Goal: Task Accomplishment & Management: Manage account settings

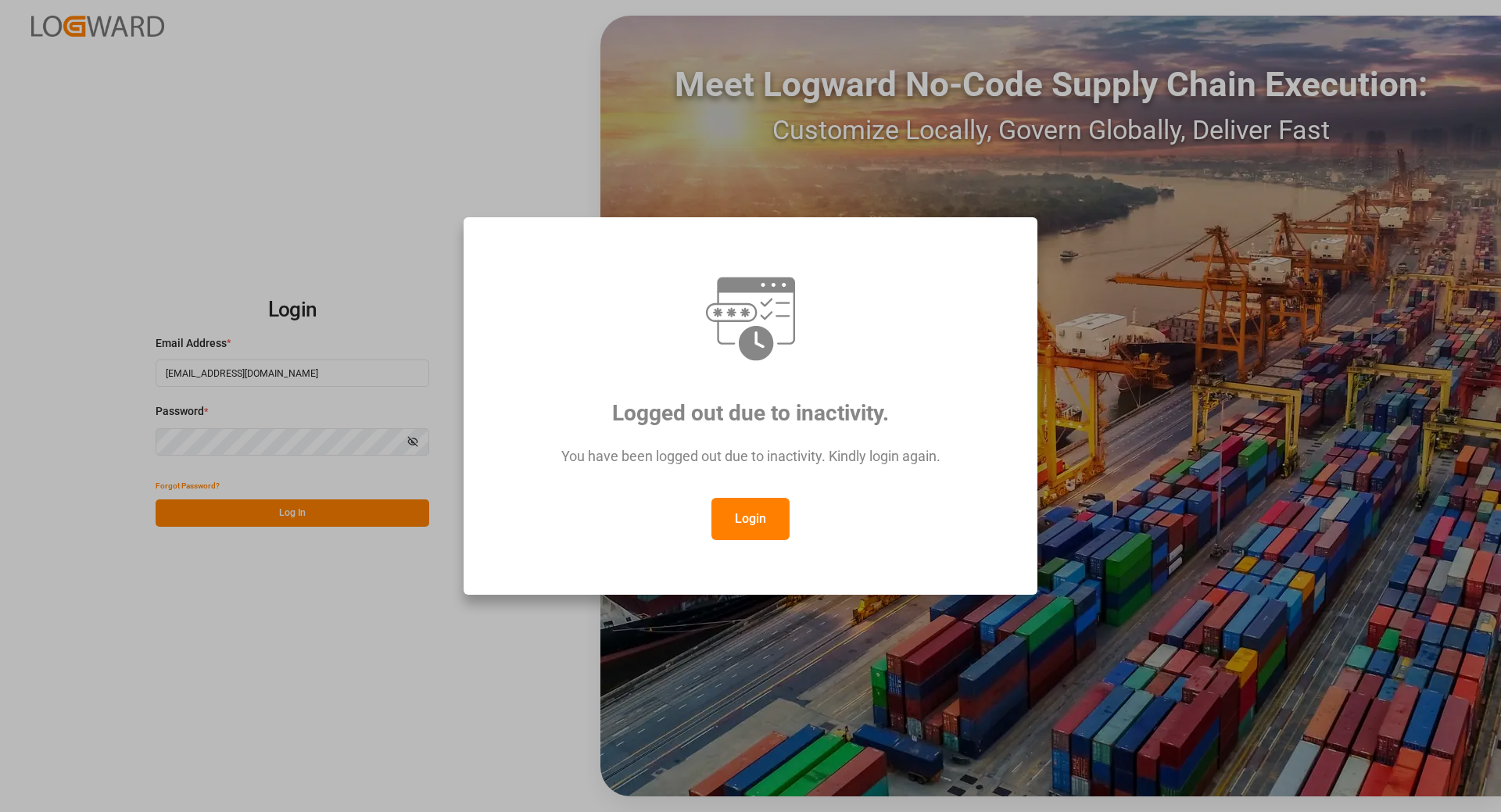
click at [745, 527] on button "Login" at bounding box center [750, 519] width 78 height 42
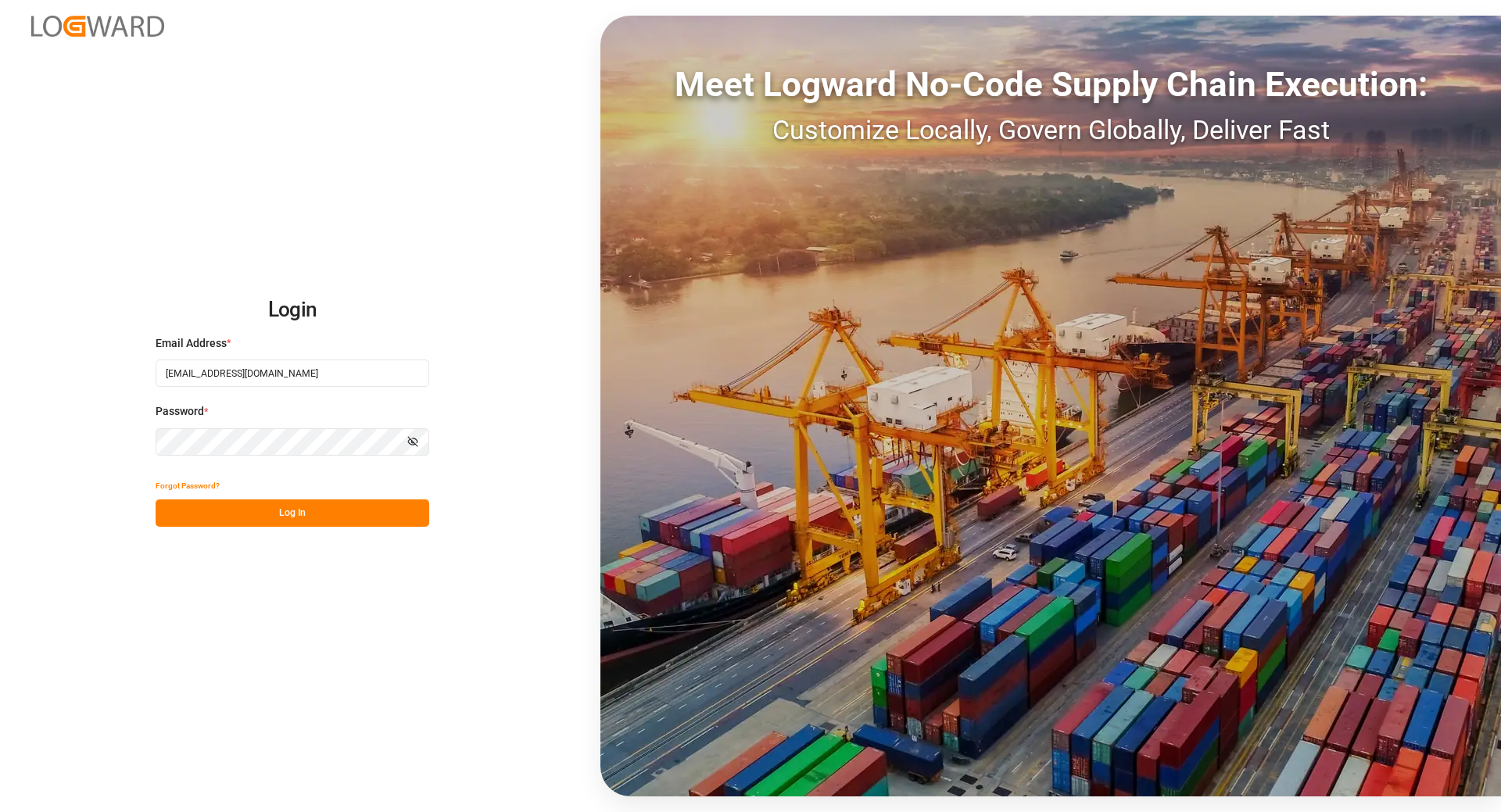
click at [335, 512] on button "Log In" at bounding box center [293, 512] width 274 height 27
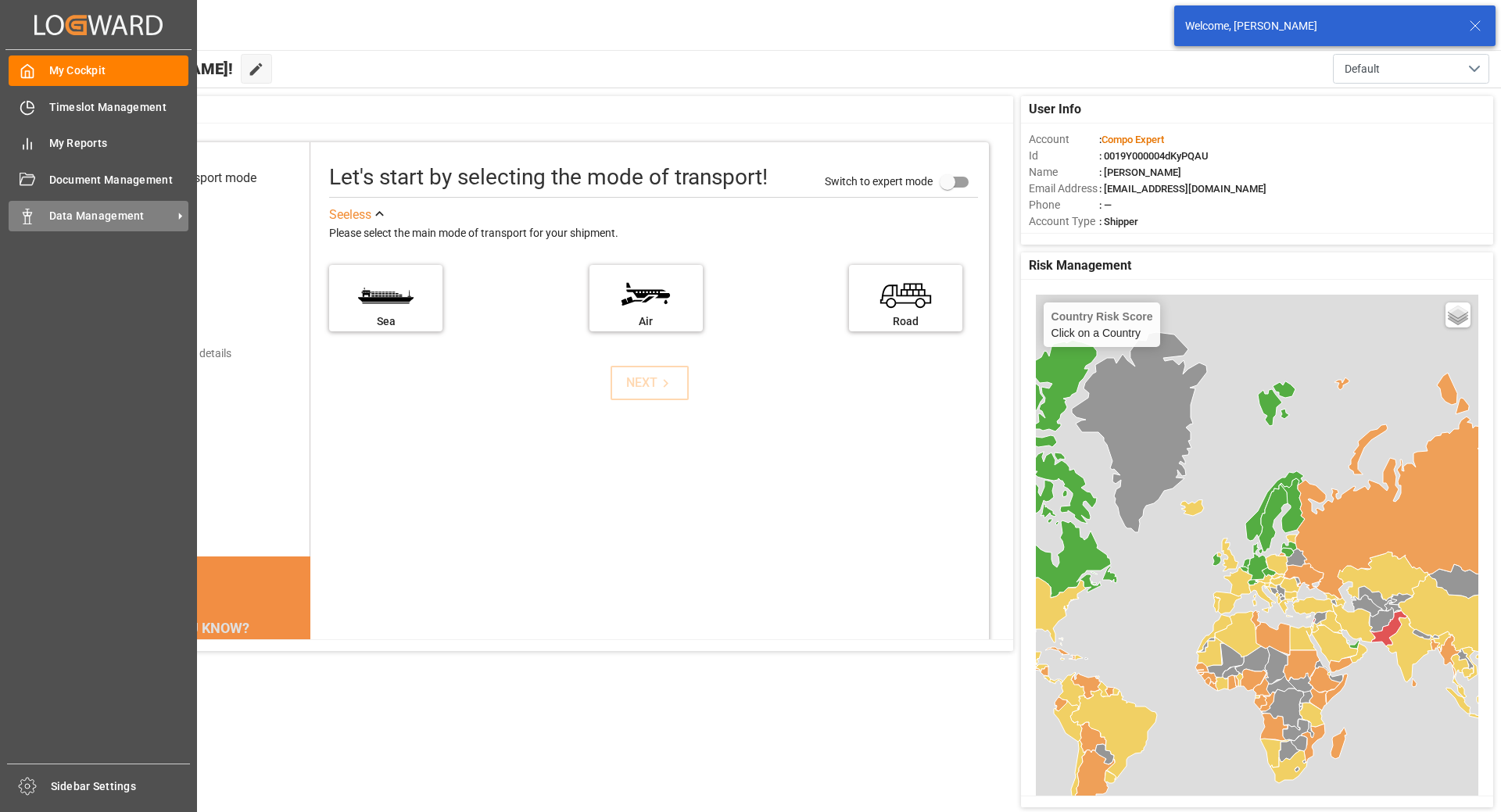
click at [35, 220] on div "Data Management Data Management" at bounding box center [98, 216] width 179 height 30
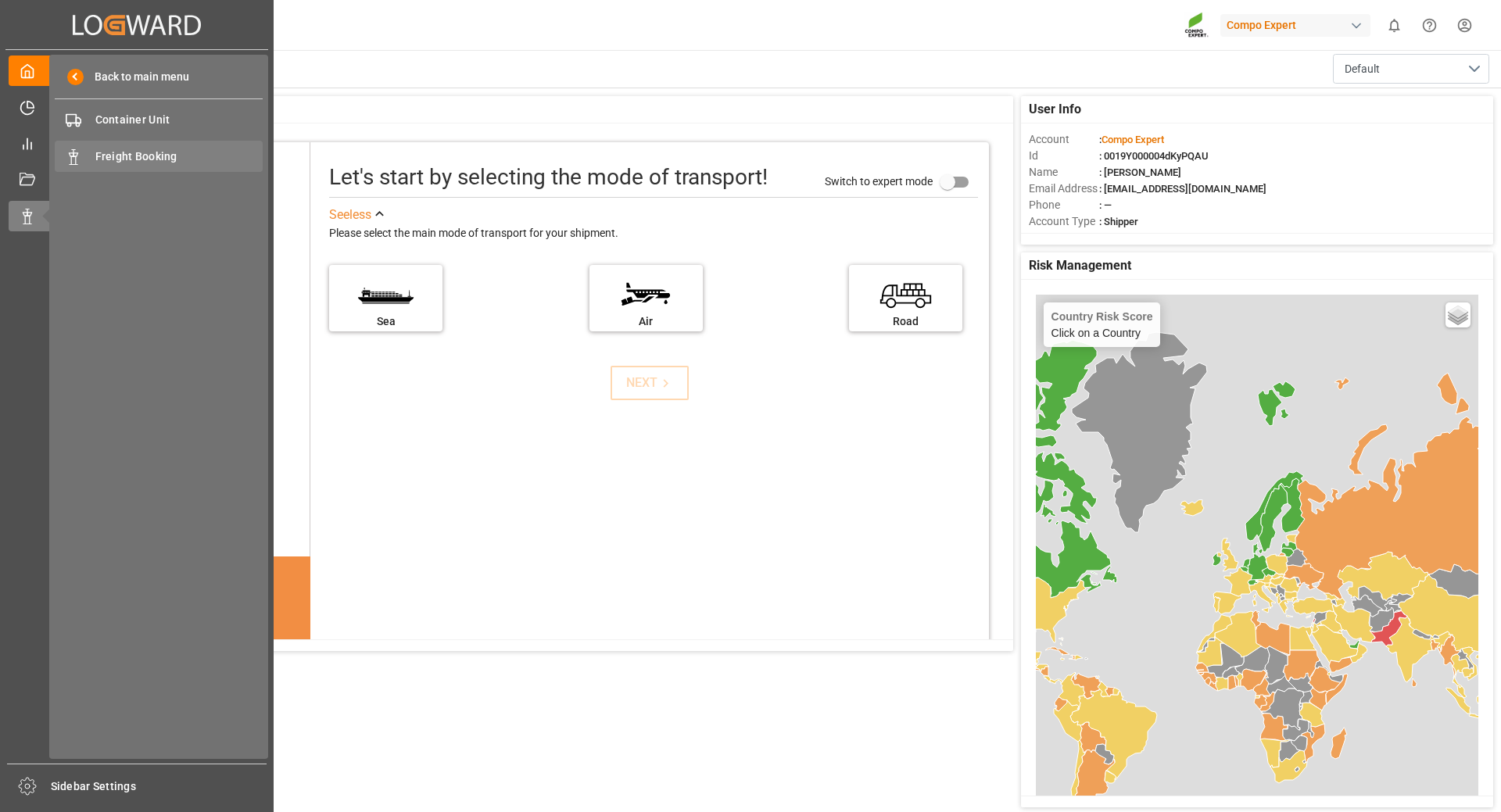
click at [141, 152] on span "Freight Booking" at bounding box center [179, 156] width 168 height 17
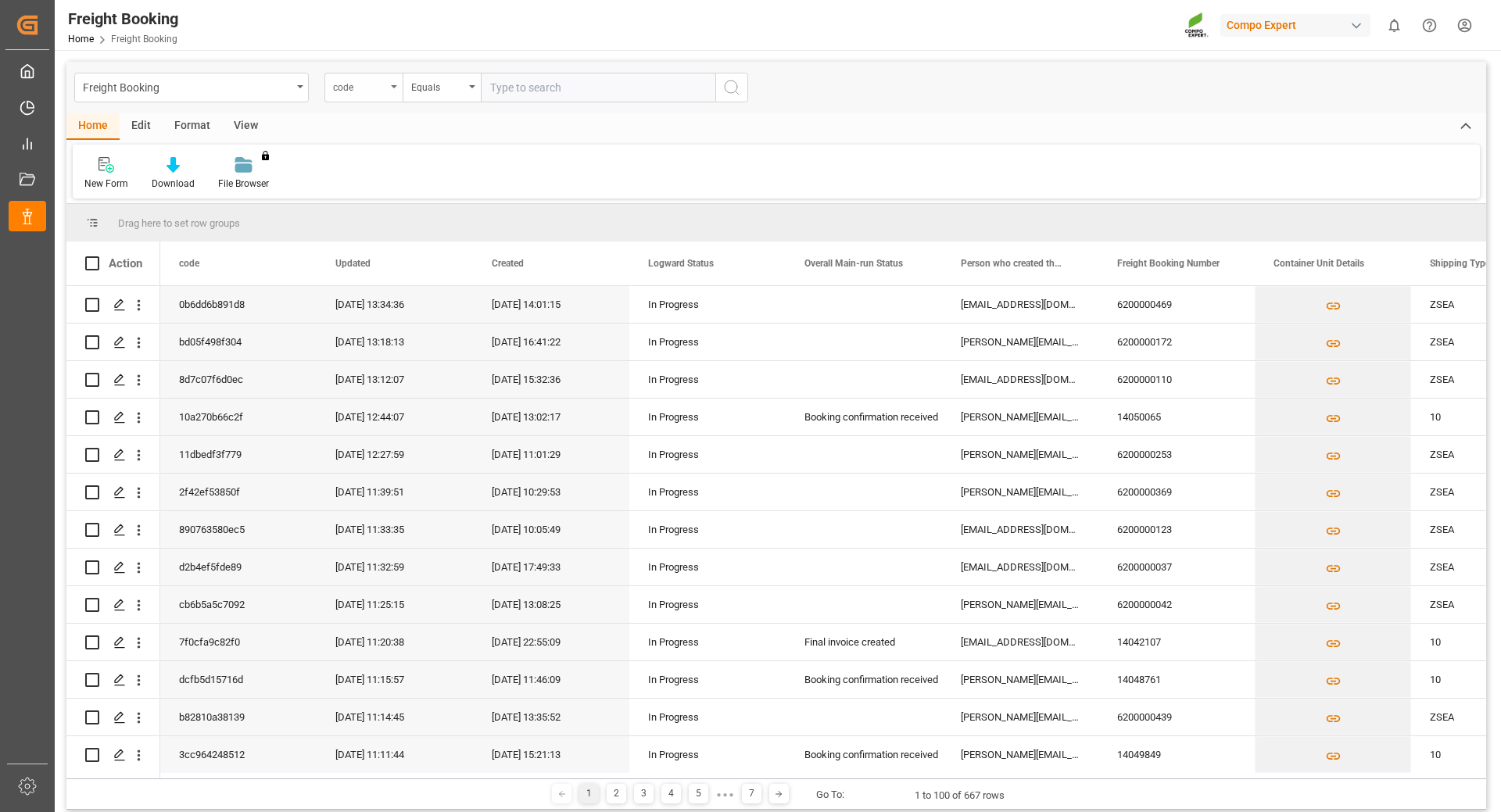
click at [389, 90] on div "code" at bounding box center [363, 87] width 78 height 30
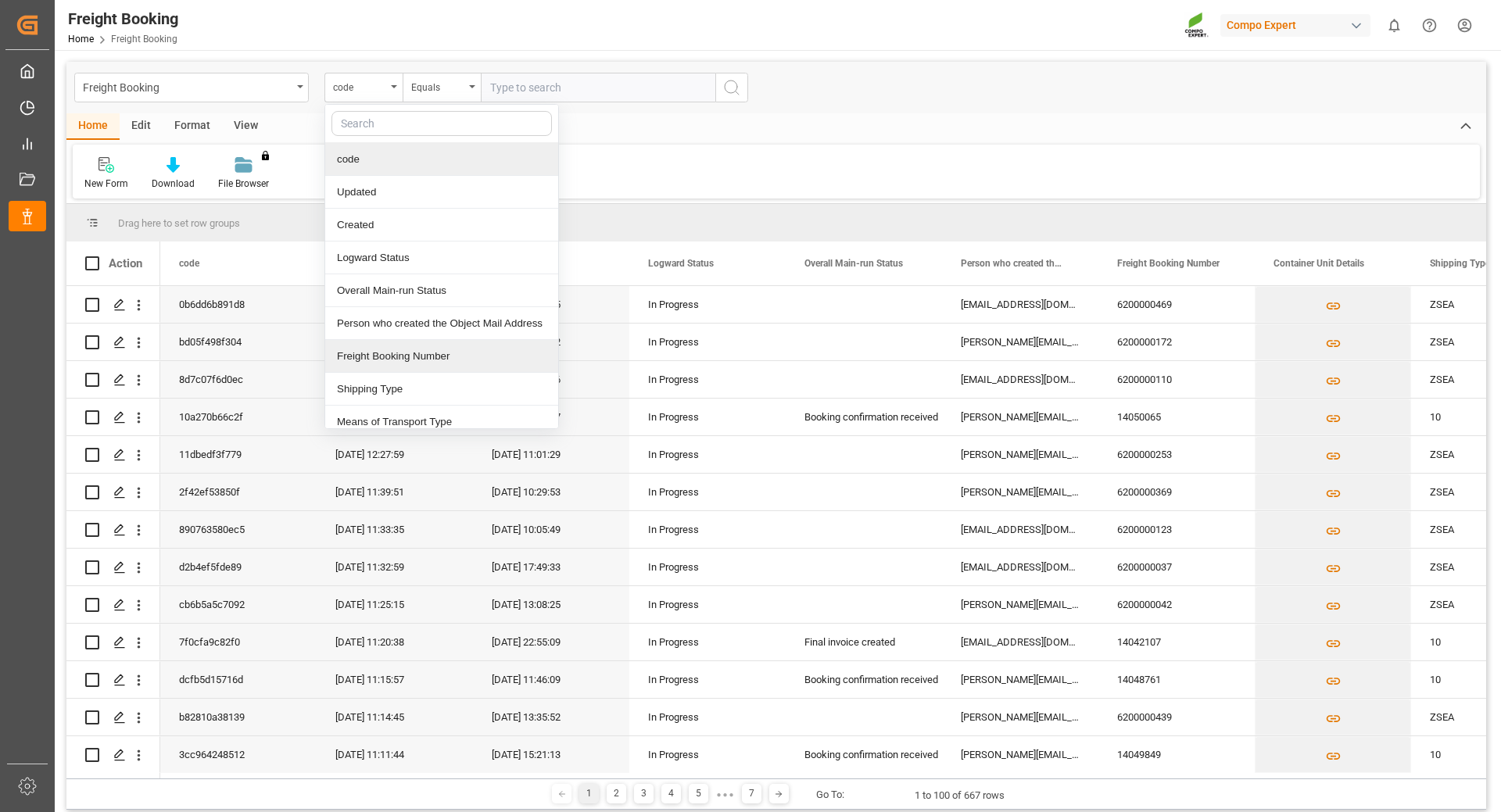
drag, startPoint x: 380, startPoint y: 356, endPoint x: 390, endPoint y: 338, distance: 20.6
click at [381, 355] on div "Freight Booking Number" at bounding box center [442, 356] width 233 height 33
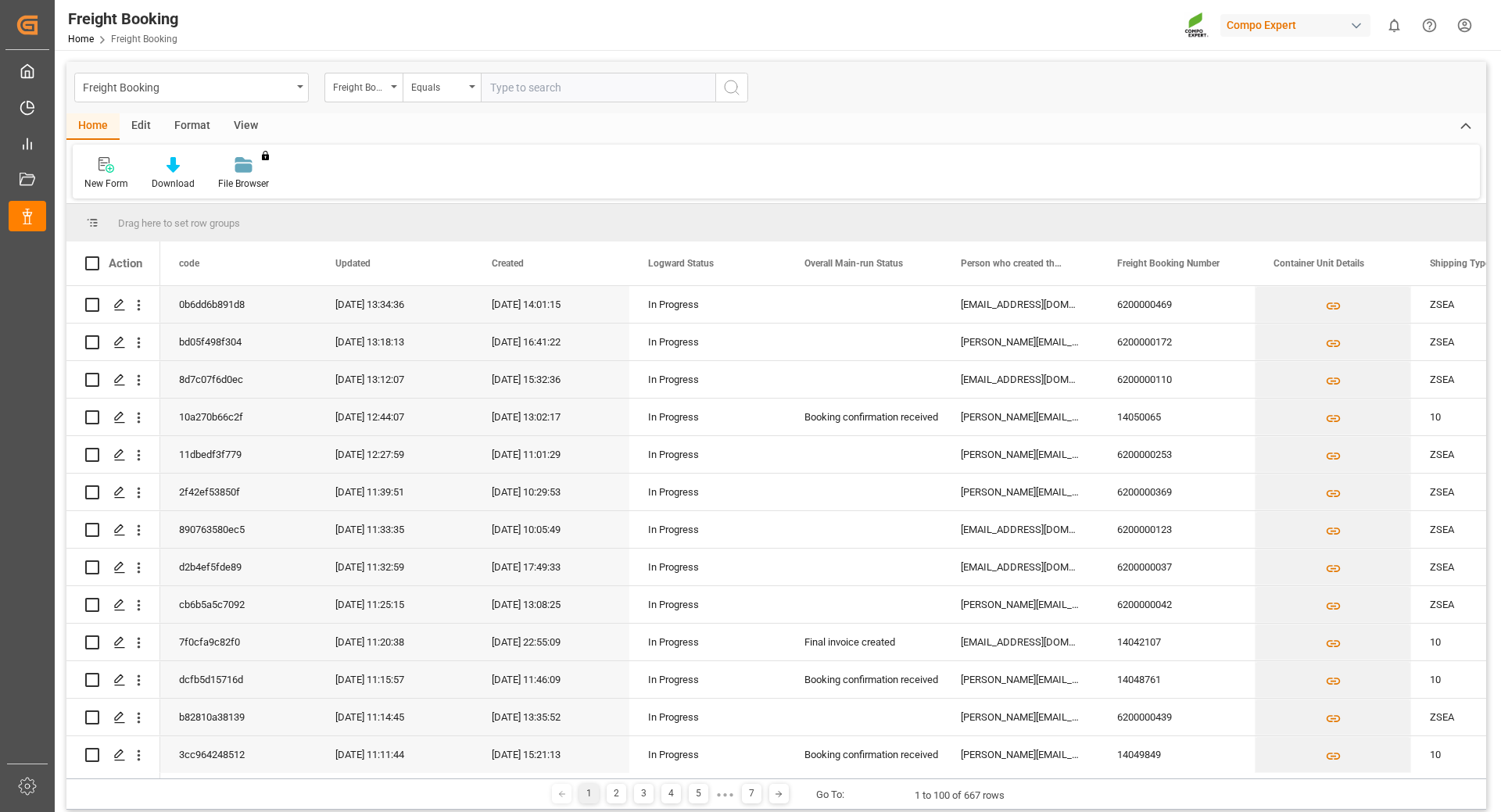
click at [524, 88] on input "text" at bounding box center [598, 87] width 234 height 30
type input "6200000422"
click at [729, 91] on icon "search button" at bounding box center [731, 87] width 19 height 19
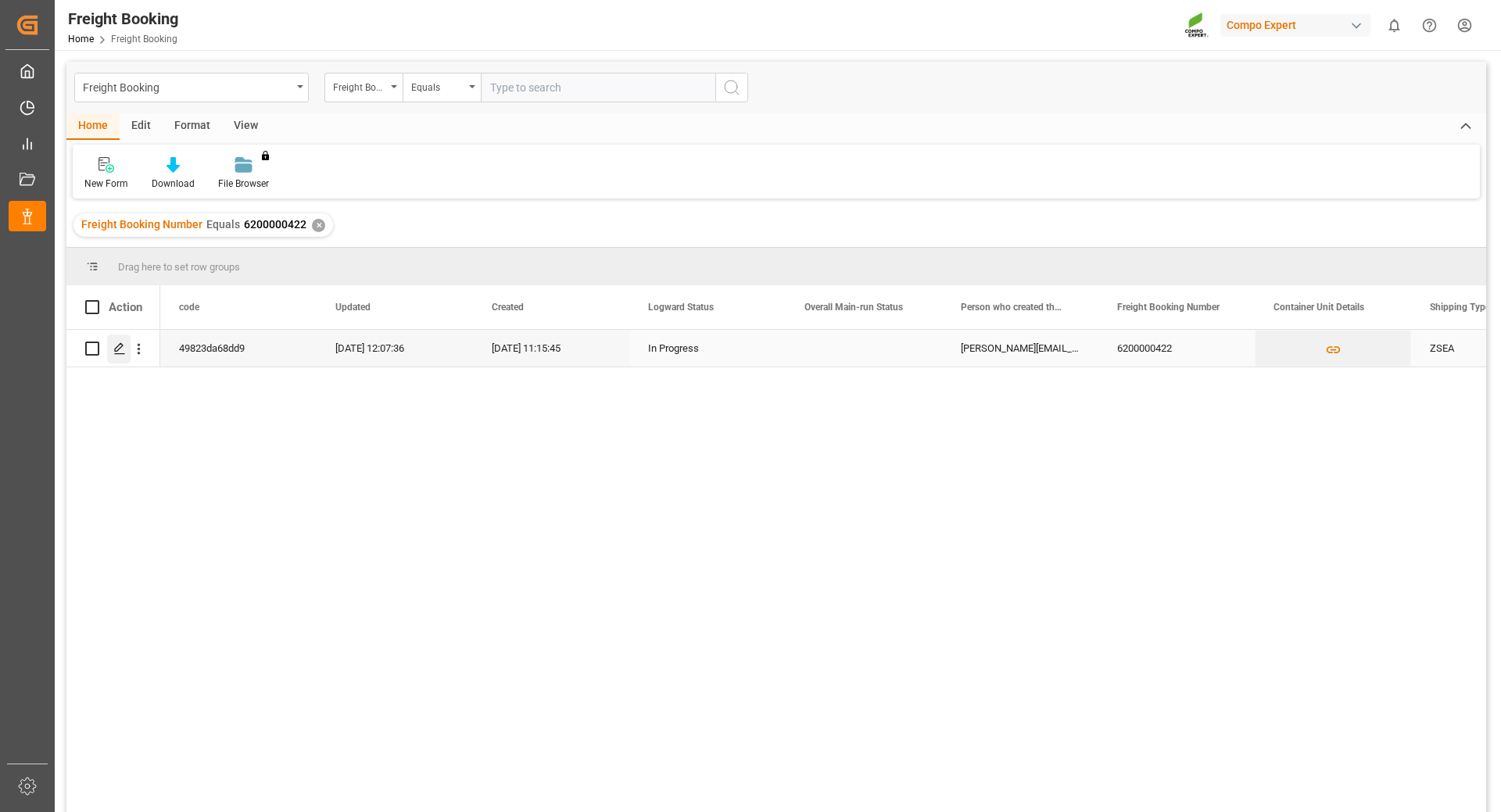
click at [116, 345] on icon "Press SPACE to select this row." at bounding box center [119, 348] width 12 height 12
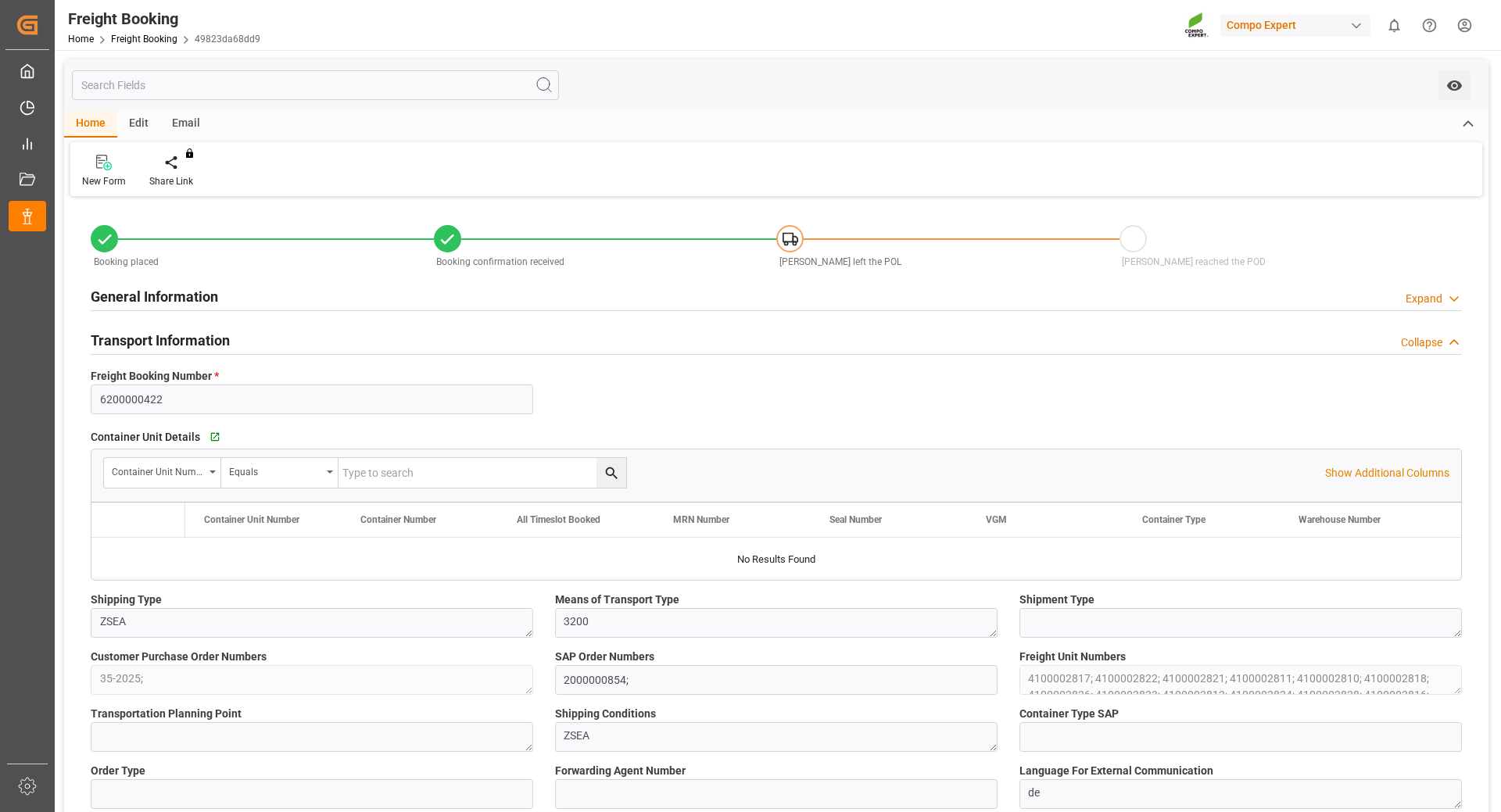
type input "Hapag [PERSON_NAME]"
type input "Hapag [PERSON_NAME] Aktiengesellschaft"
type input "9731949"
type input "BEANR"
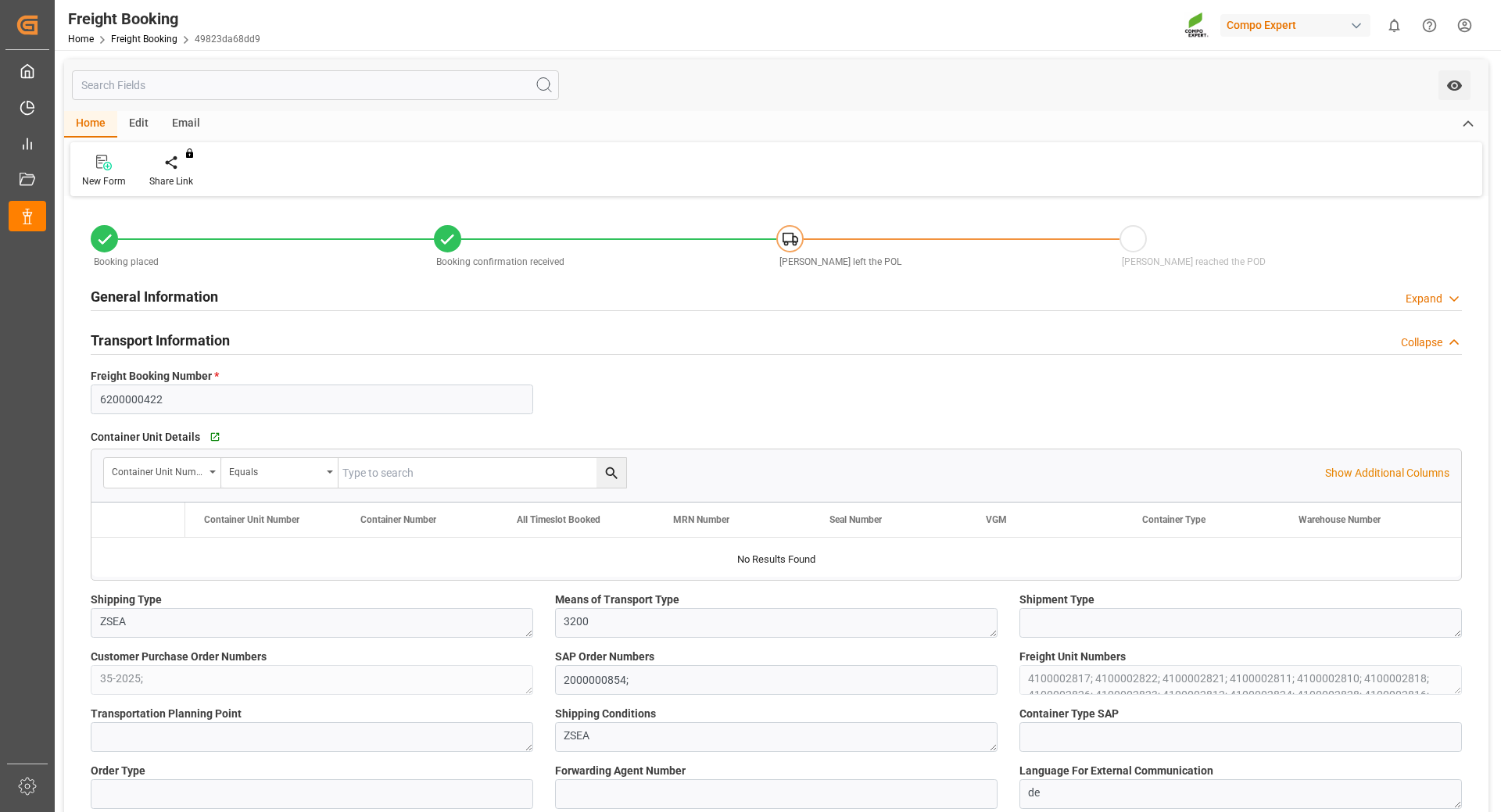
type input "ECPSJ"
type input "0"
type input "927500"
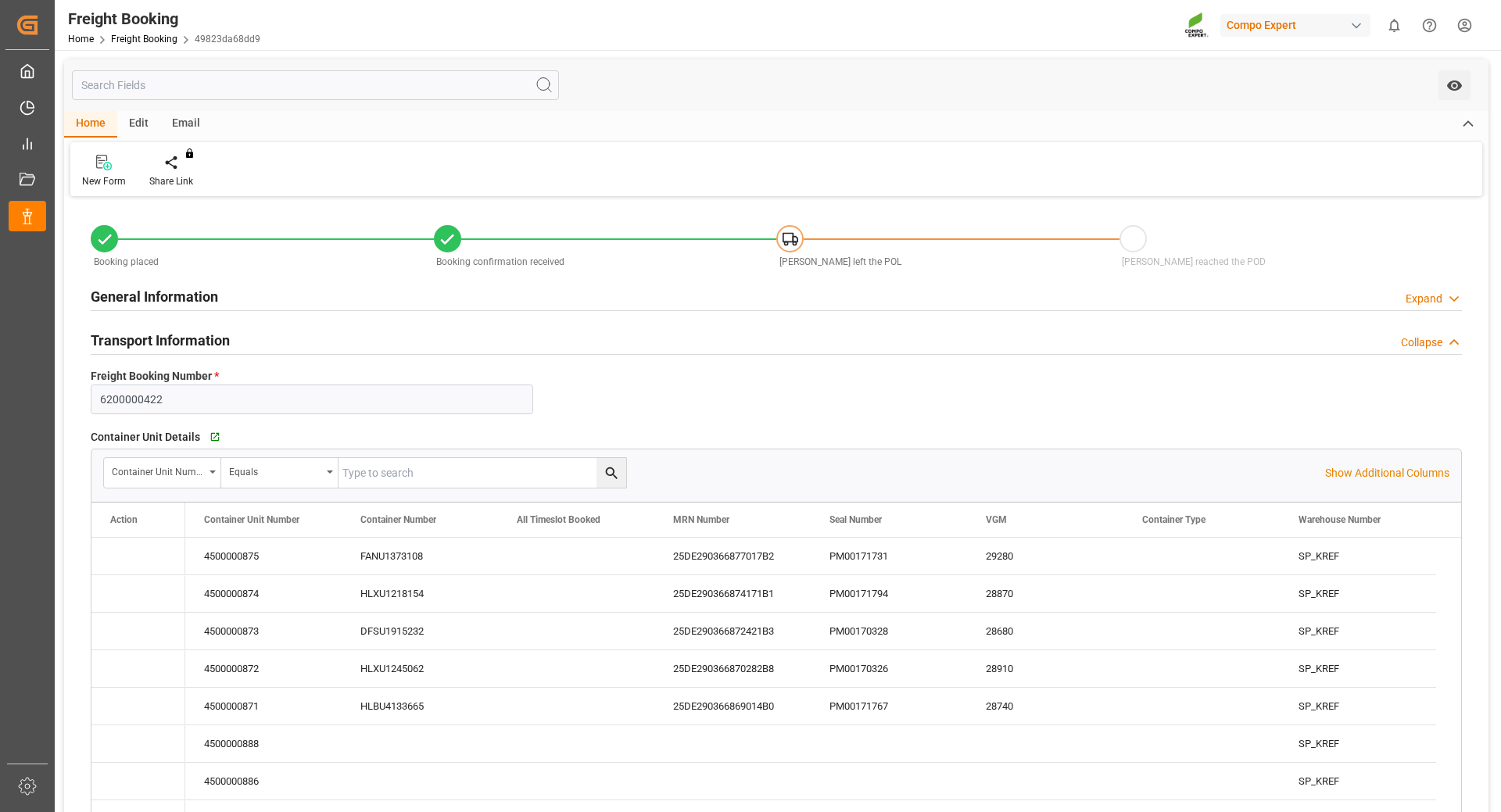
type input "[DATE] 01:00"
type input "[DATE] 08:00"
type input "[DATE] 22:00"
type input "[DATE] 17:00"
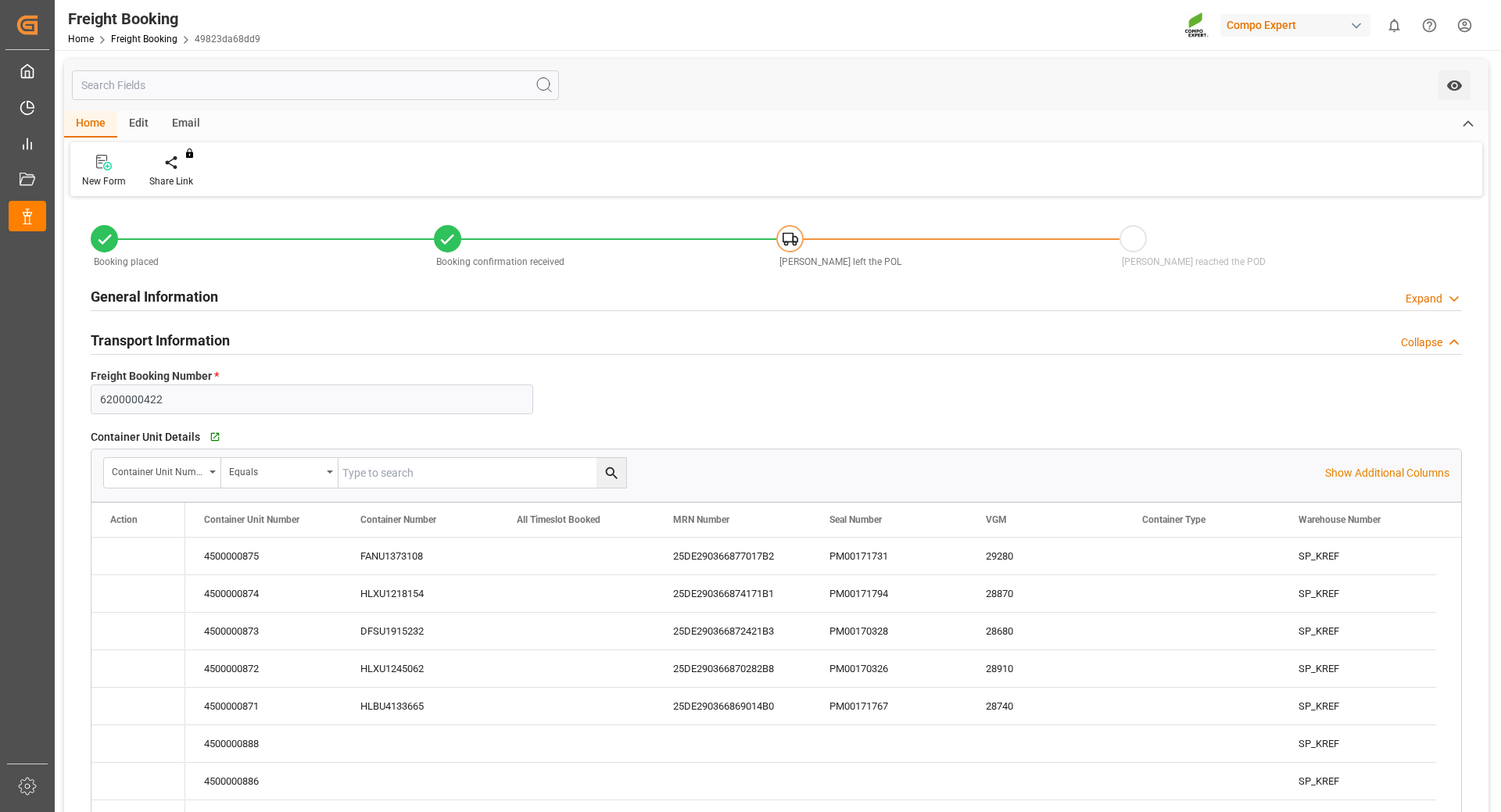
type input "[DATE] 11:15"
type input "[DATE] 11:22"
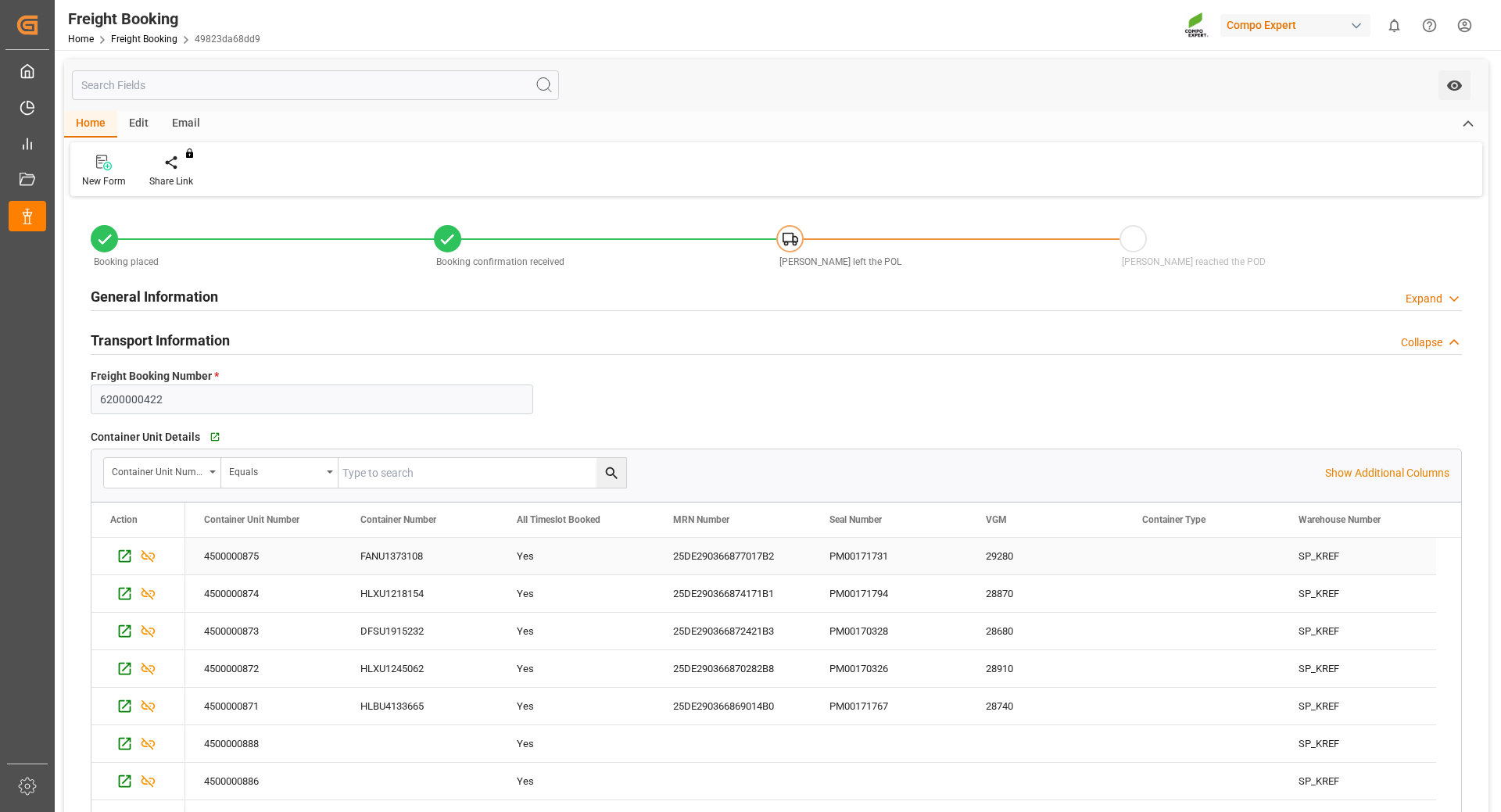
click at [848, 555] on div "PM00171731" at bounding box center [888, 556] width 156 height 37
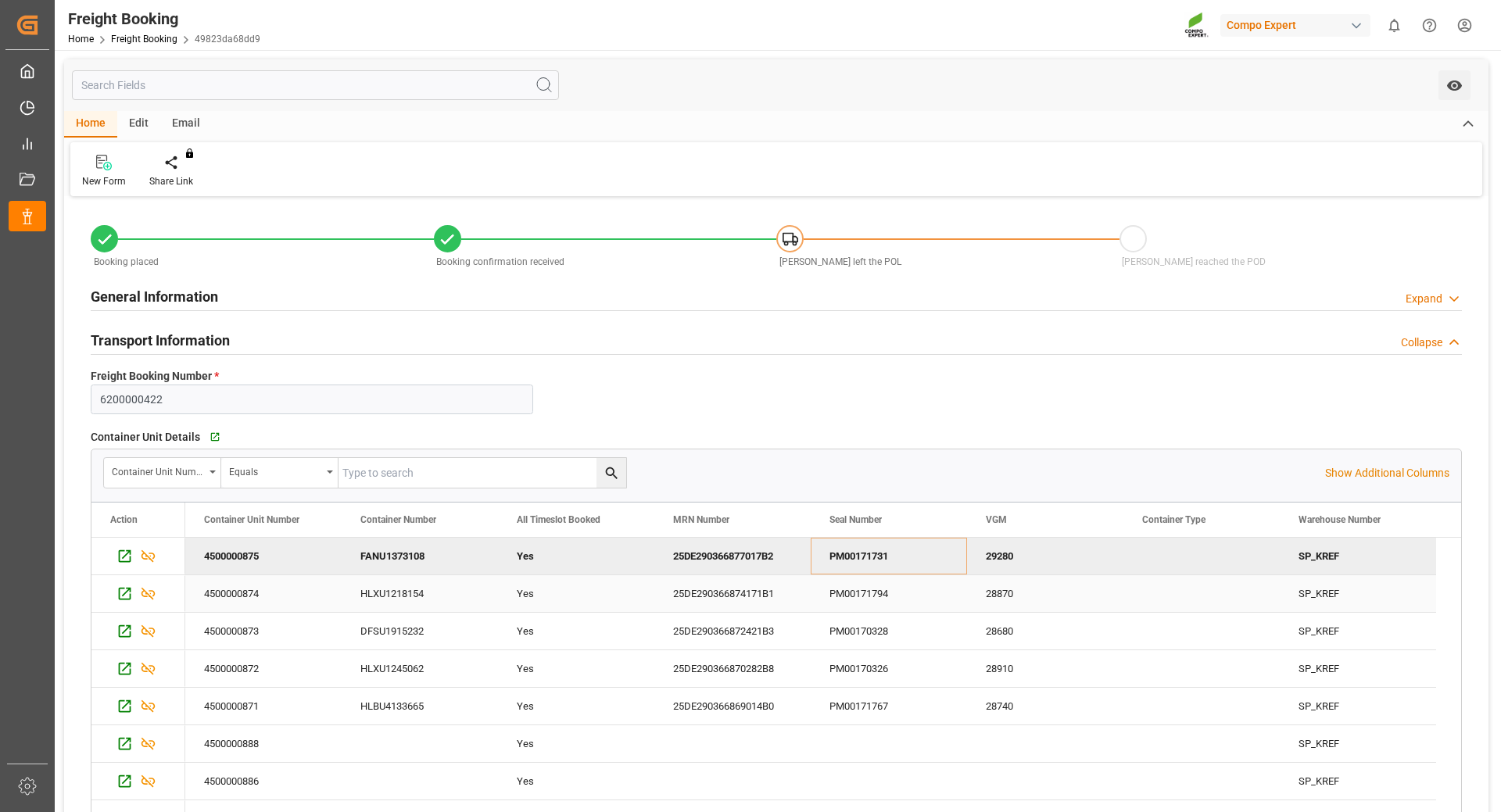
click at [902, 593] on div "PM00171794" at bounding box center [888, 594] width 156 height 37
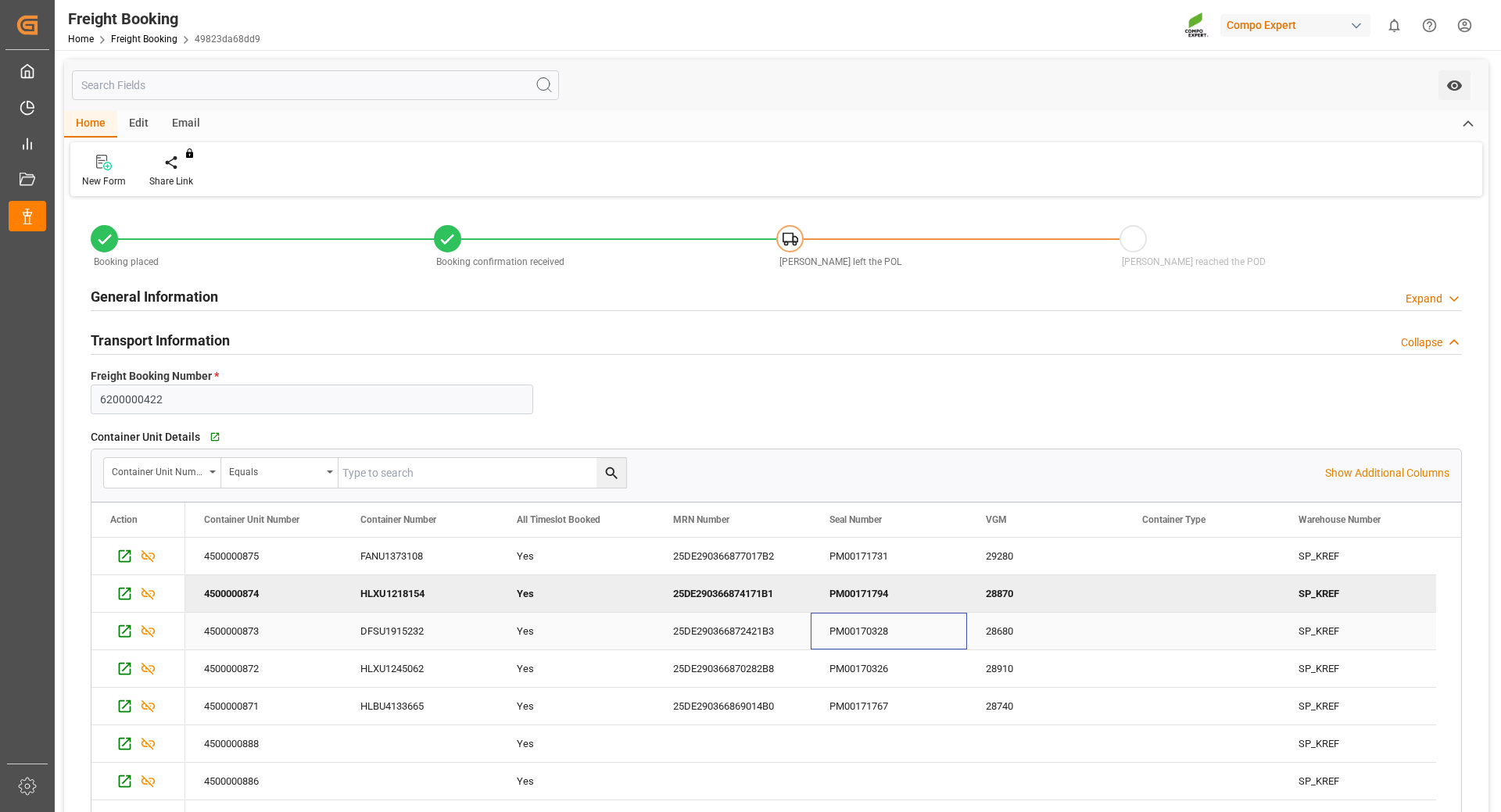
click at [868, 629] on div "PM00170328" at bounding box center [888, 631] width 156 height 37
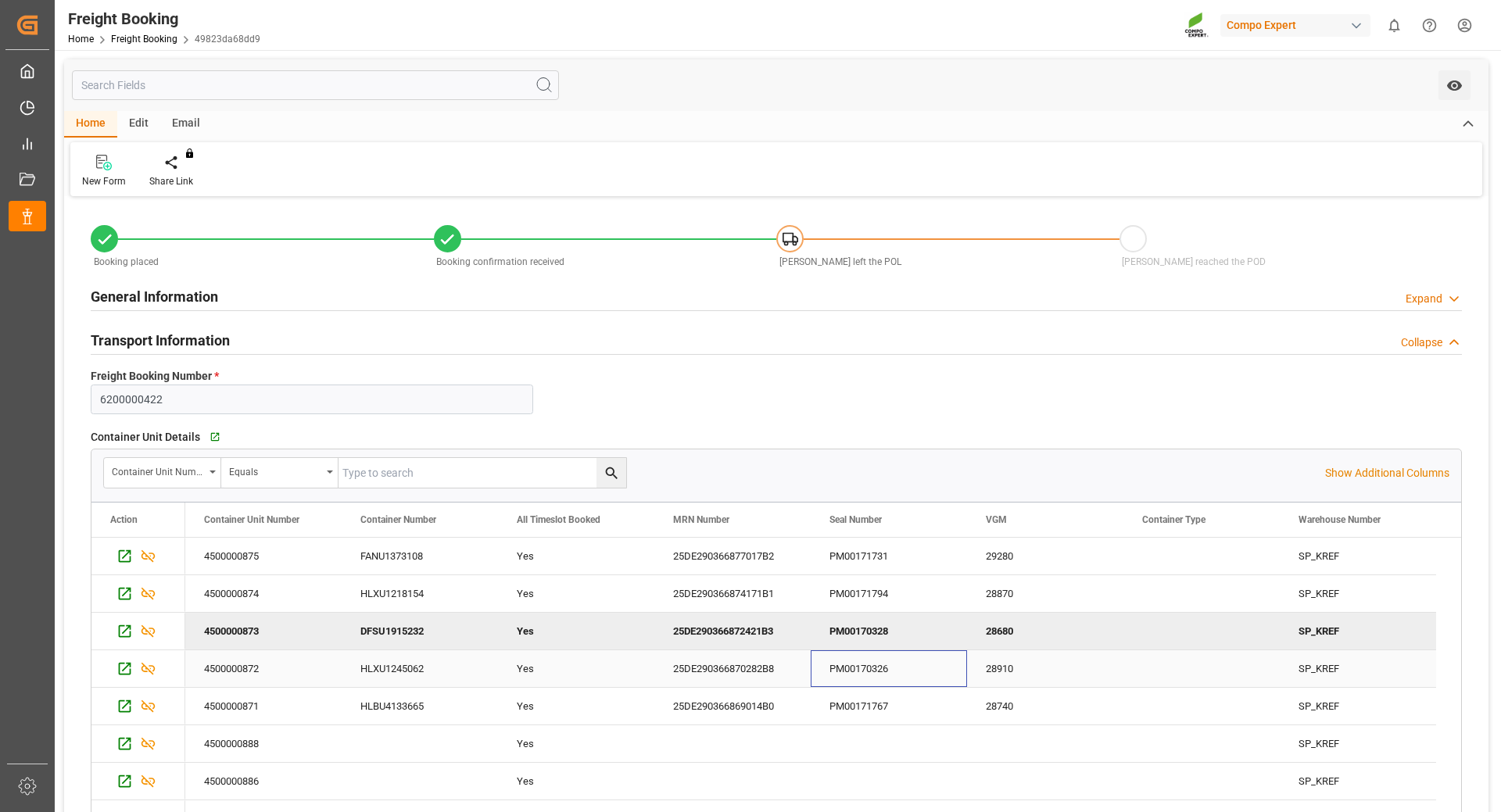
click at [849, 675] on div "PM00170326" at bounding box center [888, 669] width 156 height 37
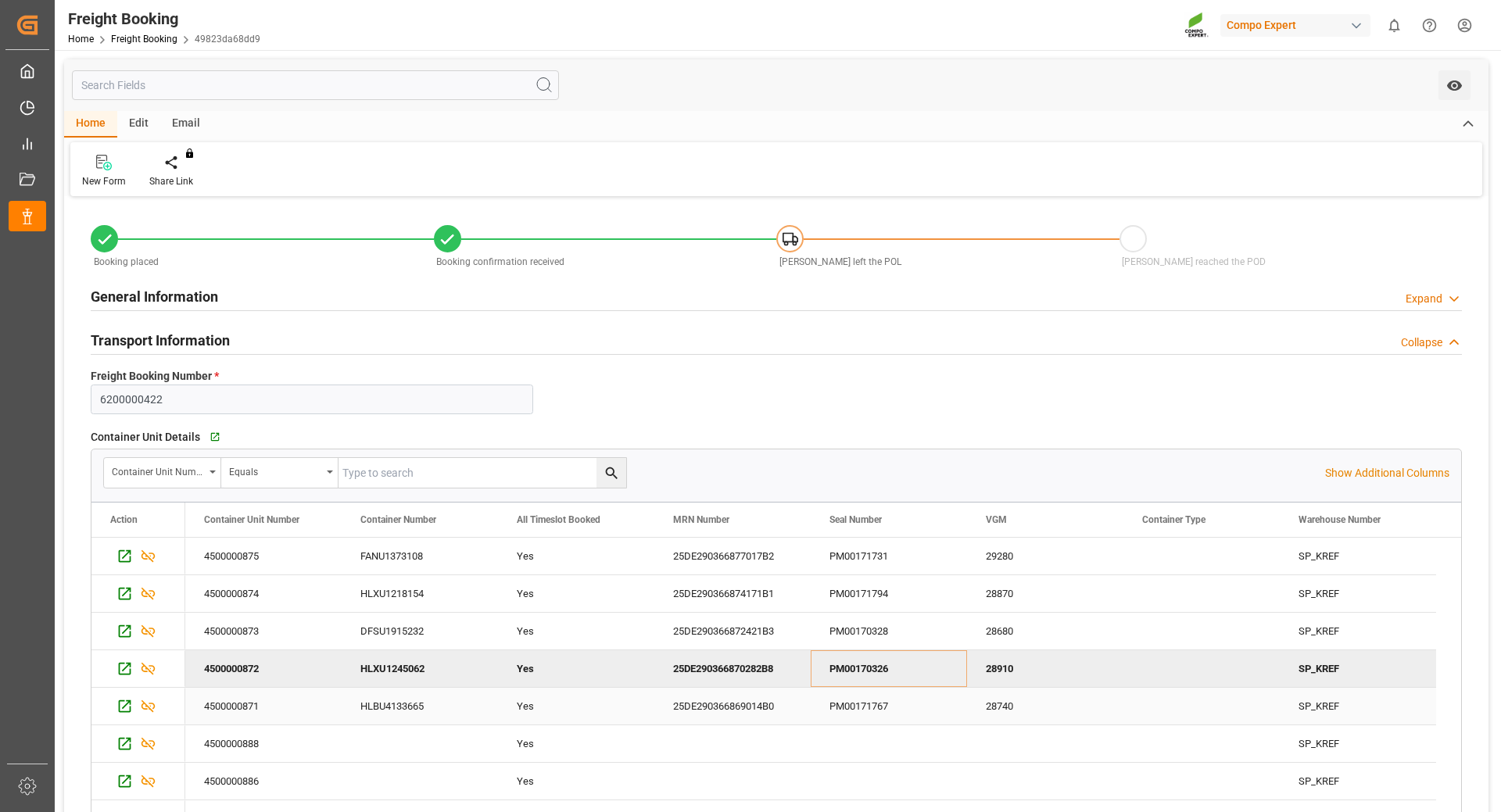
click at [888, 712] on div "PM00171767" at bounding box center [888, 706] width 156 height 37
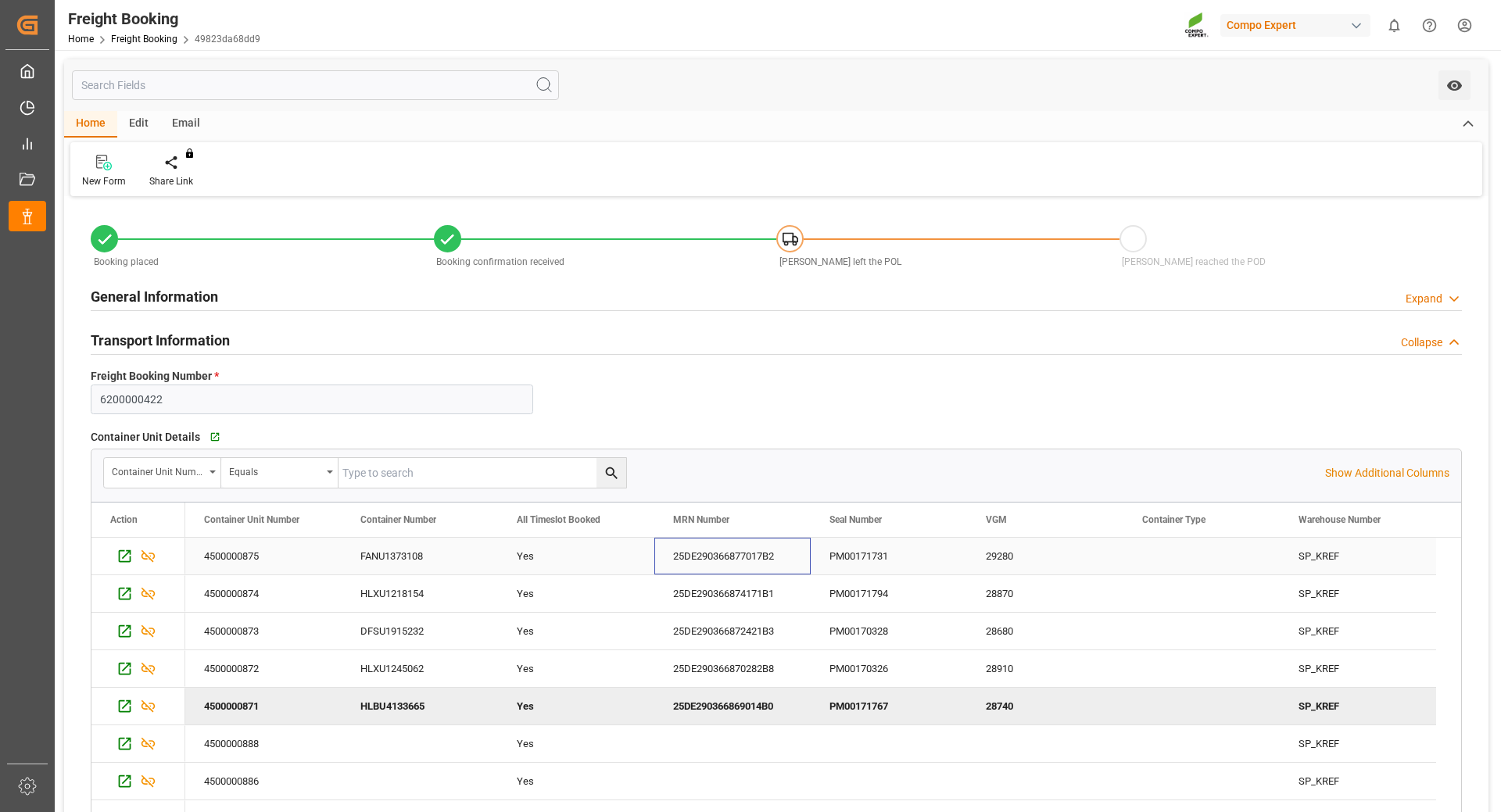
click at [713, 558] on div "25DE290366877017B2" at bounding box center [732, 556] width 156 height 37
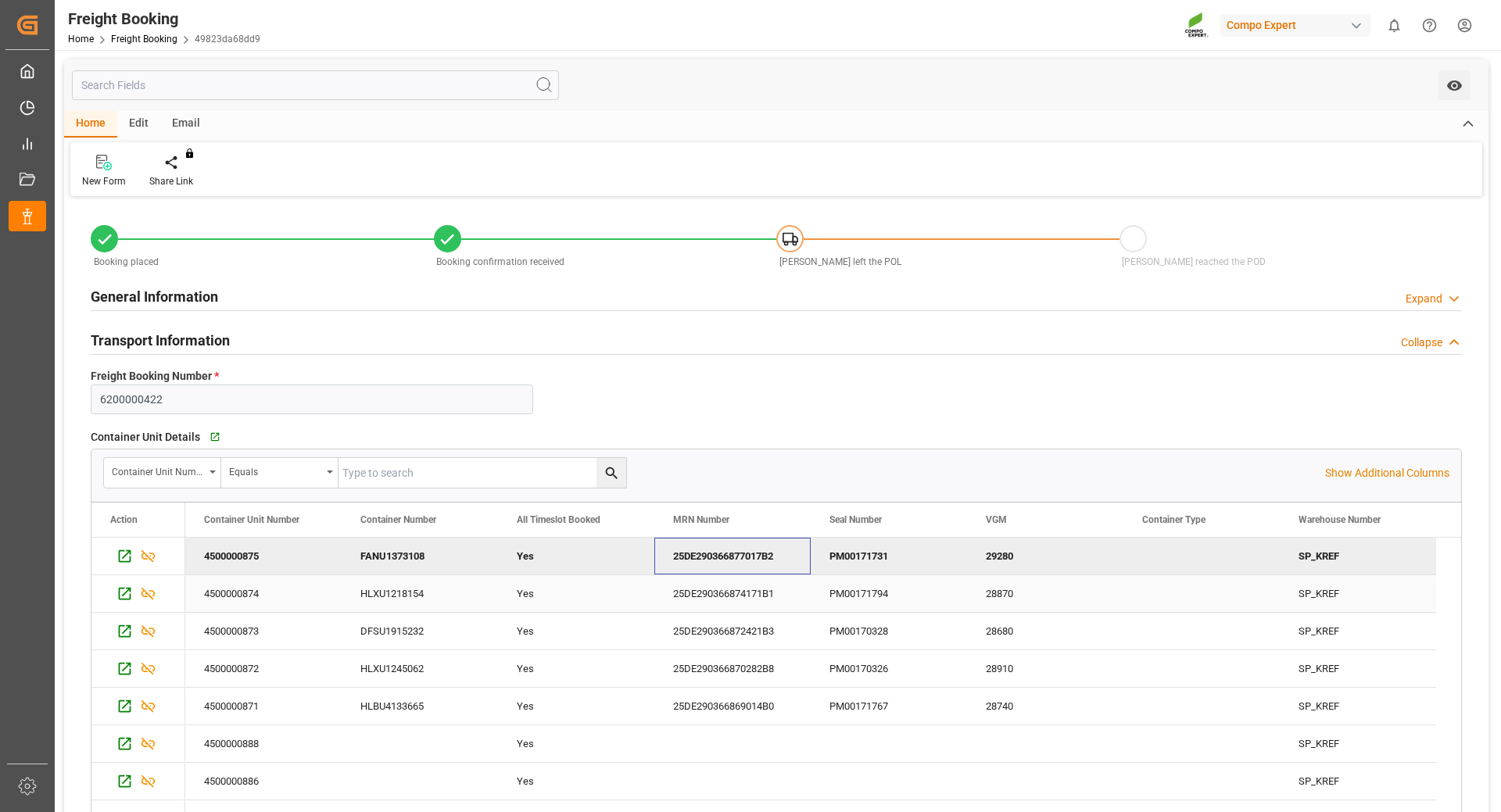
click at [701, 593] on div "25DE290366874171B1" at bounding box center [732, 594] width 156 height 37
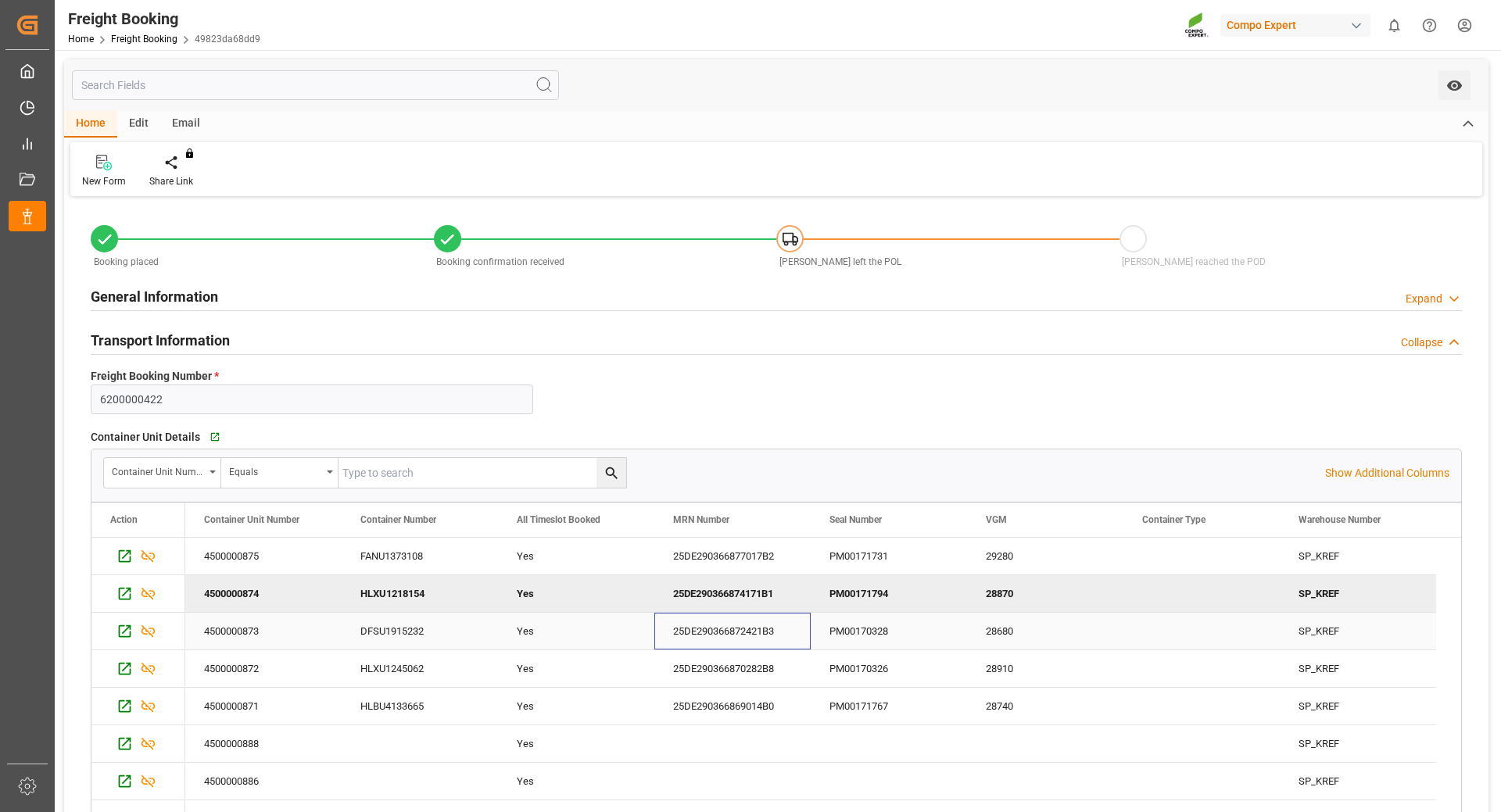
click at [735, 638] on div "25DE290366872421B3" at bounding box center [732, 631] width 156 height 37
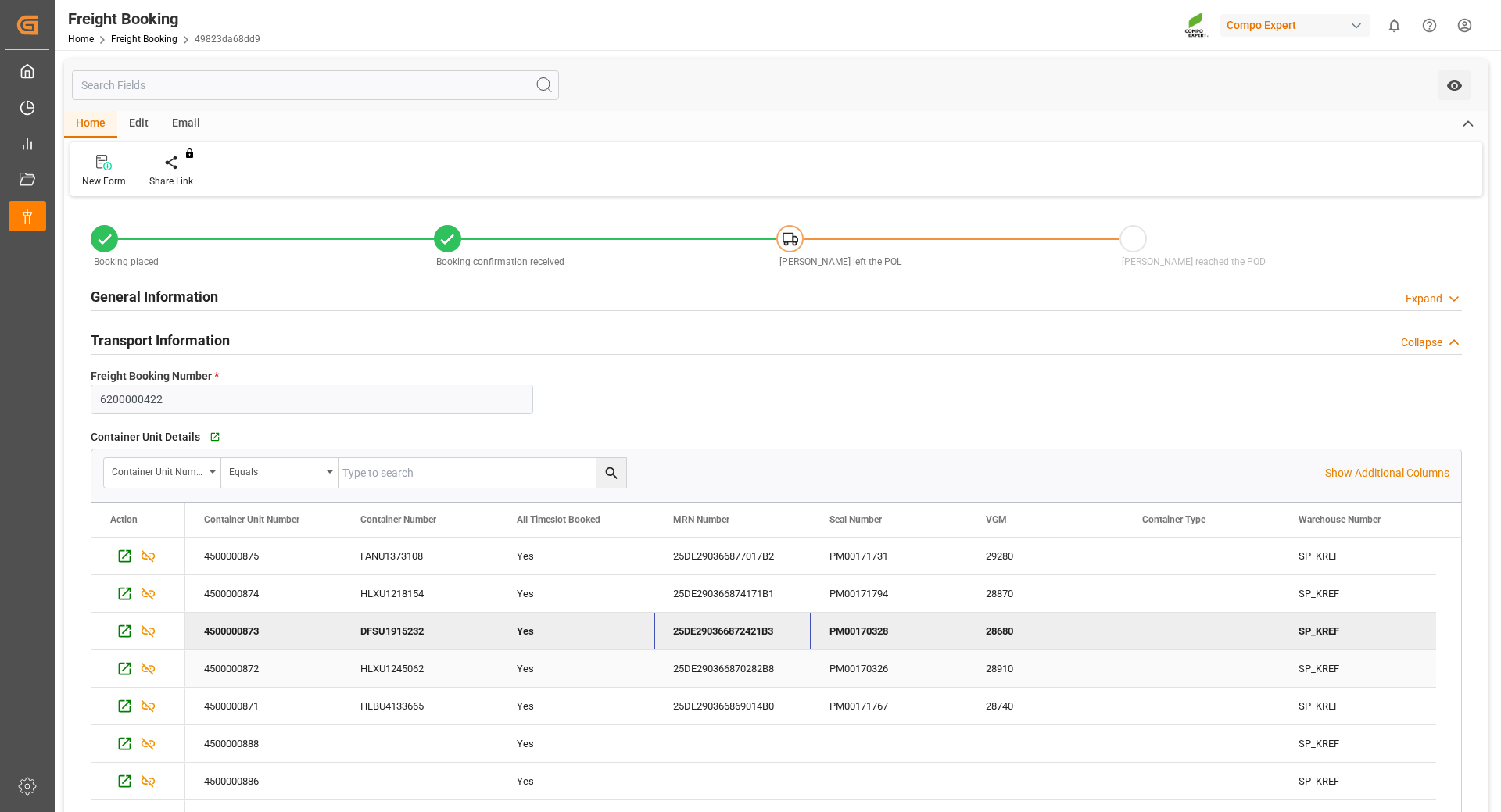
click at [734, 674] on div "25DE290366870282B8" at bounding box center [732, 669] width 156 height 37
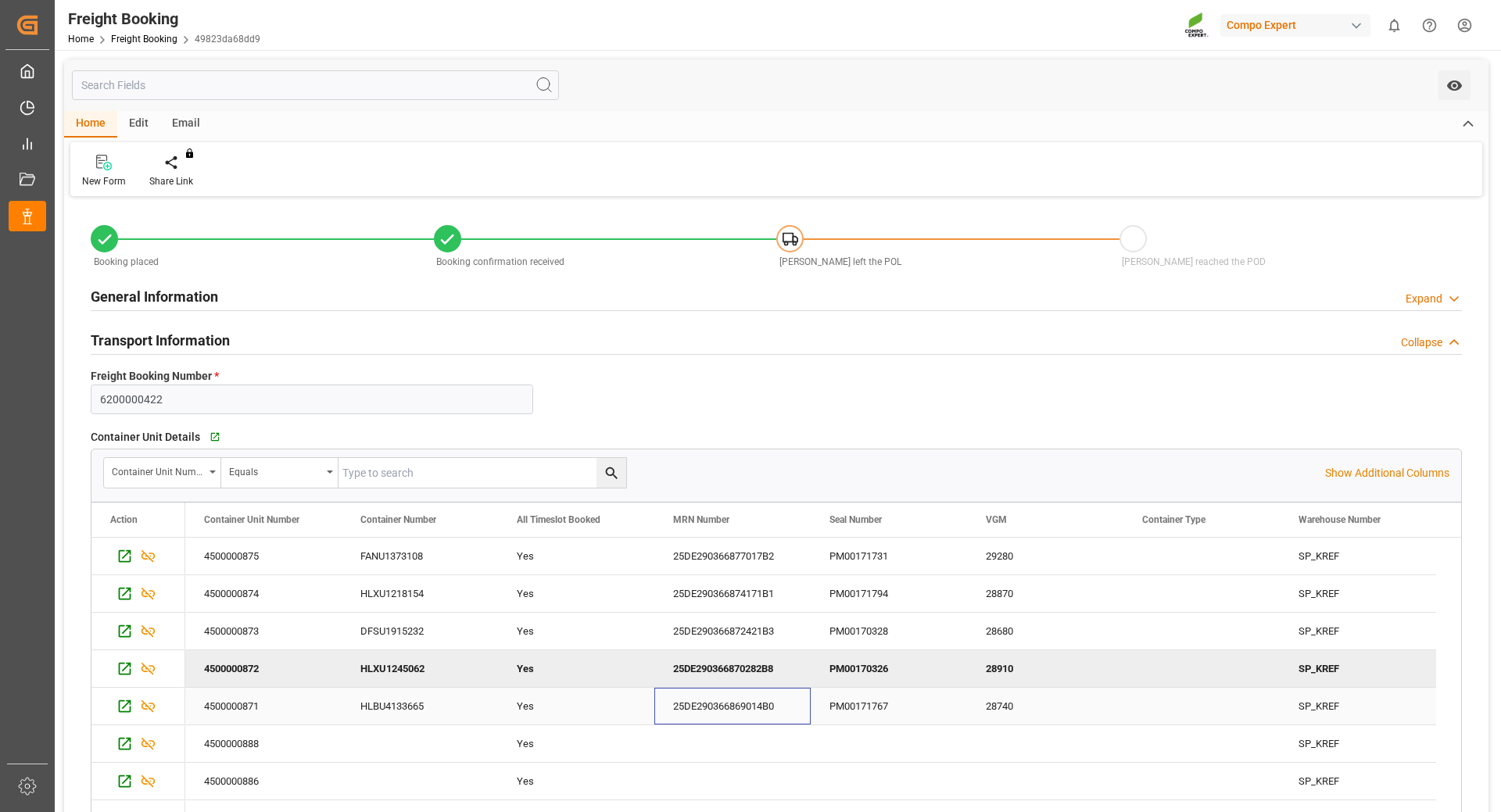
click at [695, 702] on div "25DE290366869014B0" at bounding box center [732, 706] width 156 height 37
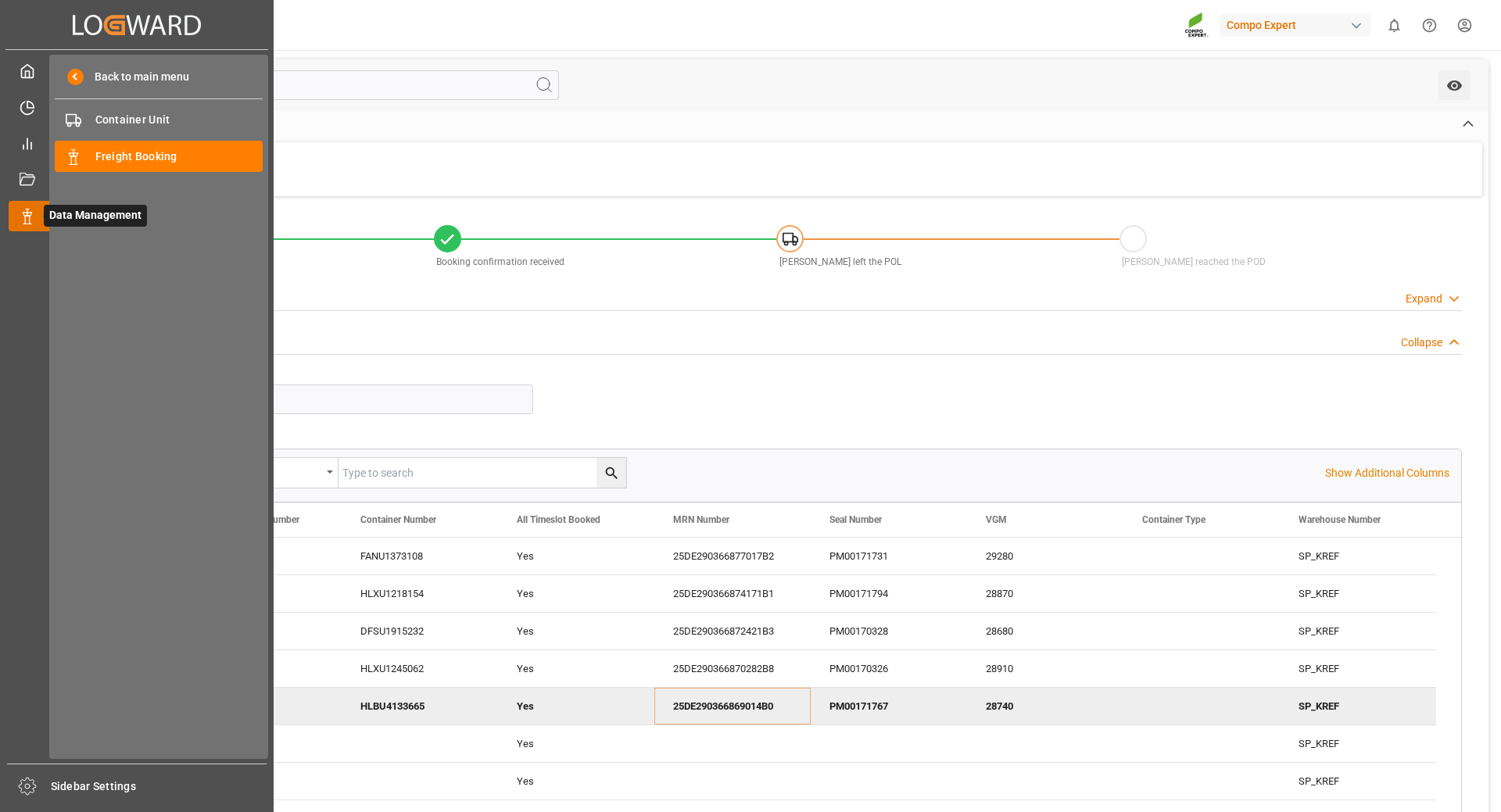
click at [31, 214] on icon at bounding box center [46, 216] width 33 height 33
click at [122, 161] on span "Freight Booking" at bounding box center [179, 156] width 168 height 17
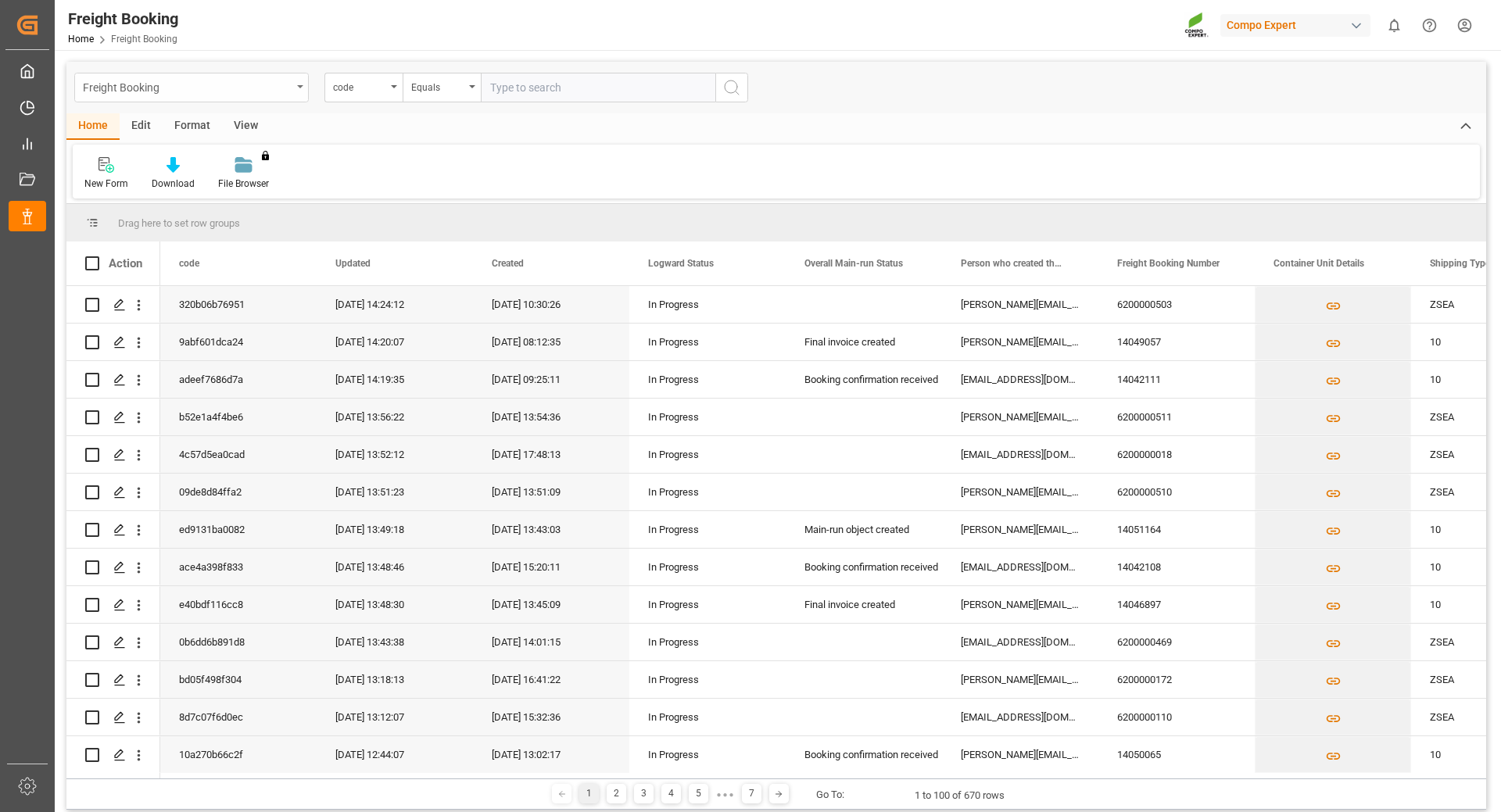
click at [297, 88] on div "Freight Booking" at bounding box center [191, 87] width 234 height 30
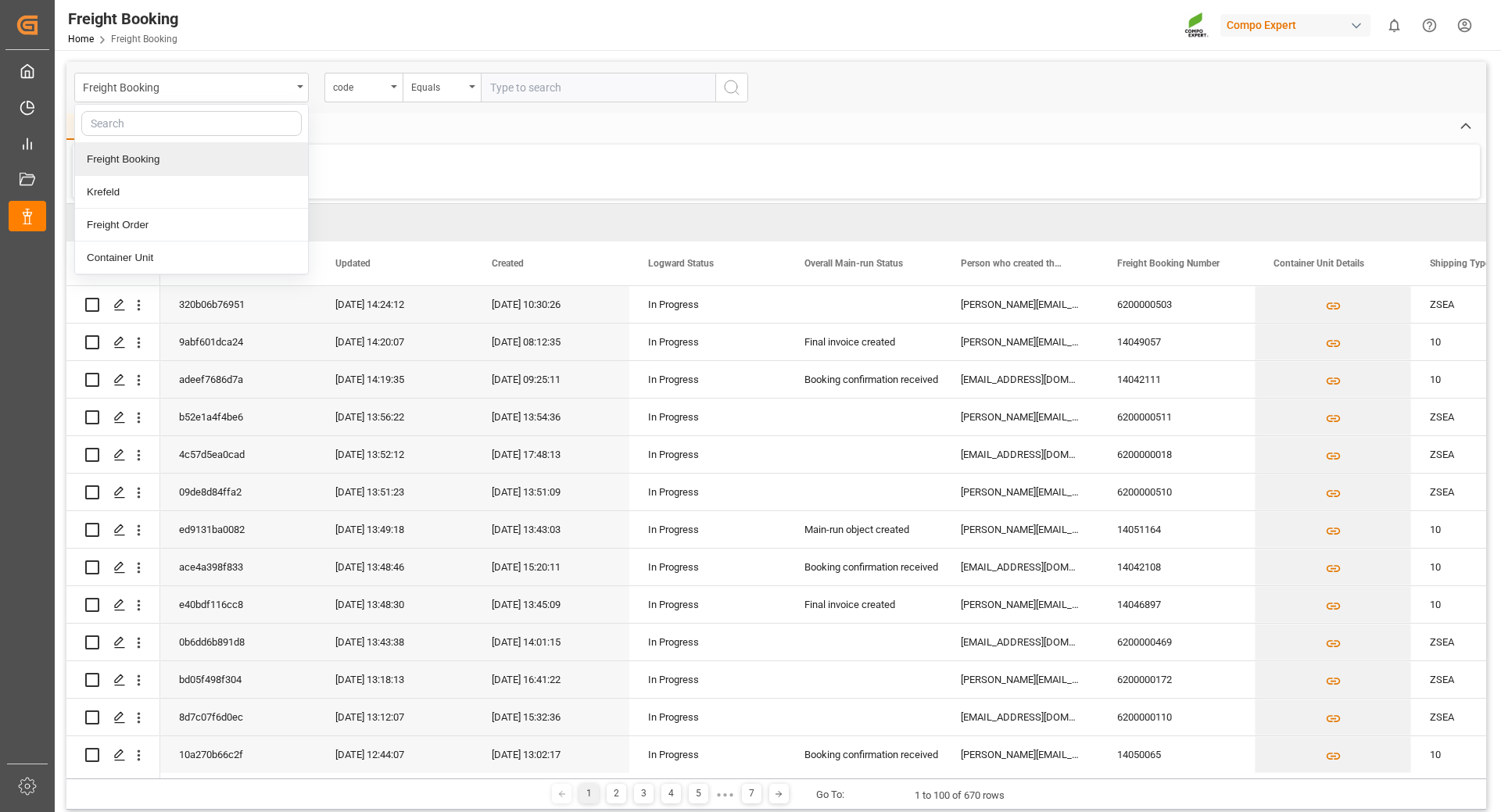
click at [188, 156] on div "Freight Booking" at bounding box center [192, 159] width 233 height 33
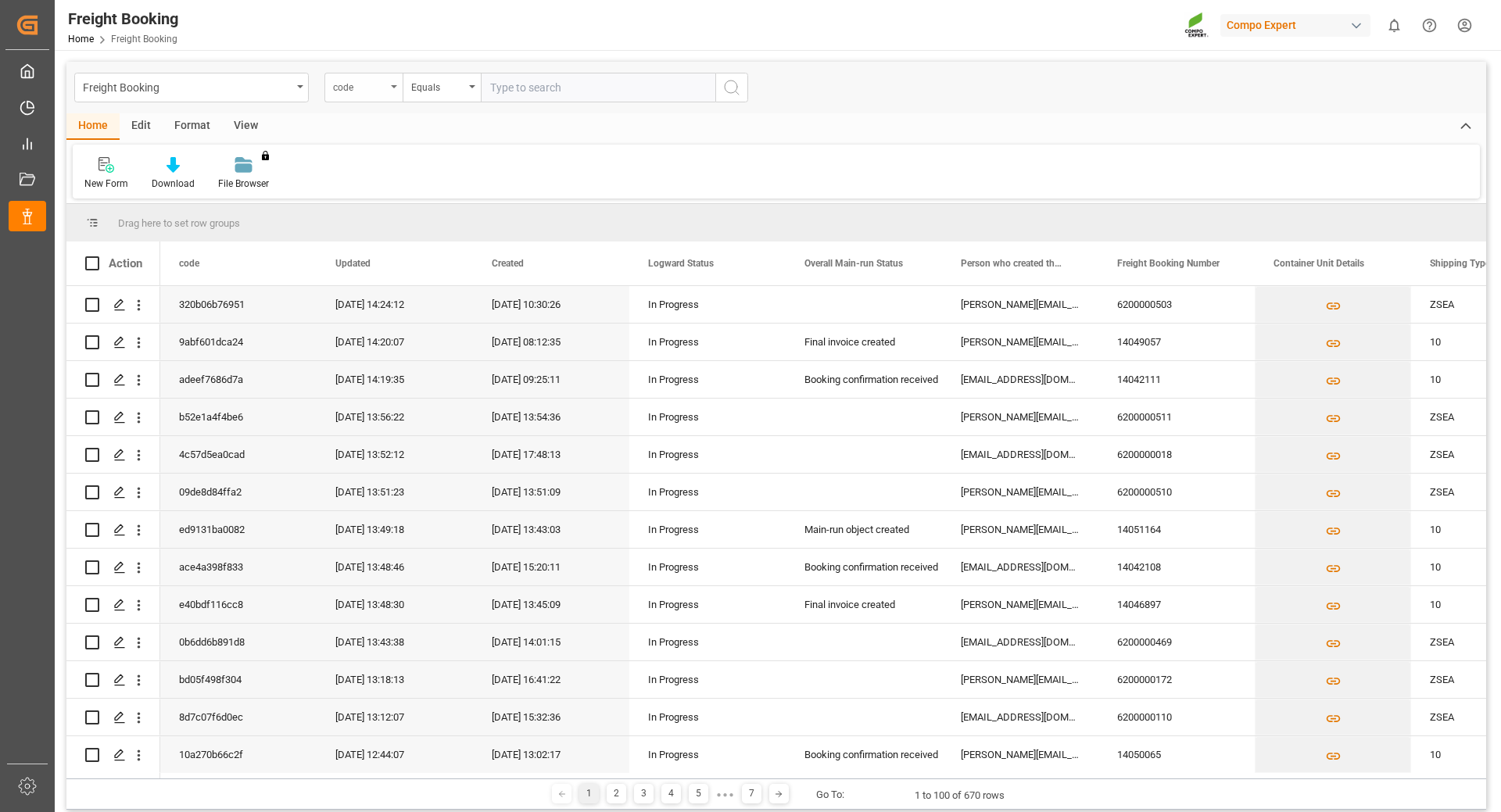
click at [387, 83] on div "code" at bounding box center [363, 87] width 78 height 30
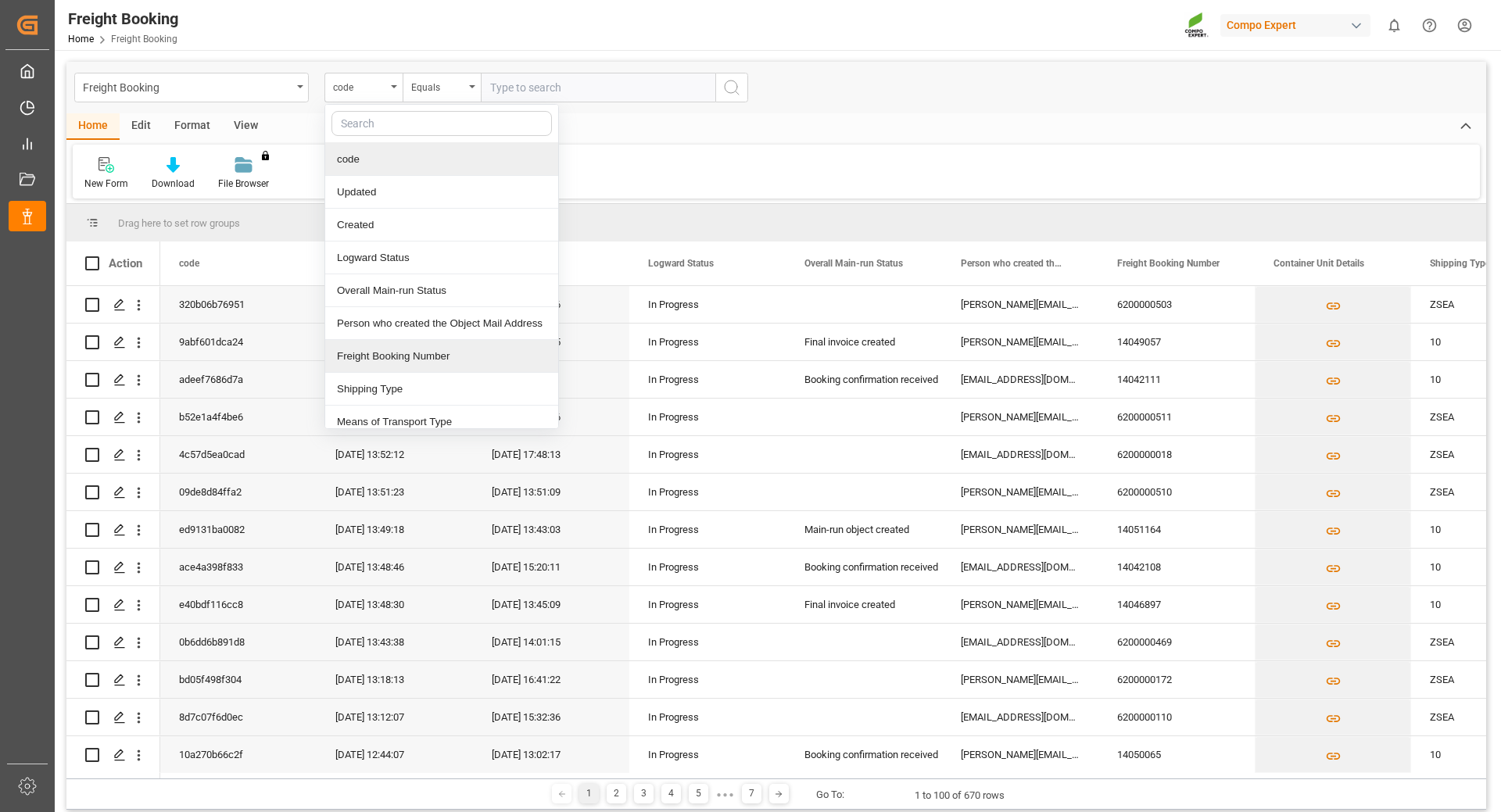
drag, startPoint x: 367, startPoint y: 357, endPoint x: 440, endPoint y: 237, distance: 140.5
click at [369, 354] on div "Freight Booking Number" at bounding box center [442, 356] width 233 height 33
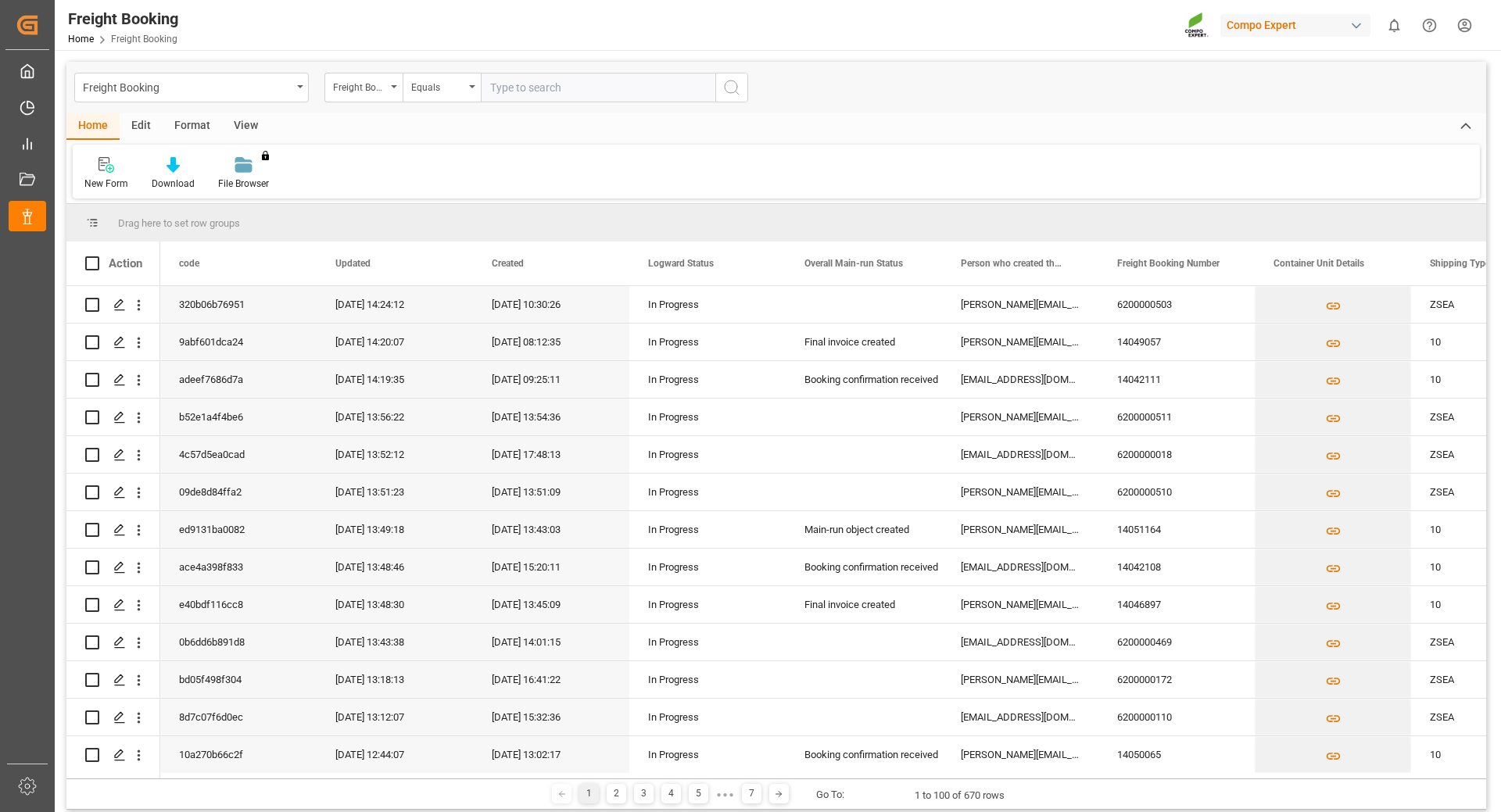
click at [537, 80] on input "text" at bounding box center [598, 87] width 234 height 30
type input "6200000026"
click at [728, 87] on icon "search button" at bounding box center [731, 87] width 19 height 19
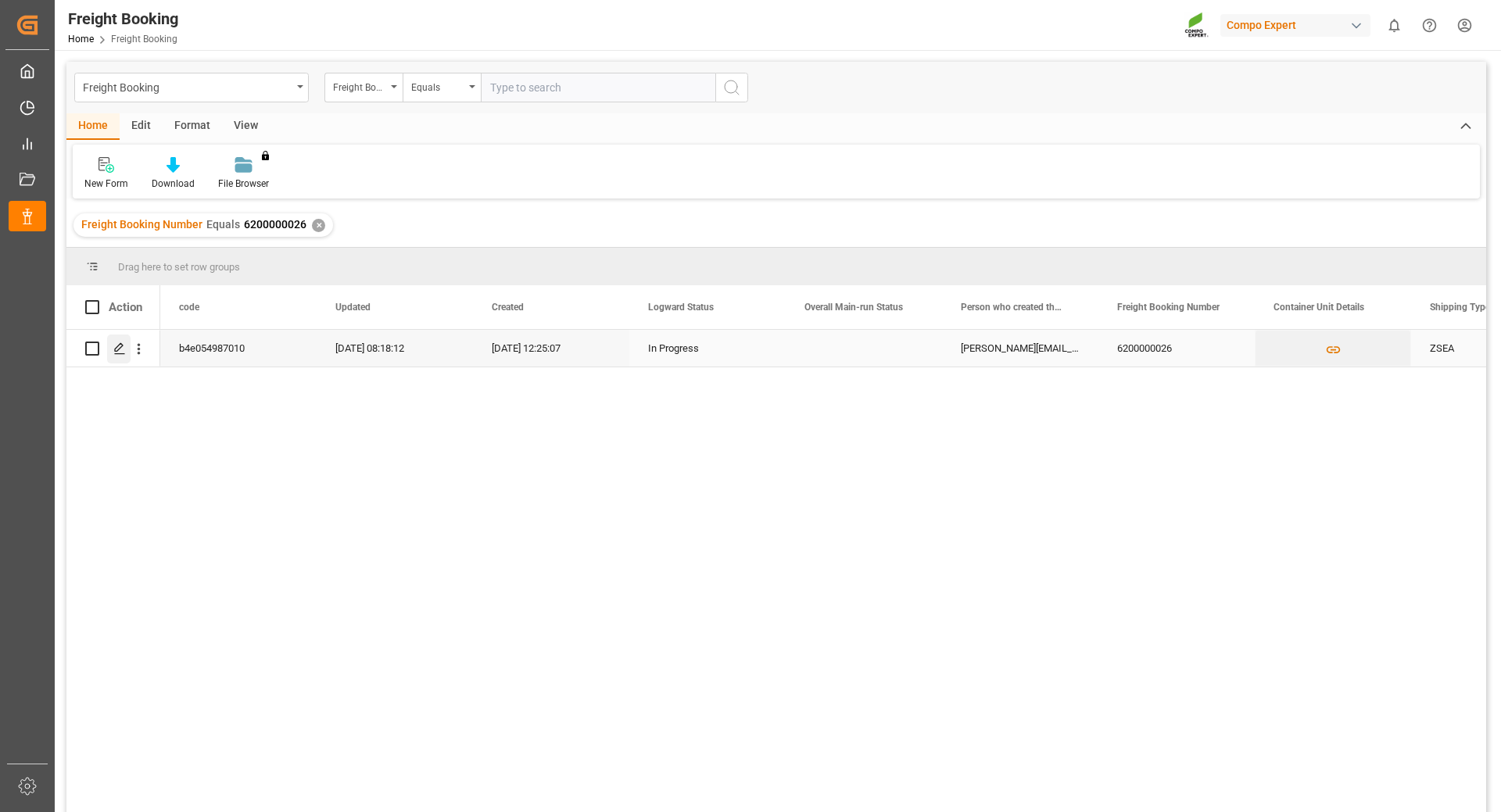
click at [116, 347] on icon "Press SPACE to select this row." at bounding box center [119, 348] width 12 height 12
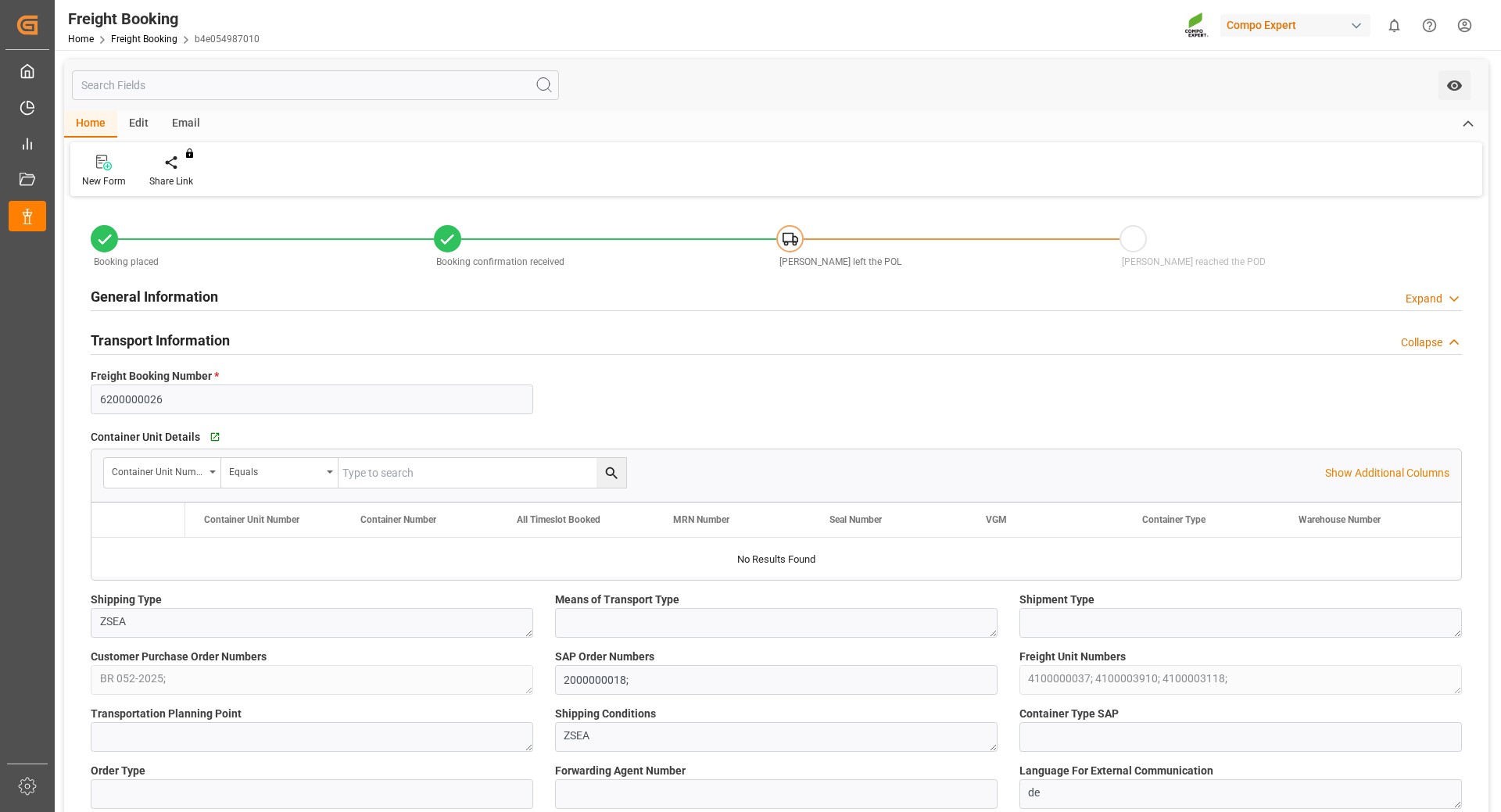
type input "Maersk"
type input "Maersk Line AS"
type input "NLRTM"
type input "BRPNG"
type input "0"
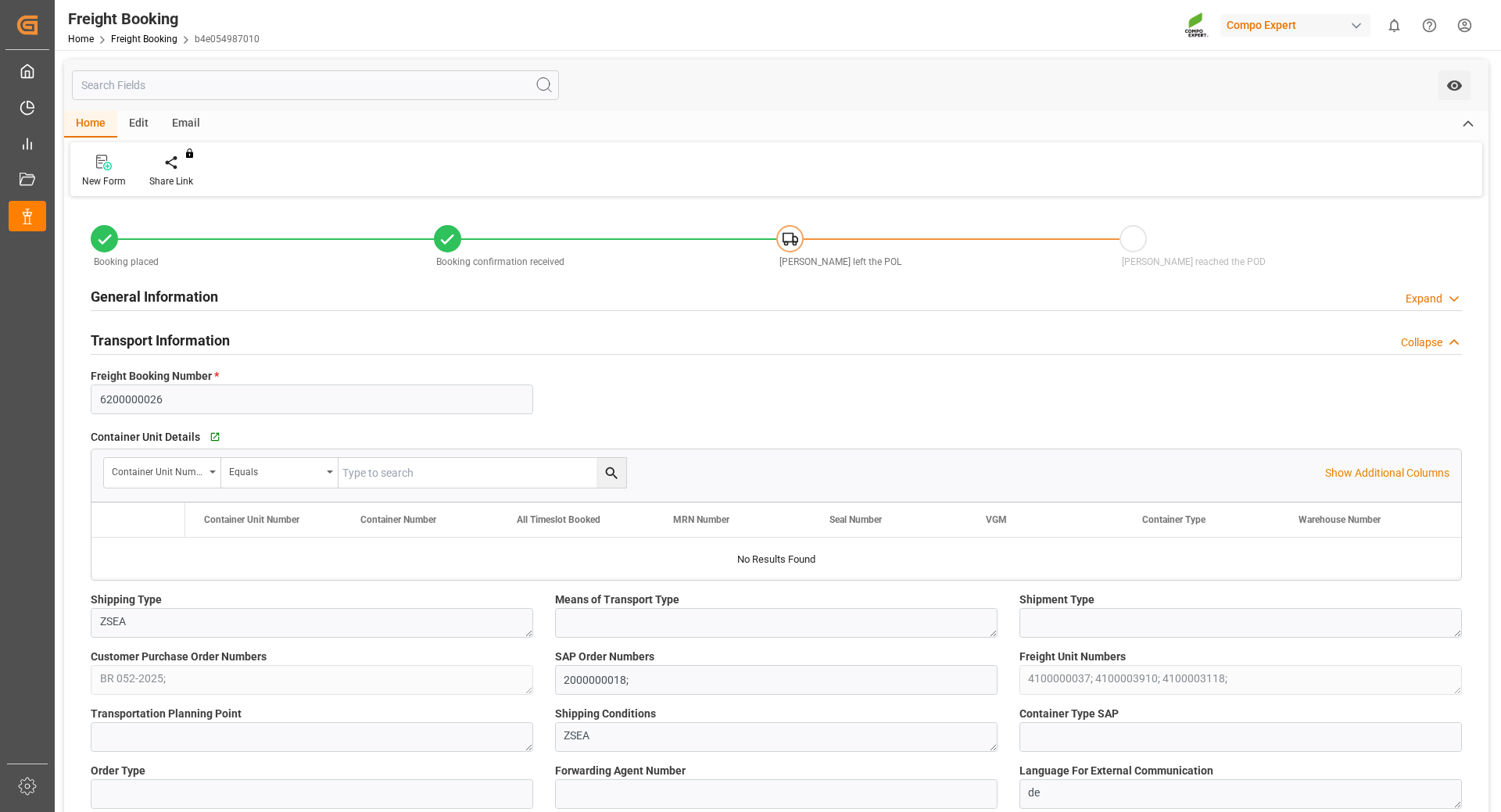
type input "65091.6"
type input "[DATE] 01:00"
type input "[DATE] 06:00"
type input "[DATE] 07:55"
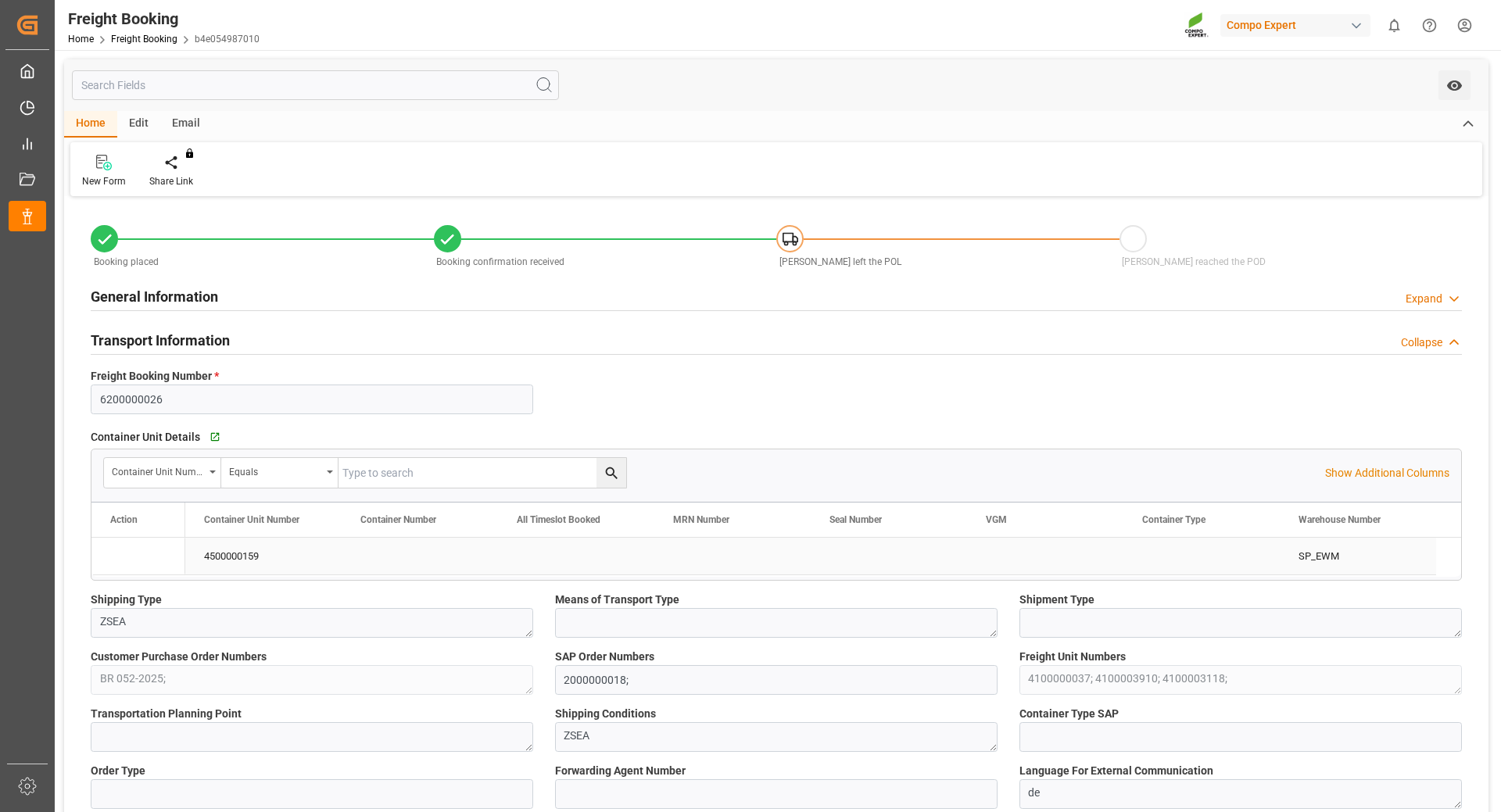
type input "[DATE] 12:25"
type input "[DATE] 08:42"
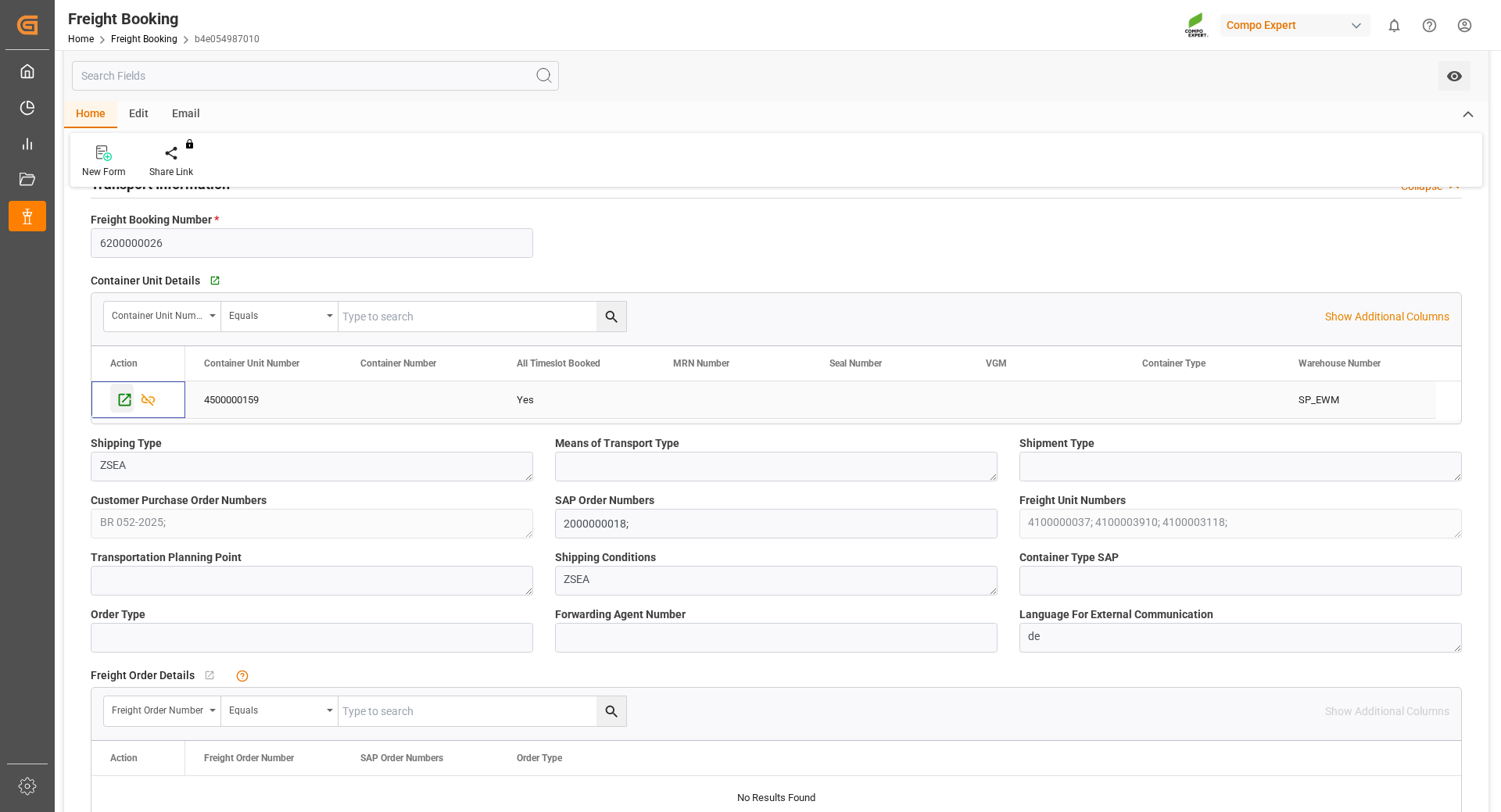
click at [125, 396] on icon "Press SPACE to select this row." at bounding box center [125, 399] width 17 height 17
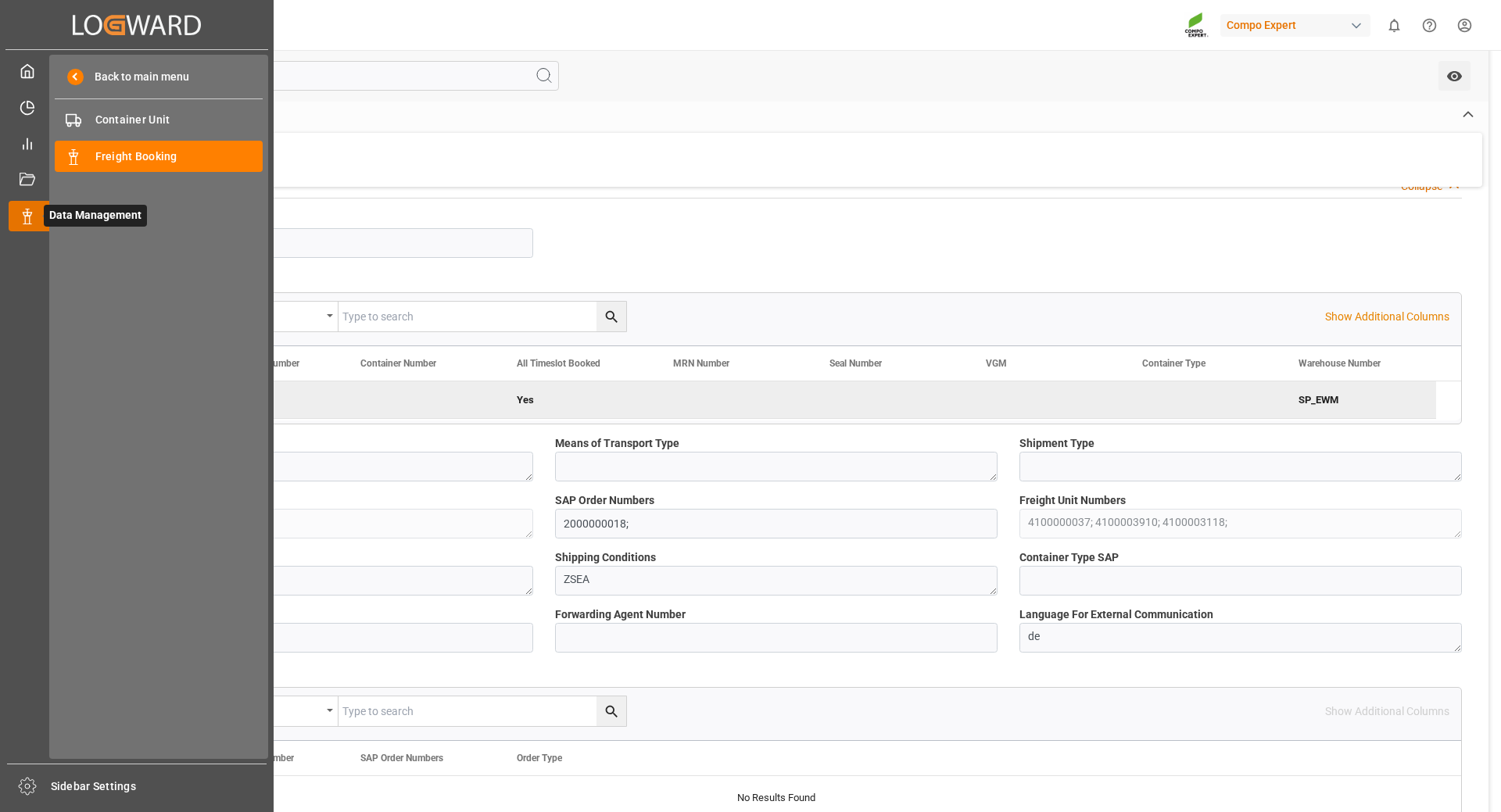
click at [19, 213] on div at bounding box center [22, 216] width 27 height 17
click at [105, 159] on span "Freight Booking" at bounding box center [179, 156] width 168 height 17
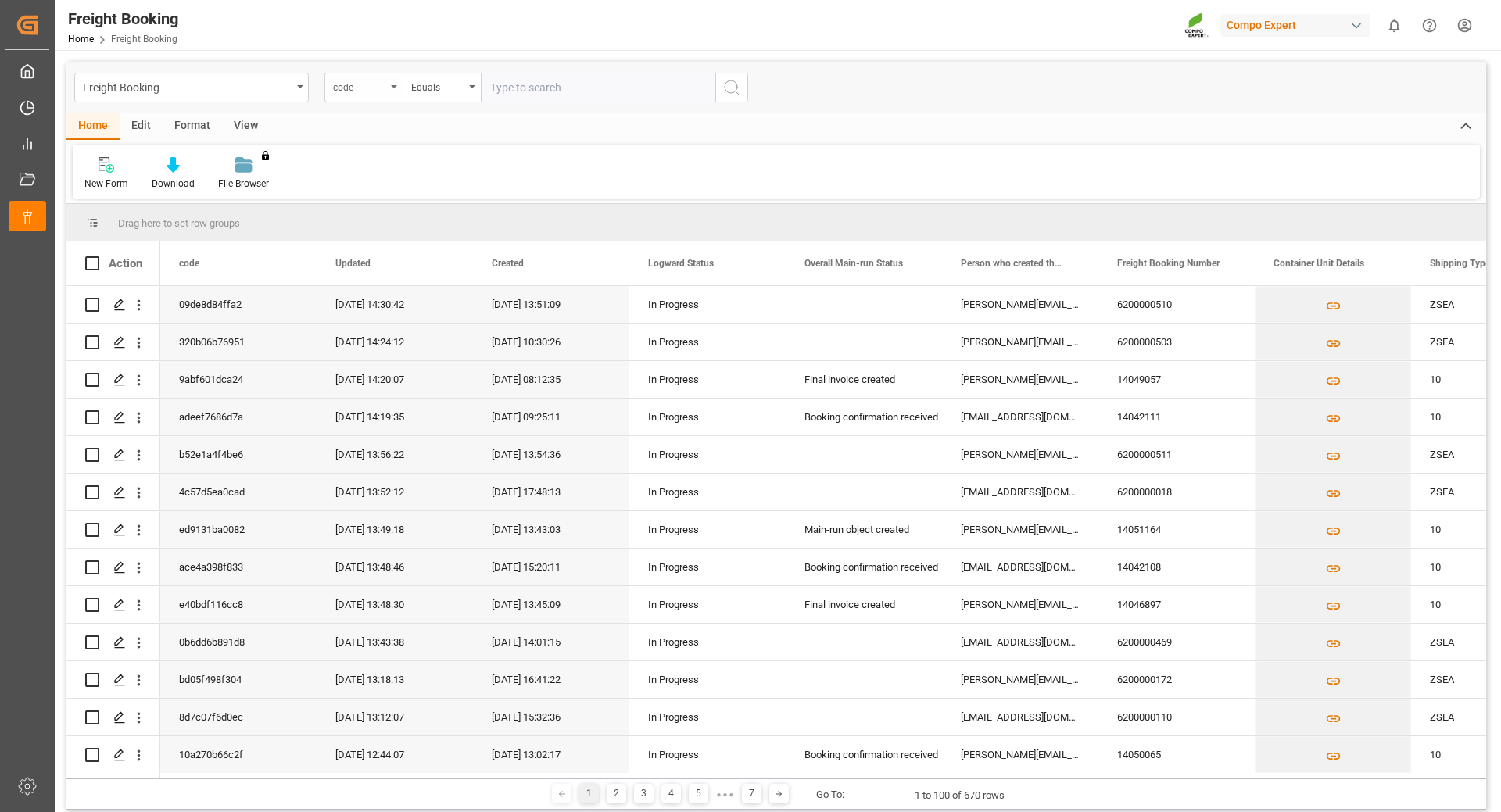
click at [391, 87] on icon "open menu" at bounding box center [393, 87] width 6 height 4
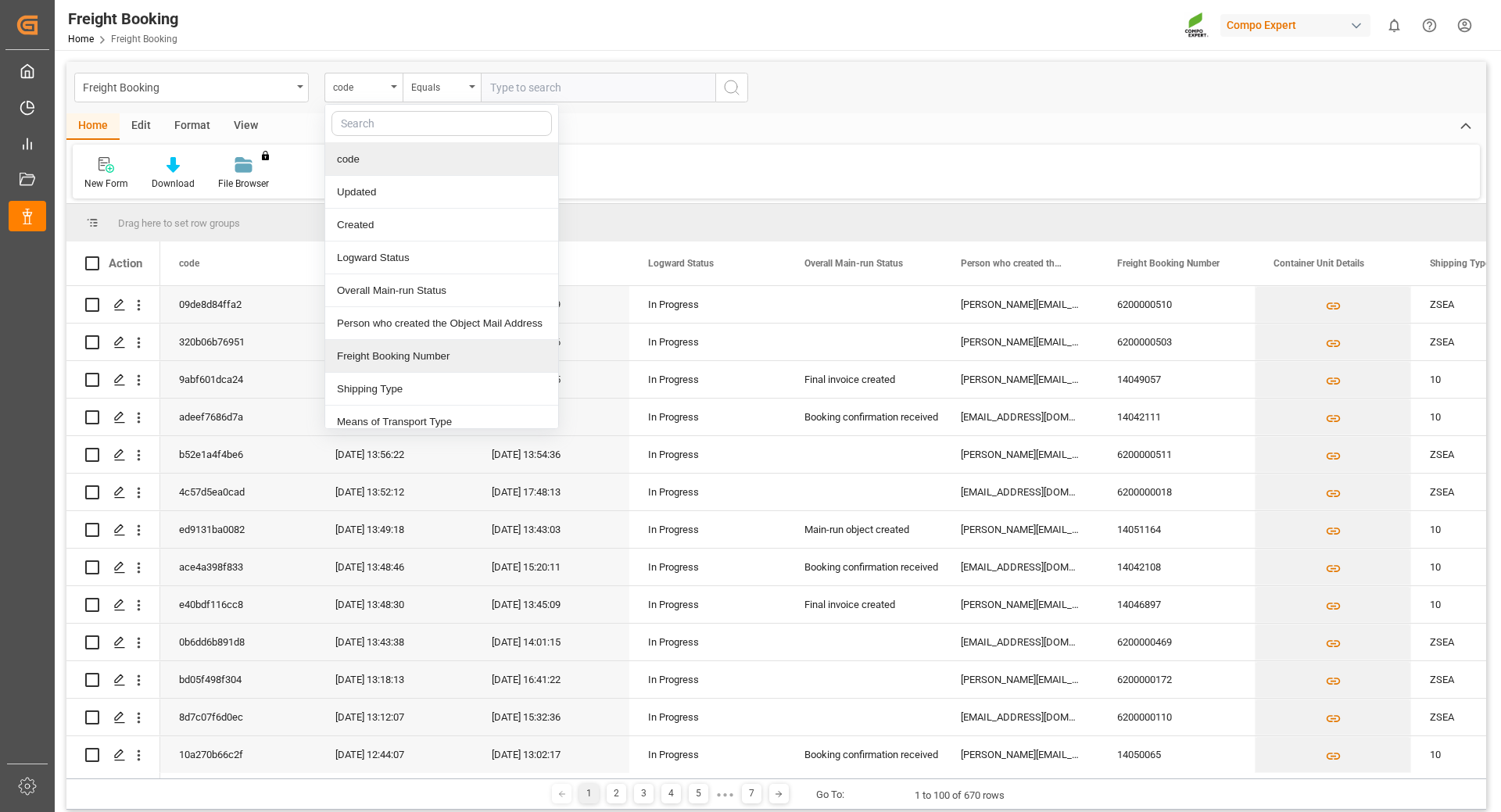
click at [380, 351] on div "Freight Booking Number" at bounding box center [442, 356] width 233 height 33
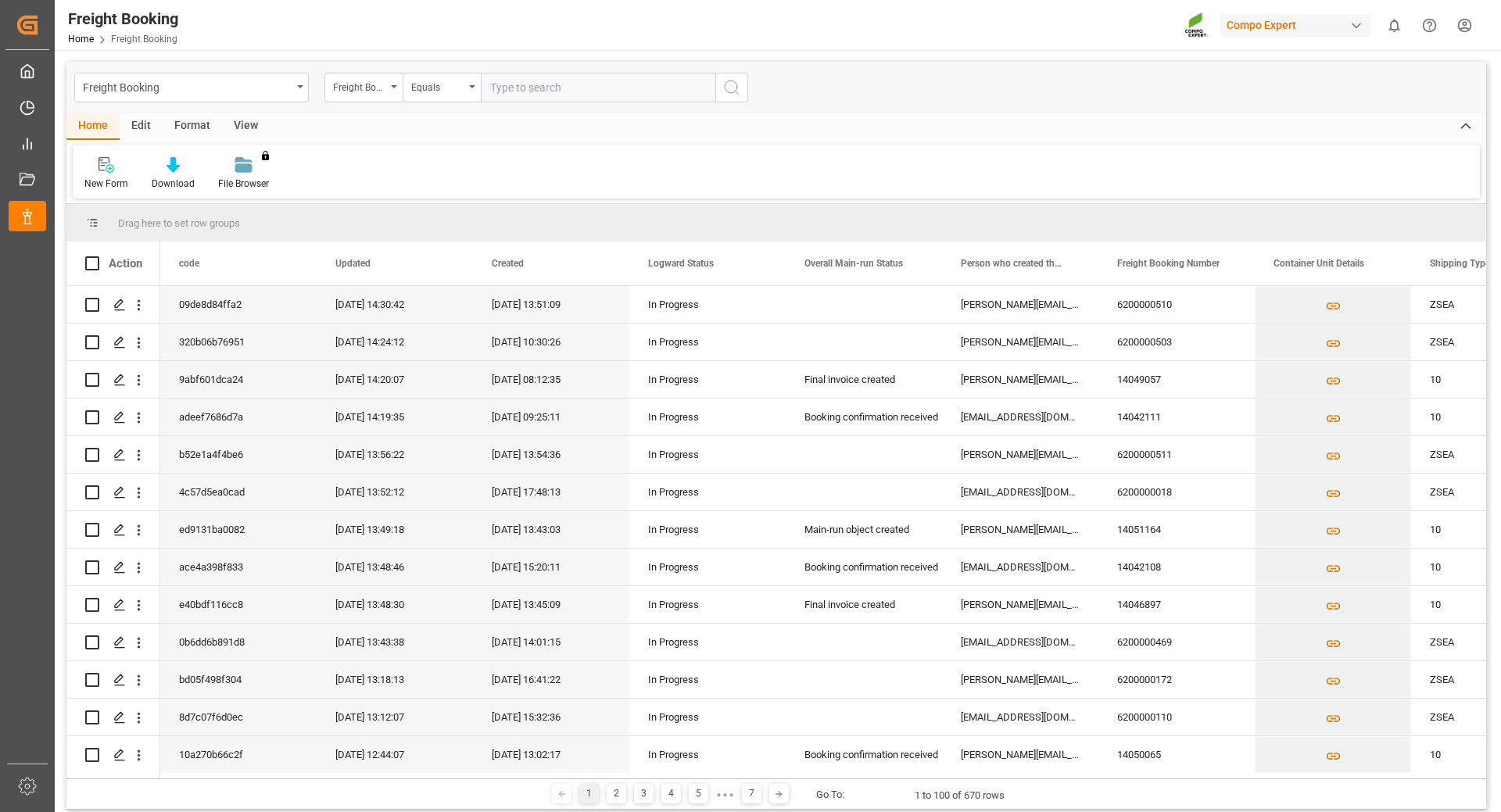
click at [559, 85] on input "text" at bounding box center [598, 87] width 234 height 30
type input "6200000103"
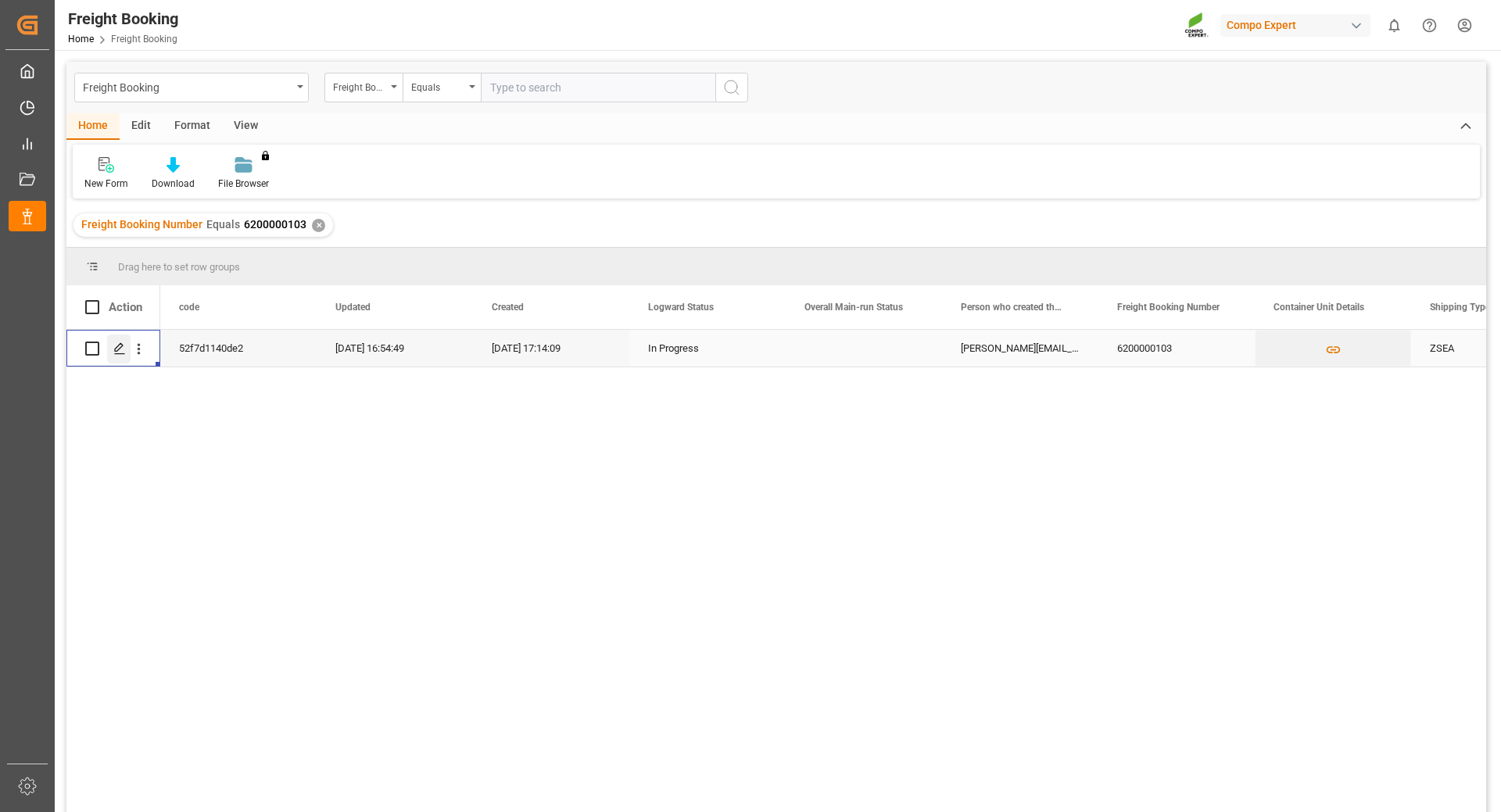
click at [117, 350] on icon "Press SPACE to select this row." at bounding box center [119, 348] width 12 height 12
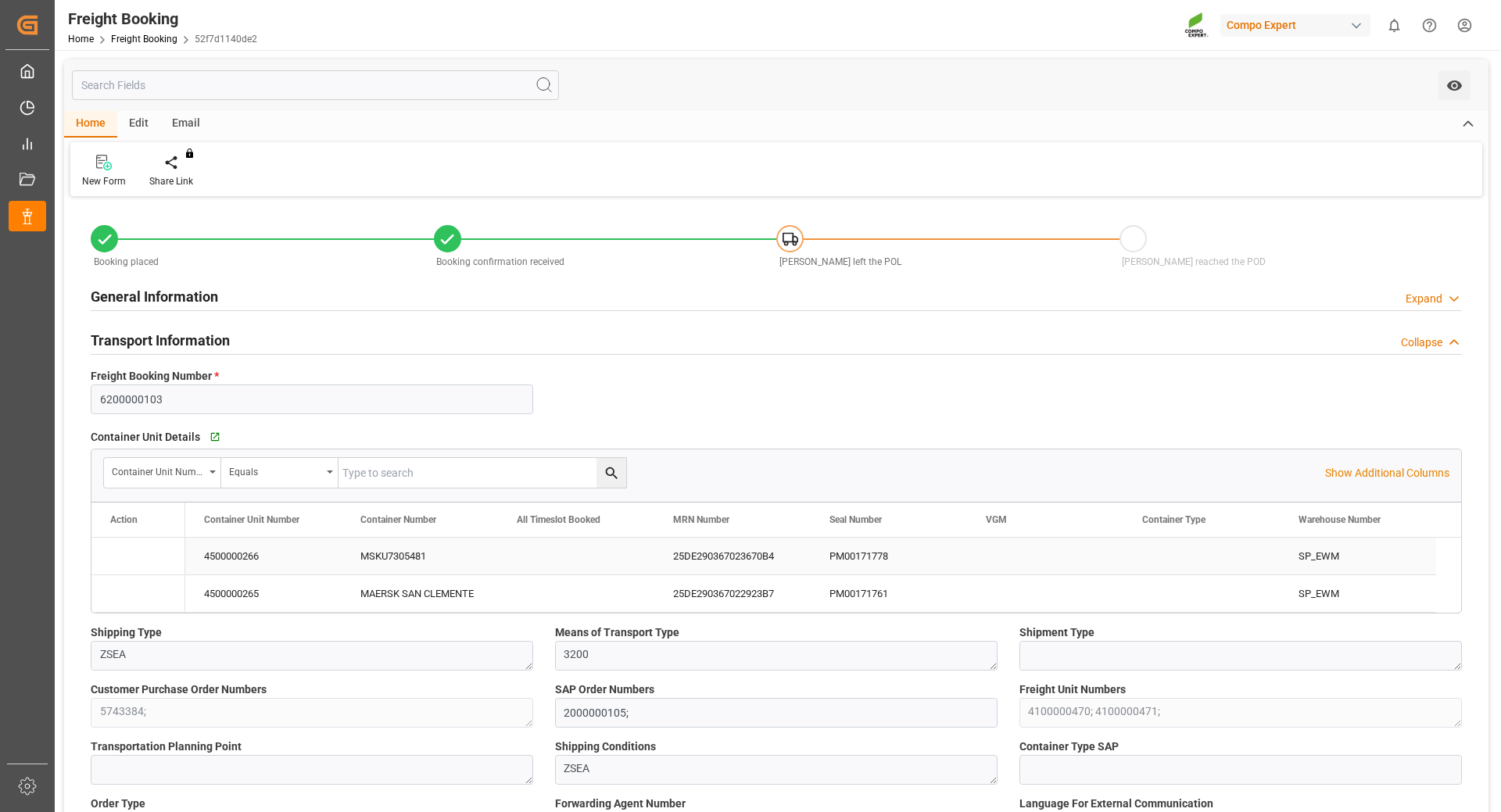
type input "Maersk"
type input "Maersk Line AS"
type input "9699189"
type input "NLRTM"
type input "ARZAE"
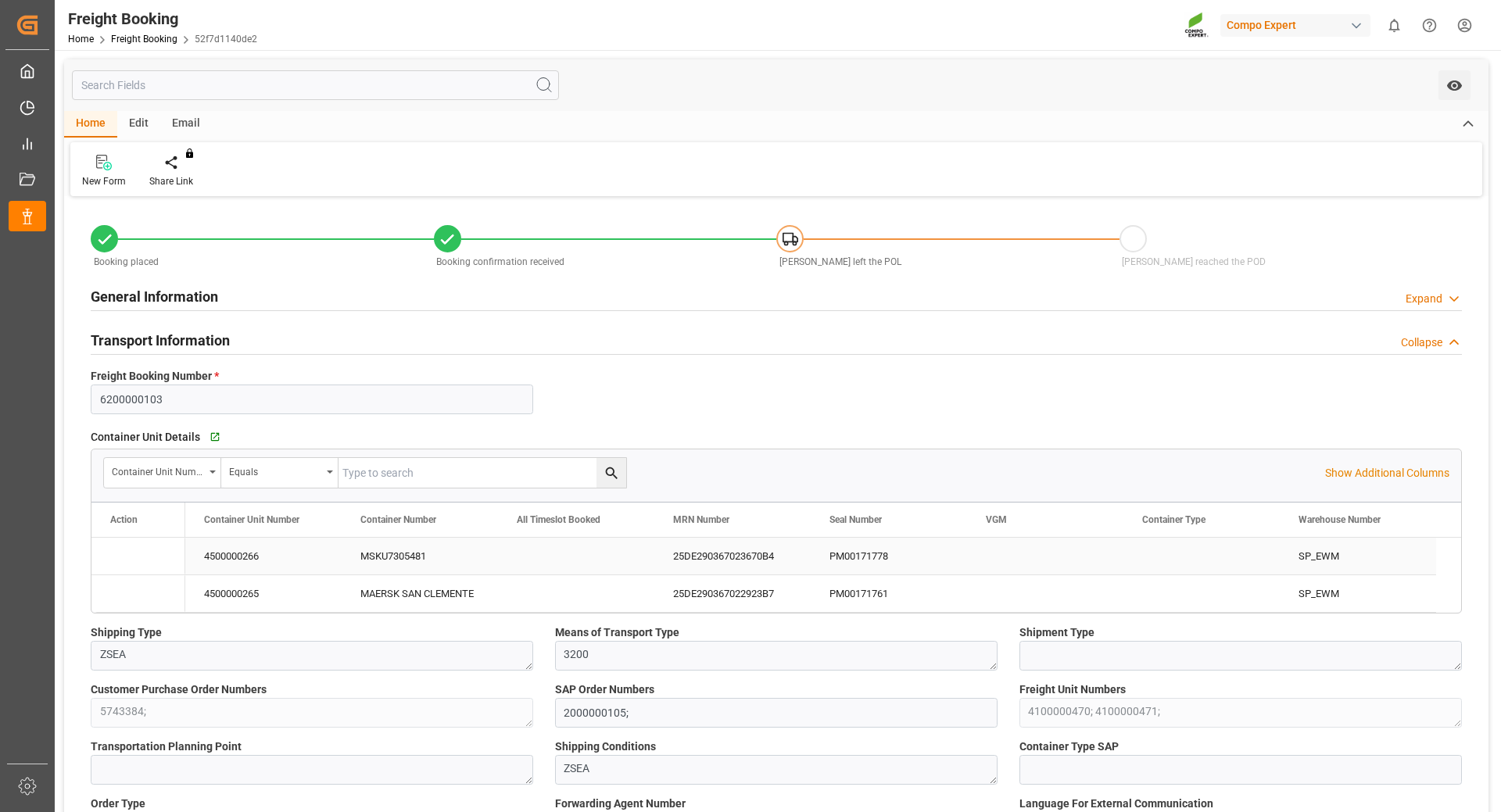
type input "0"
type input "65520"
type input "[DATE] 01:00"
type input "[DATE] 06:00"
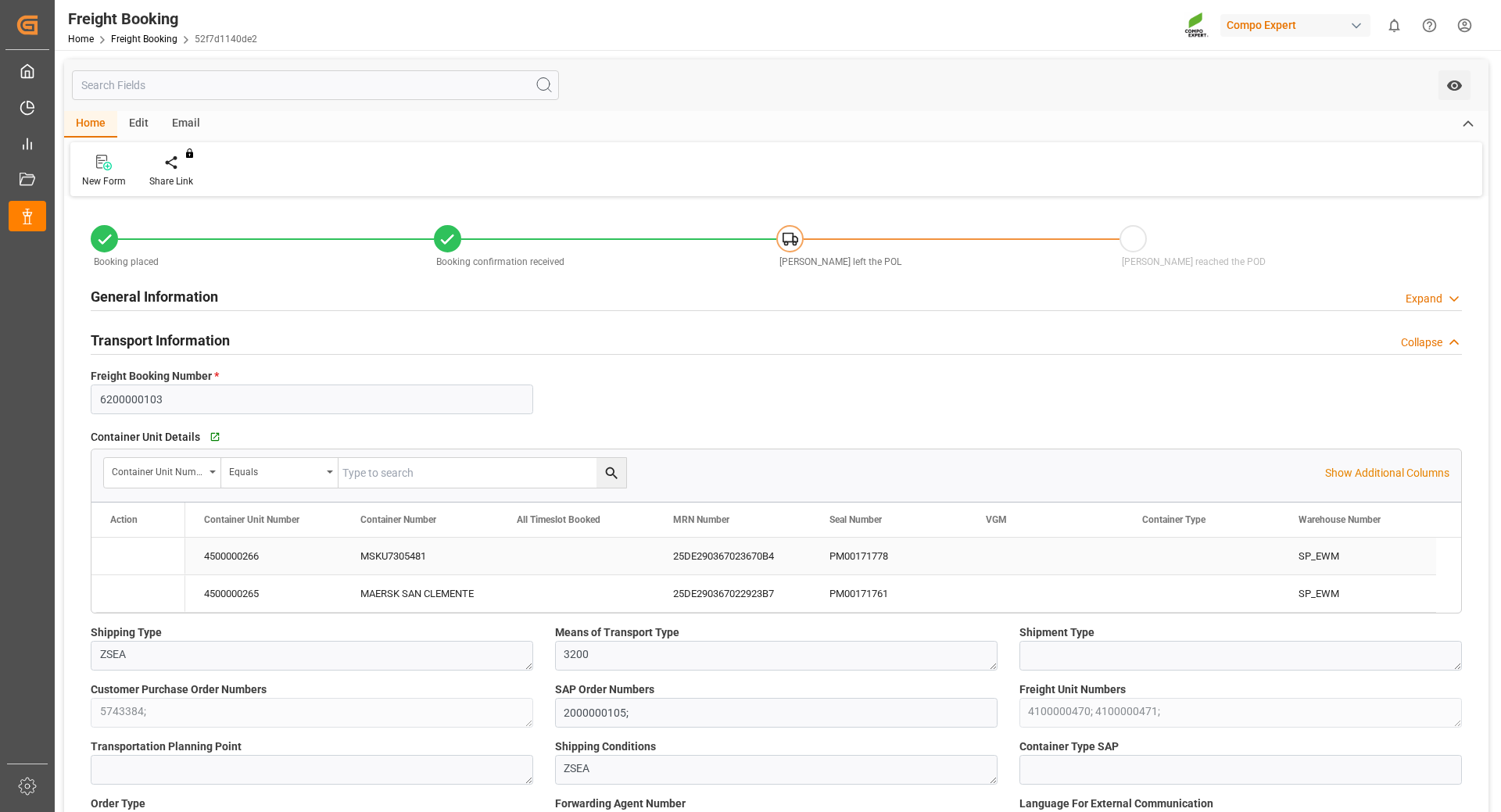
type input "[DATE] 17:14"
type input "[DATE] 09:20"
type input "[DATE] 16:53"
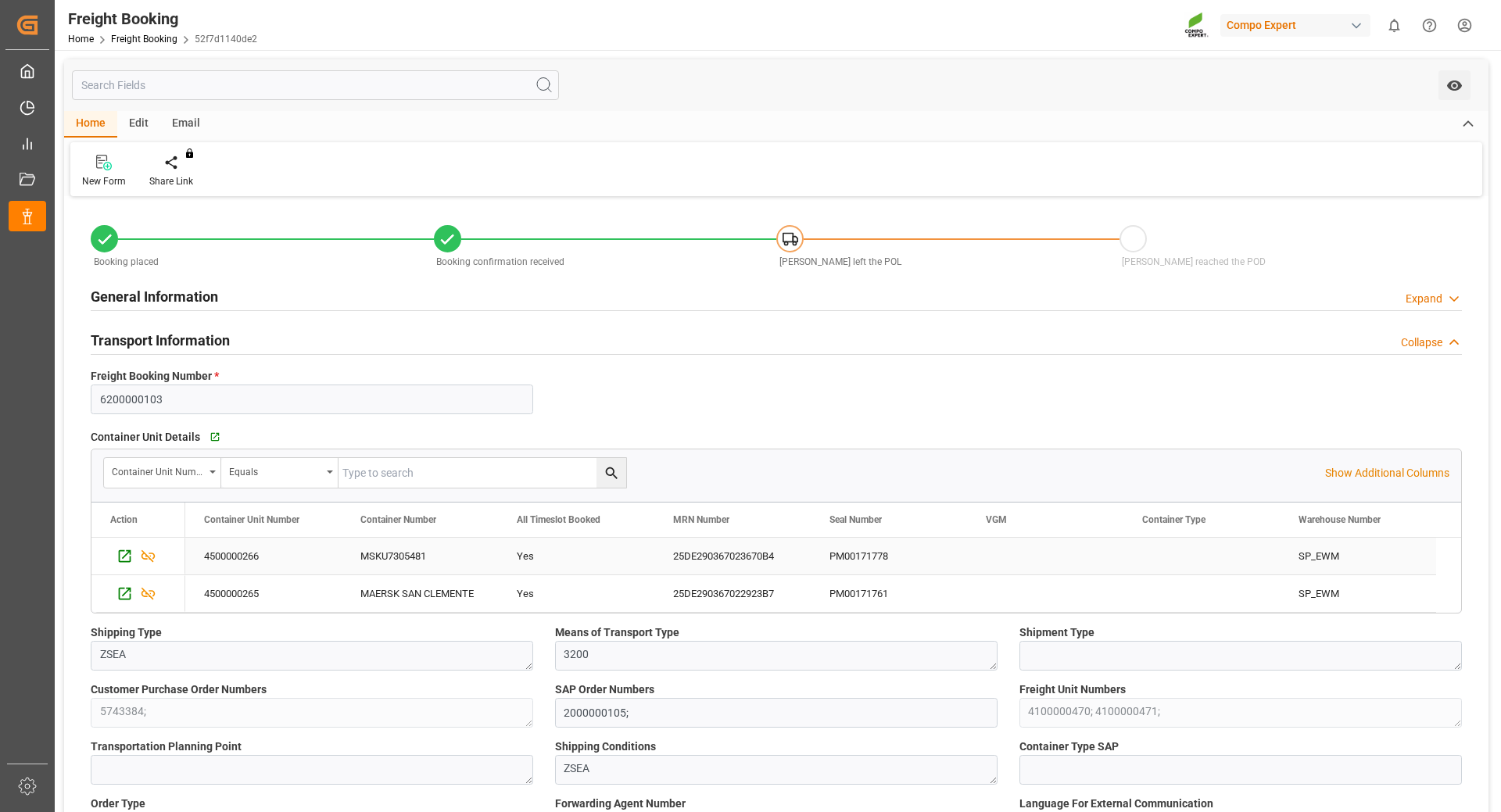
click at [858, 561] on div "PM00171778" at bounding box center [888, 556] width 156 height 37
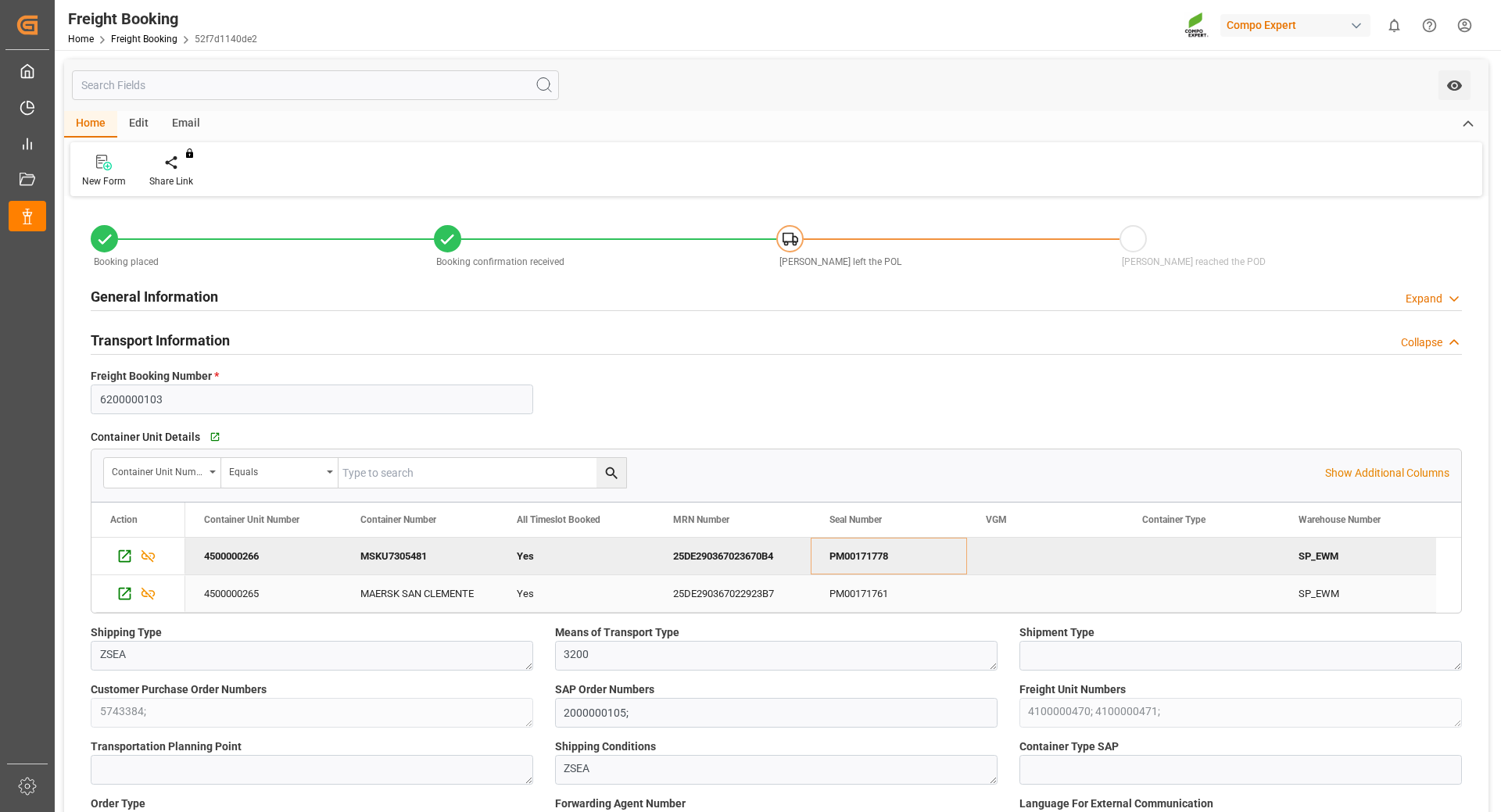
click at [882, 591] on div "PM00171761" at bounding box center [888, 594] width 156 height 37
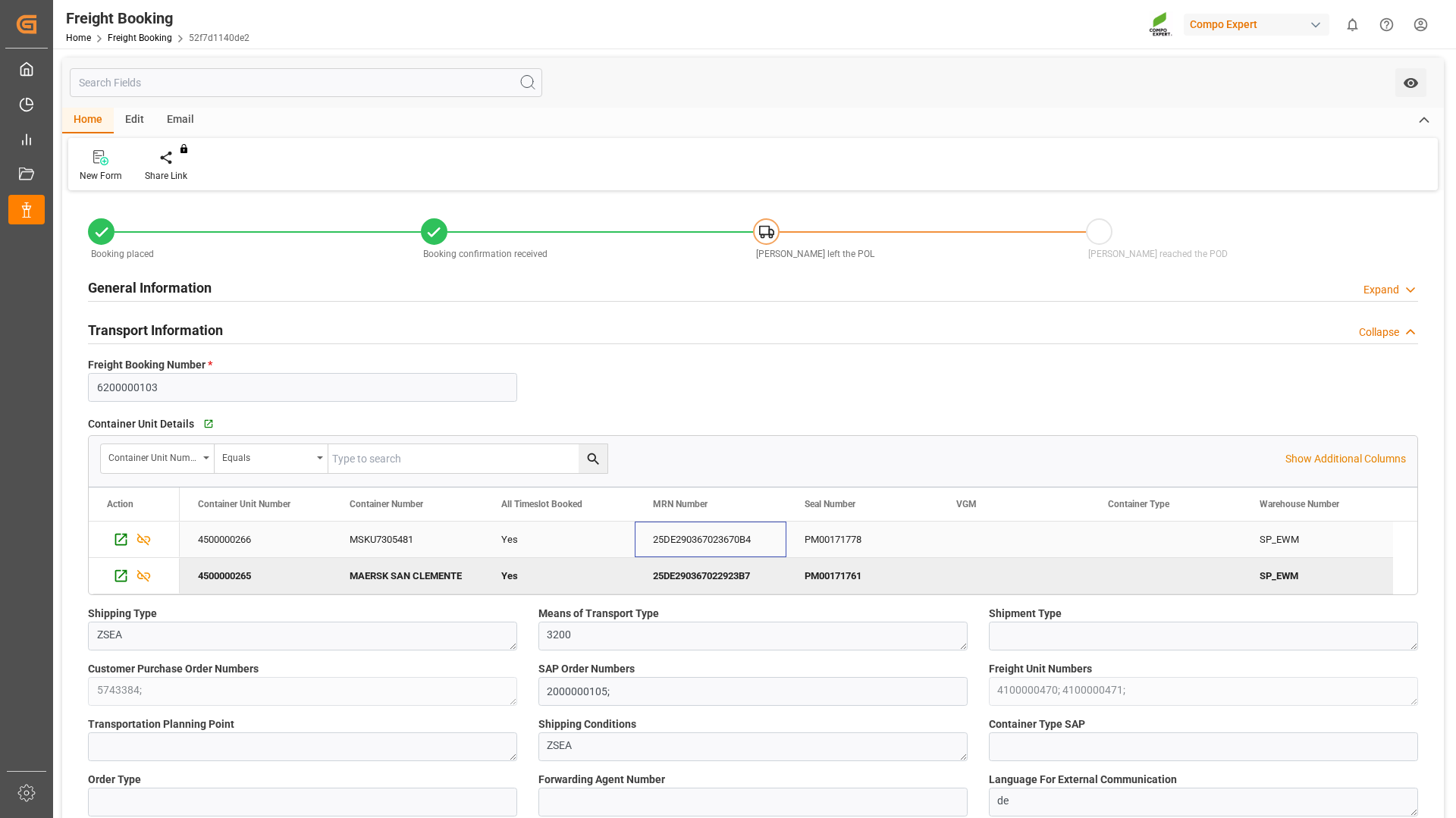
click at [712, 541] on div "25DE290367023670B4" at bounding box center [710, 539] width 152 height 36
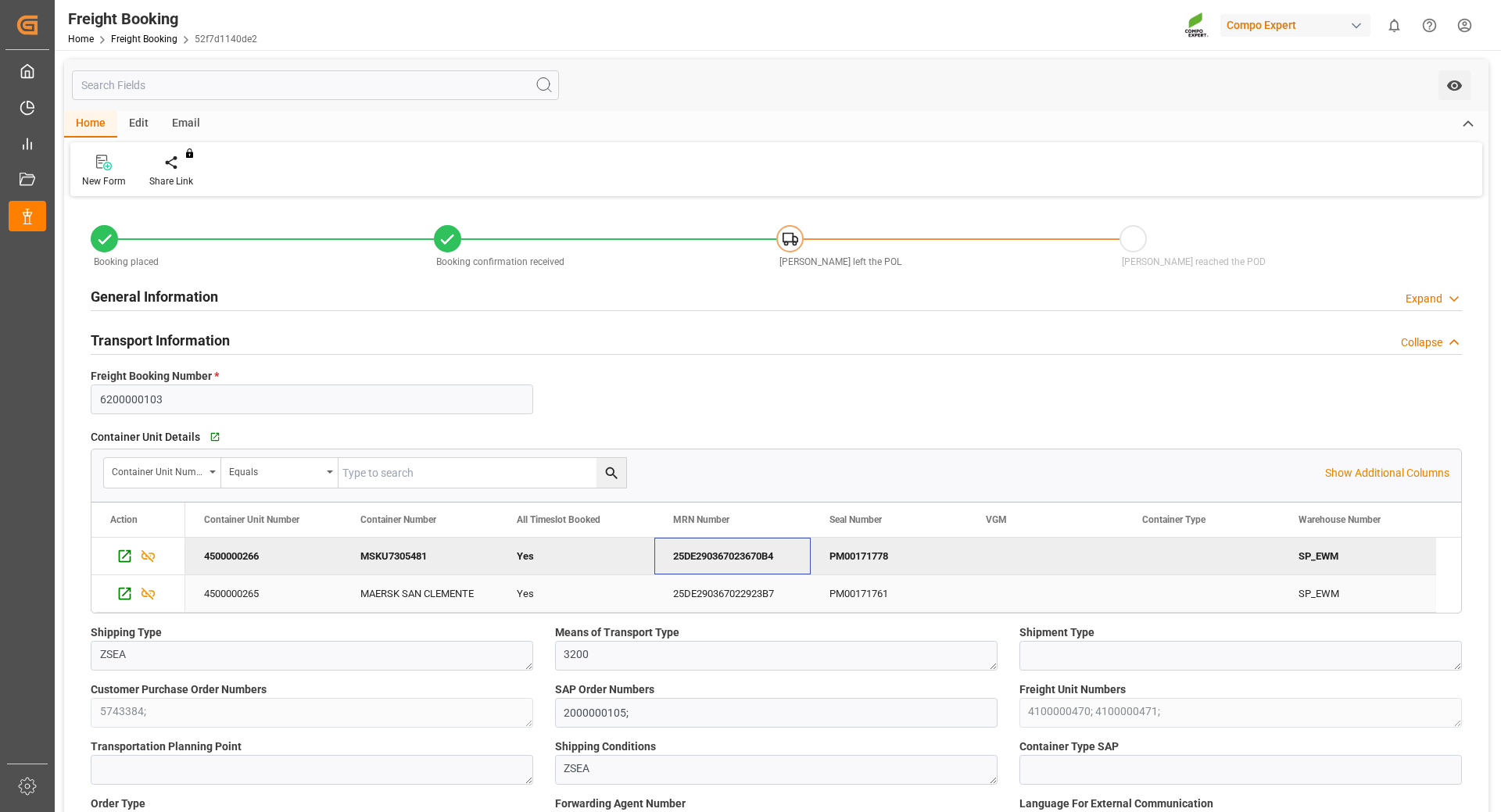
click at [707, 598] on div "25DE290367022923B7" at bounding box center [732, 594] width 156 height 37
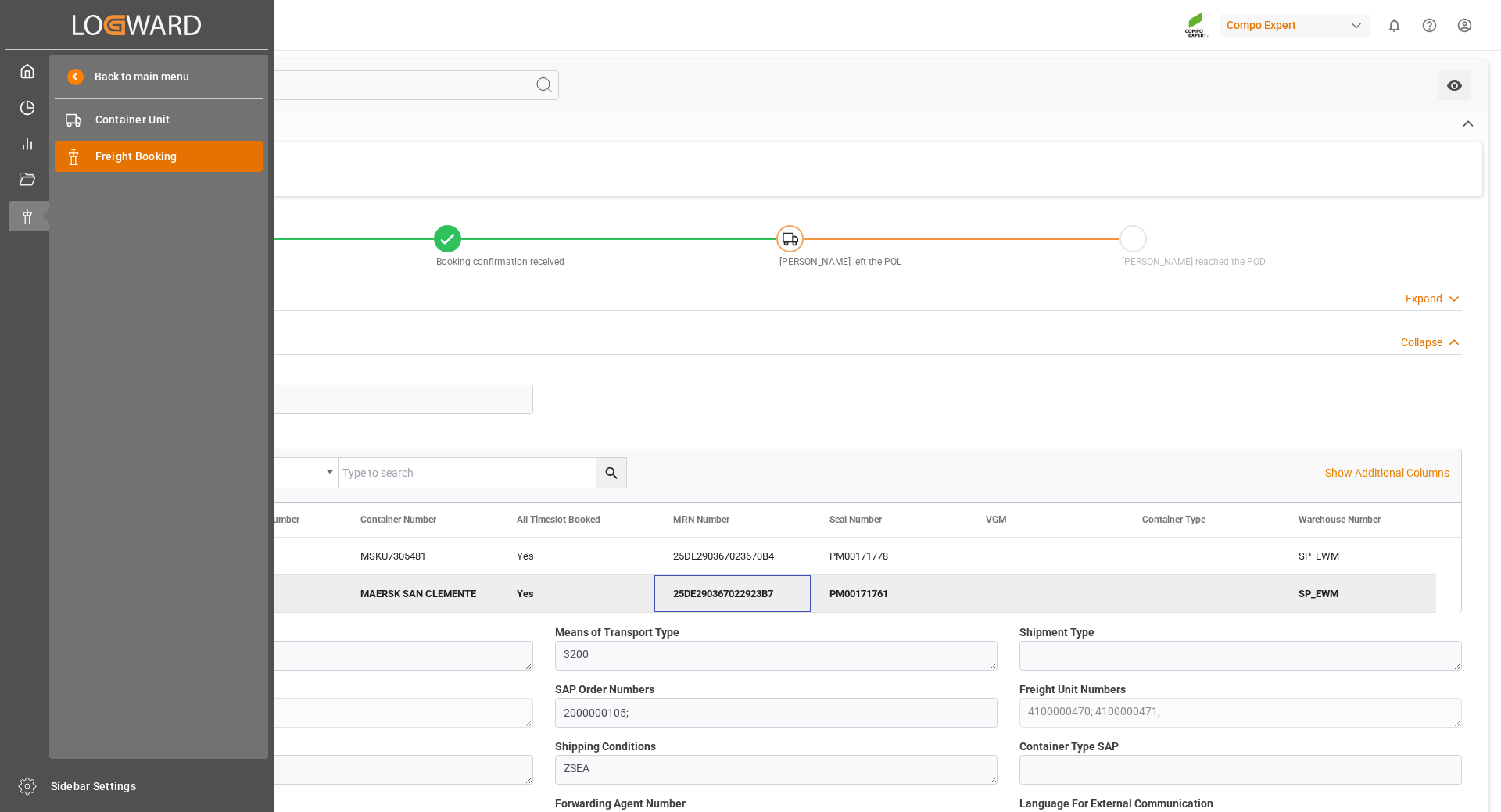
click at [116, 154] on span "Freight Booking" at bounding box center [179, 156] width 168 height 17
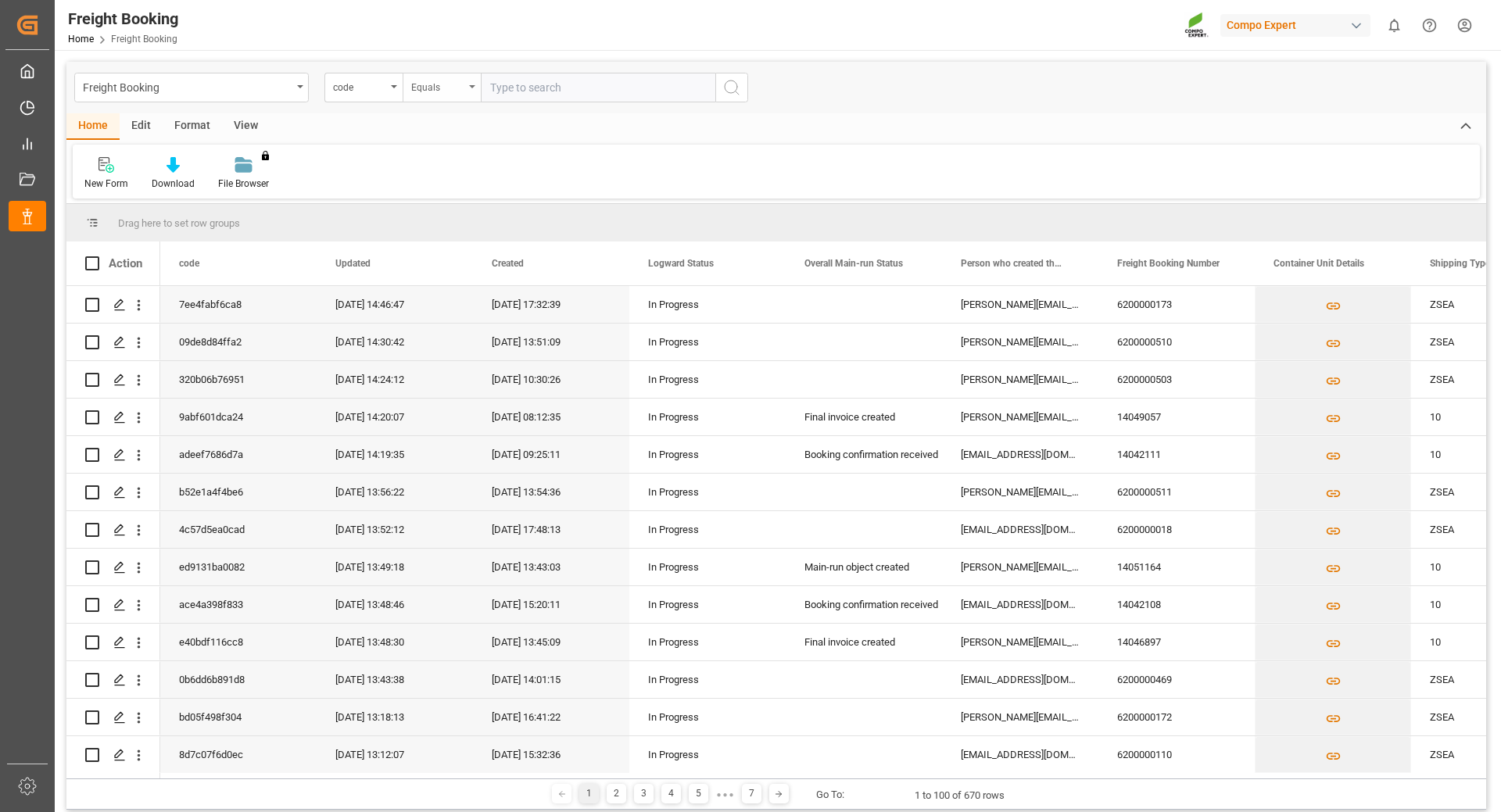
click at [470, 90] on div "Equals" at bounding box center [441, 87] width 78 height 30
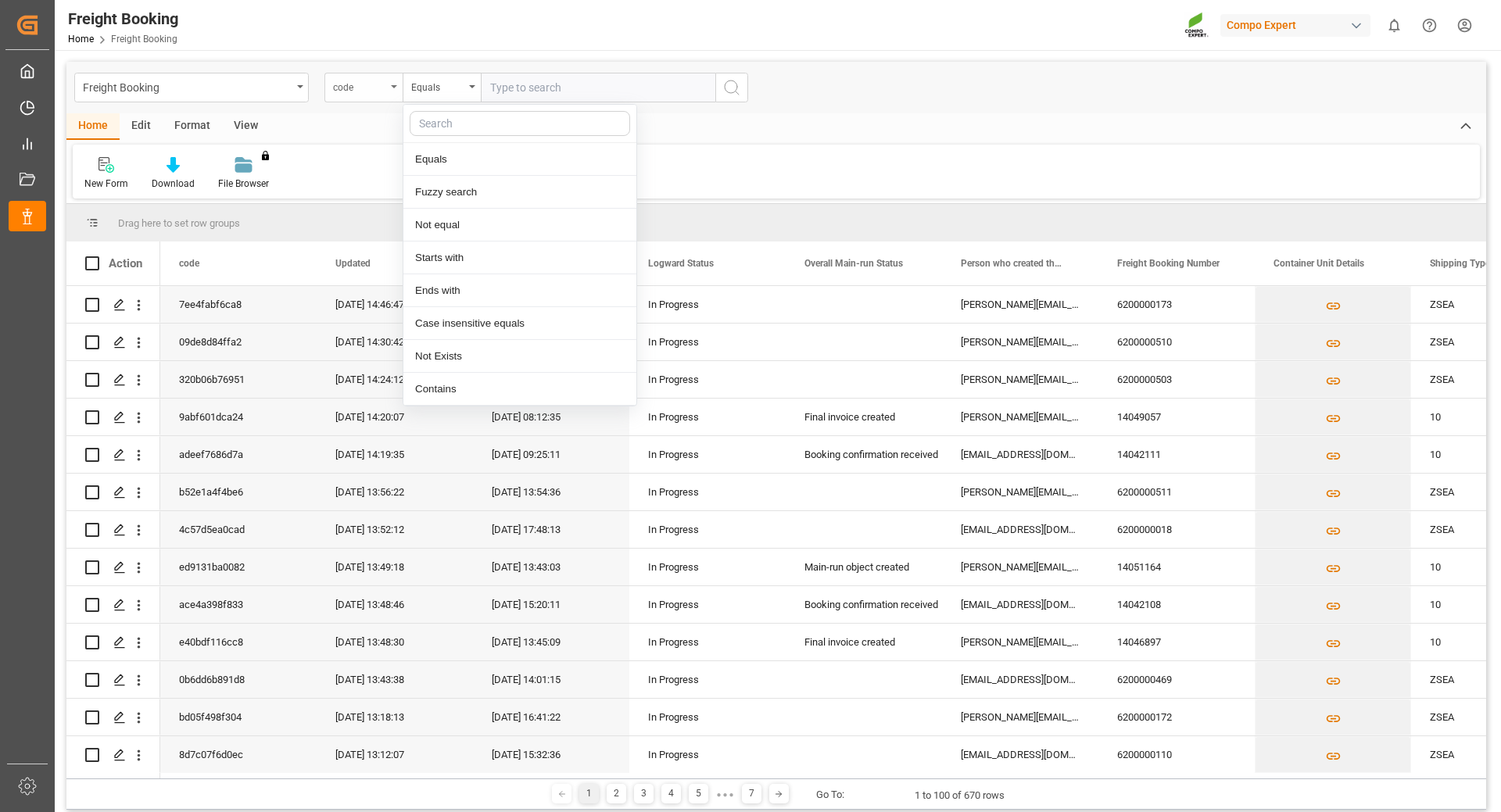
click at [391, 90] on div "code" at bounding box center [363, 87] width 78 height 30
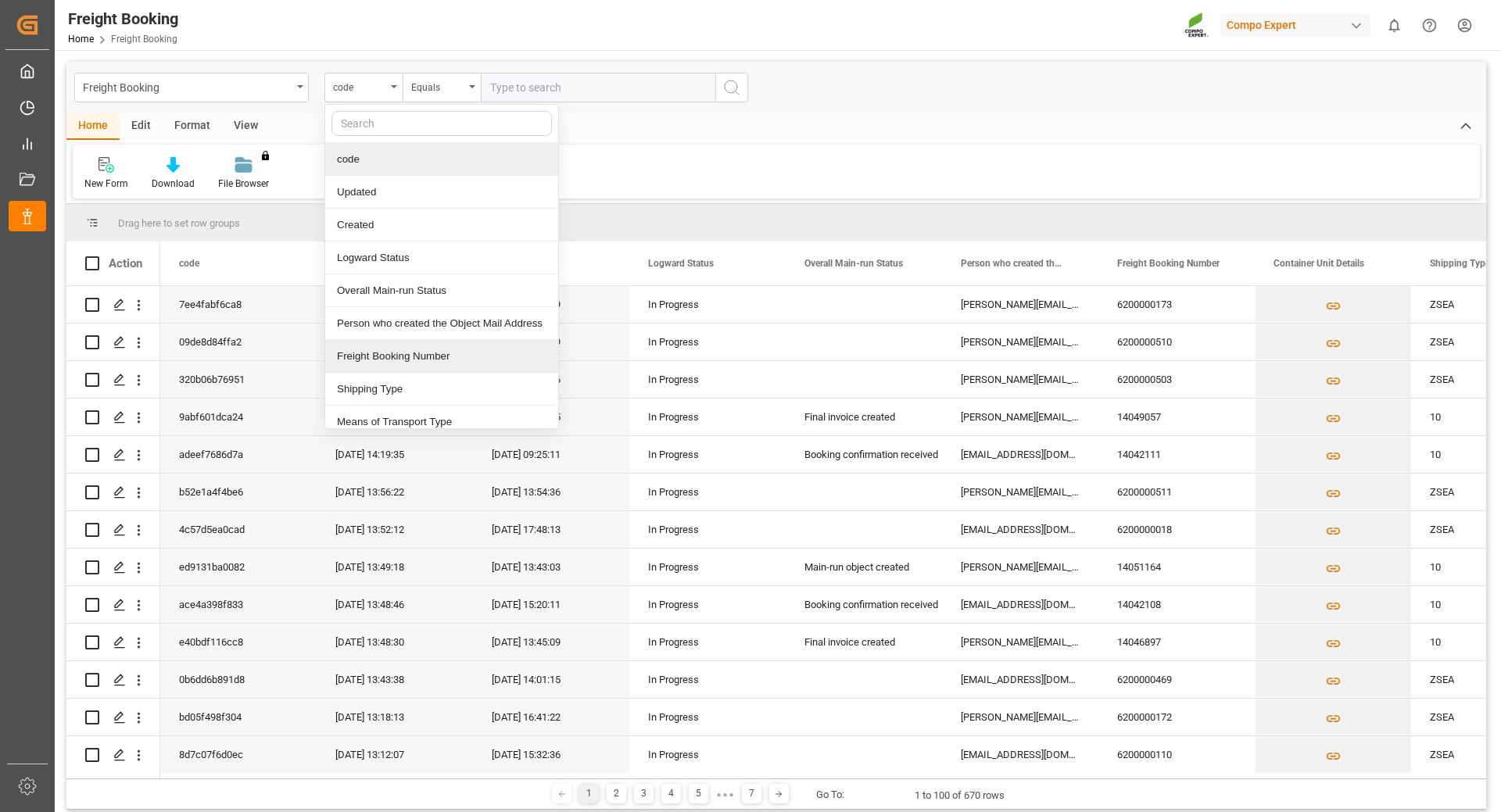
click at [376, 354] on div "Freight Booking Number" at bounding box center [442, 356] width 233 height 33
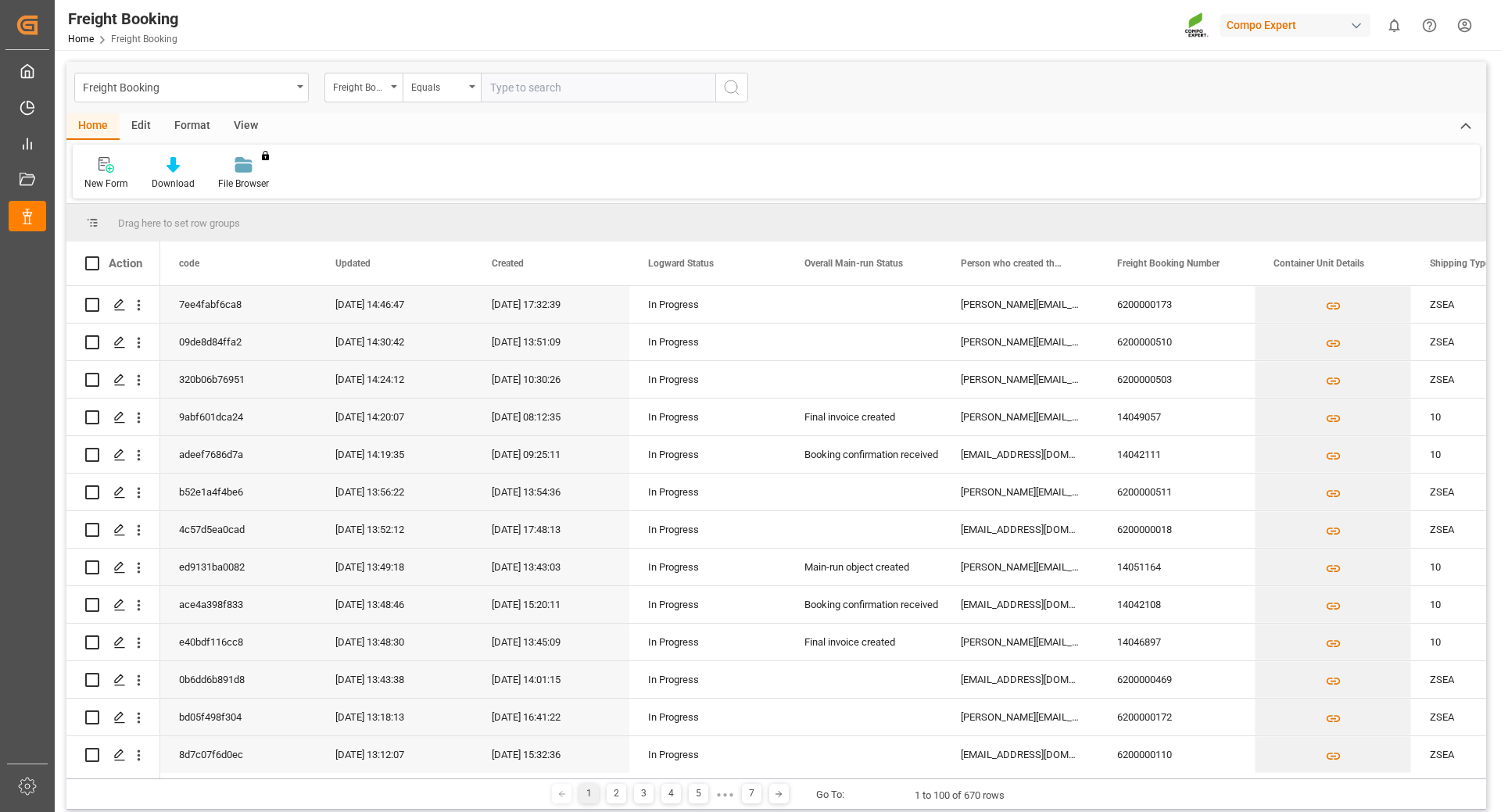
click at [528, 90] on input "text" at bounding box center [598, 87] width 234 height 30
type input "6200000026"
click at [736, 90] on circle "search button" at bounding box center [731, 87] width 12 height 12
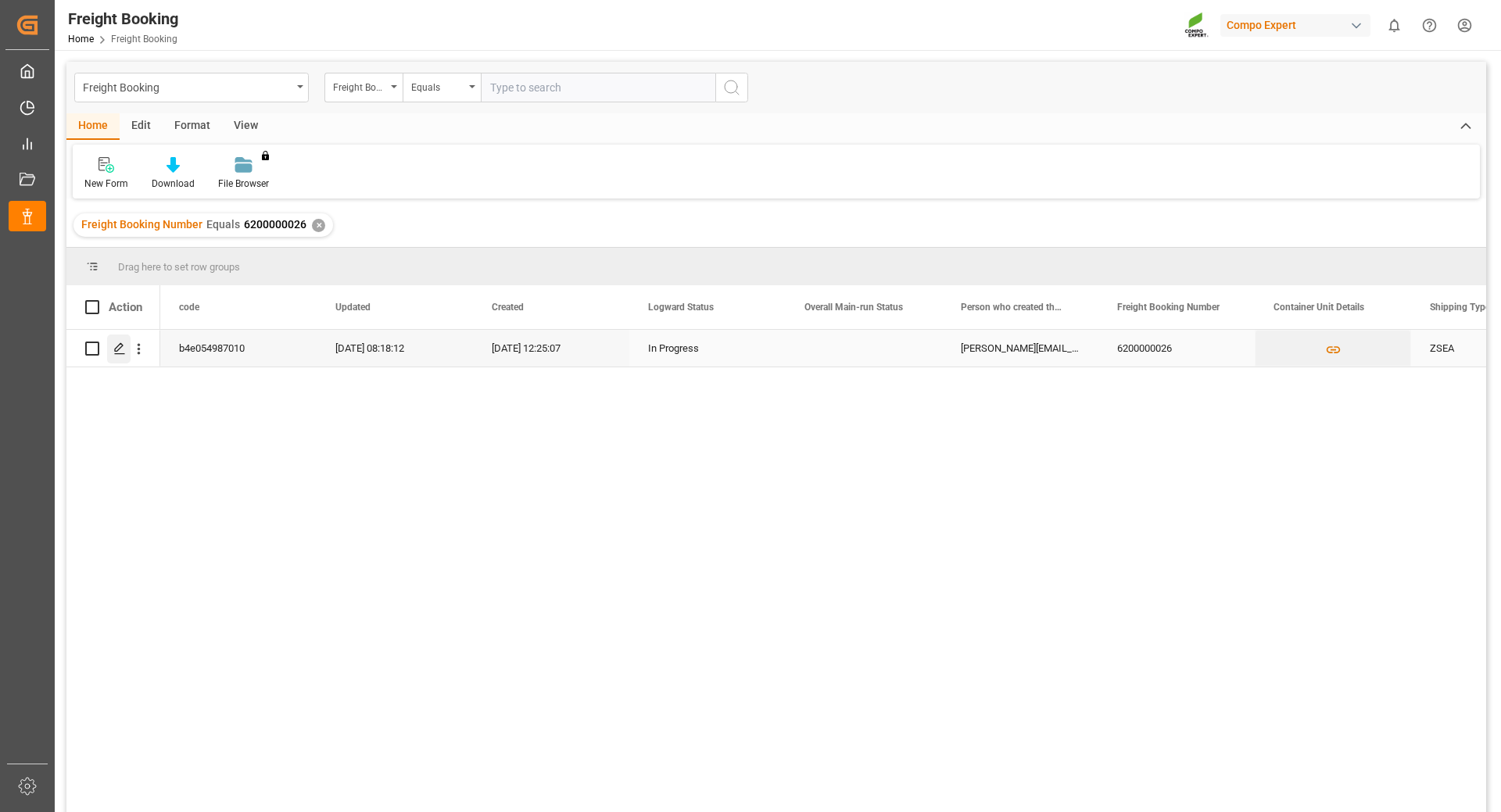
click at [118, 341] on div "Press SPACE to select this row." at bounding box center [118, 349] width 24 height 29
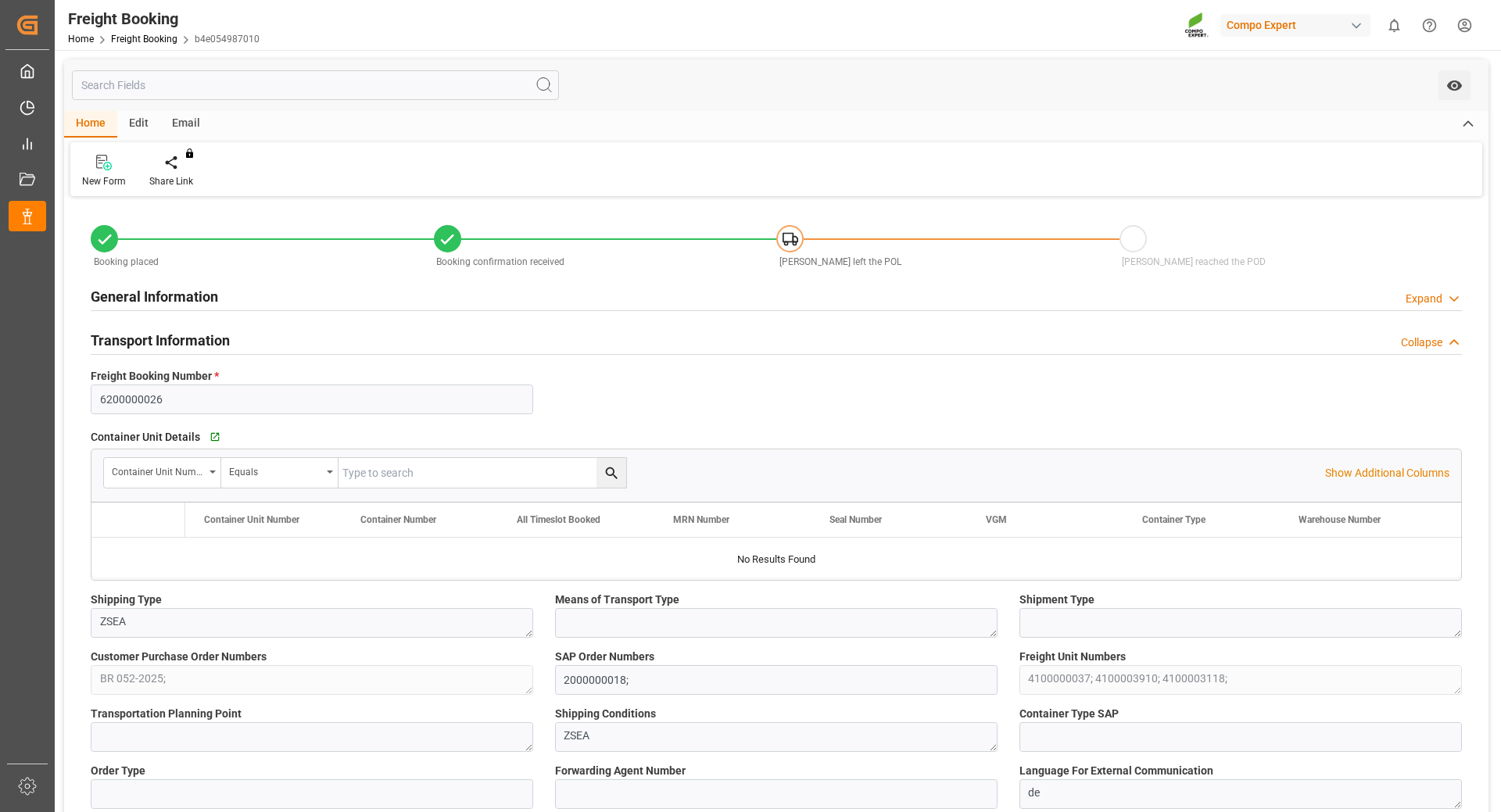
type input "Maersk"
type input "Maersk Line AS"
type input "NLRTM"
type input "BRPNG"
type input "0"
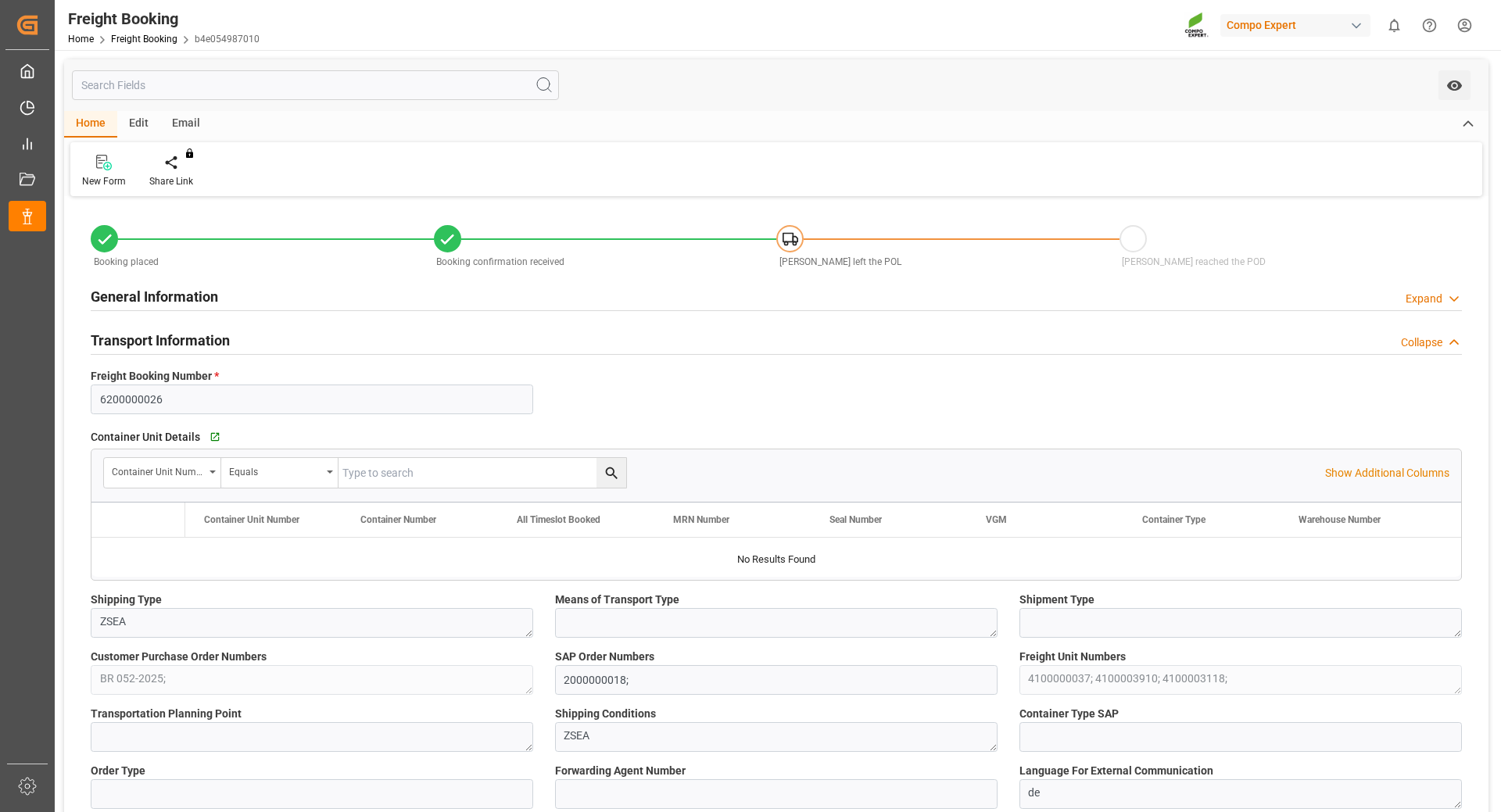
type input "65091.6"
type input "[DATE] 01:00"
type input "[DATE] 06:00"
type input "[DATE] 07:55"
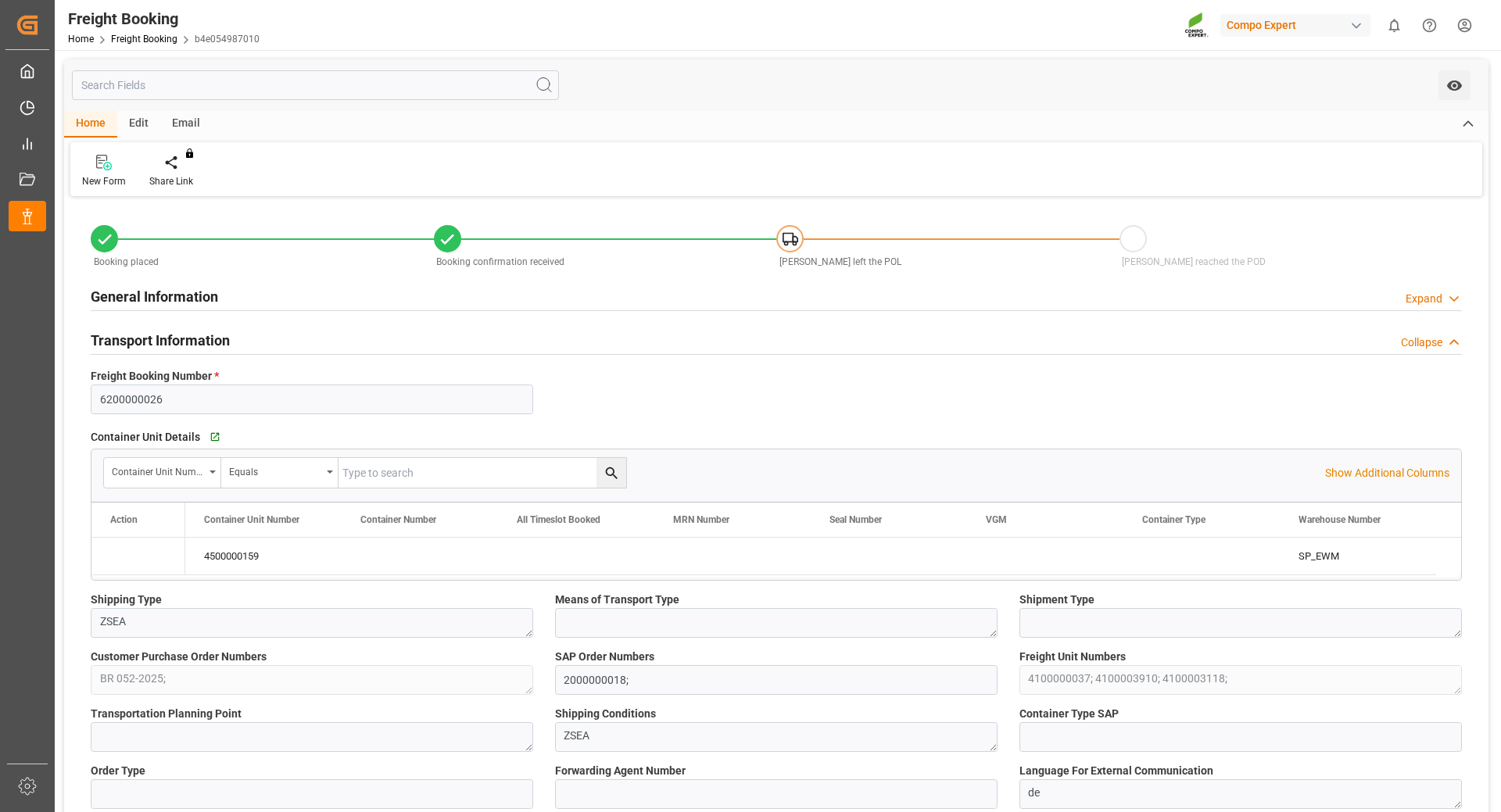
type input "[DATE] 12:25"
type input "[DATE] 08:42"
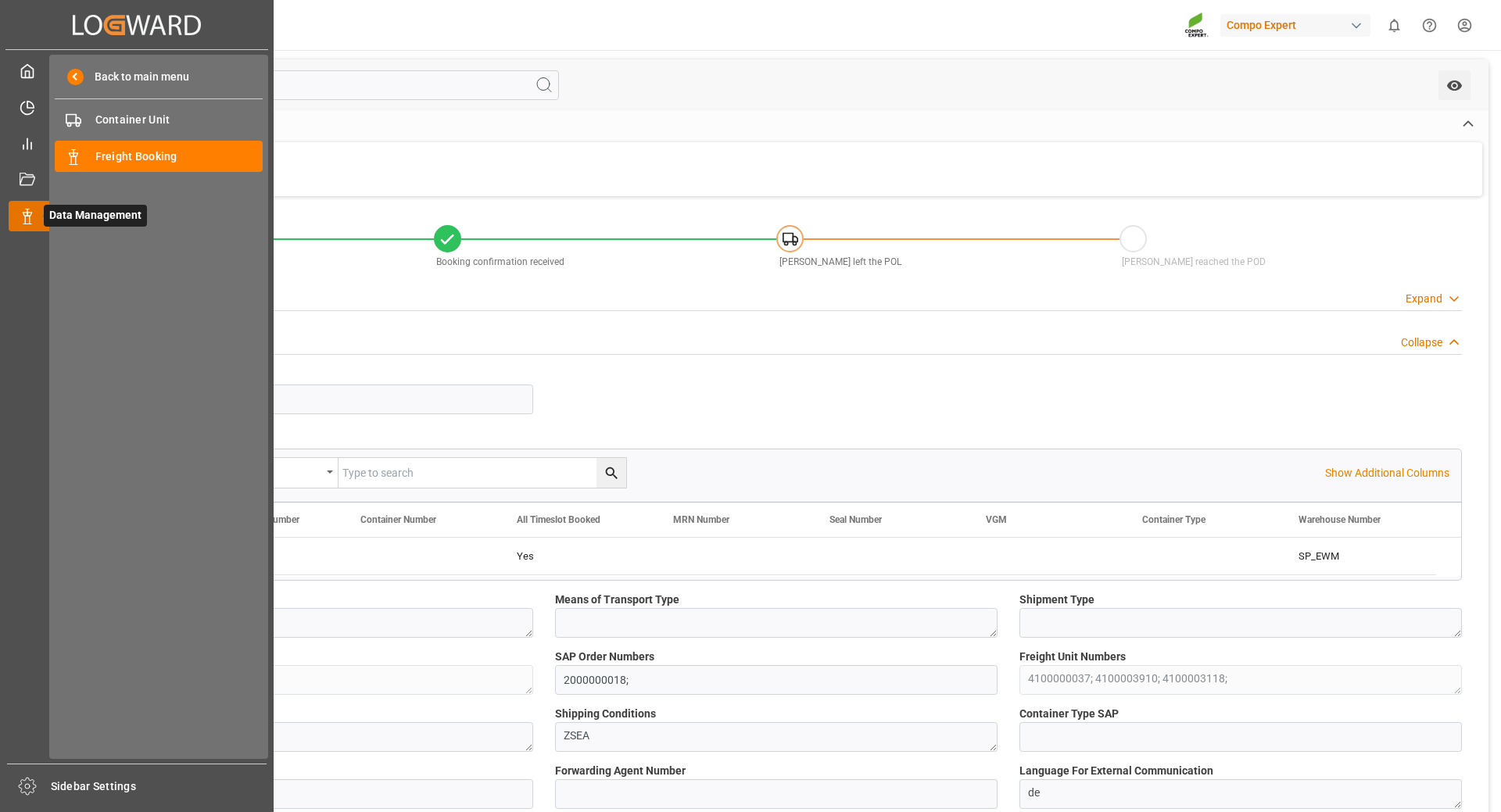
click at [24, 214] on polygon at bounding box center [25, 215] width 4 height 4
click at [159, 156] on span "Freight Booking" at bounding box center [179, 156] width 168 height 17
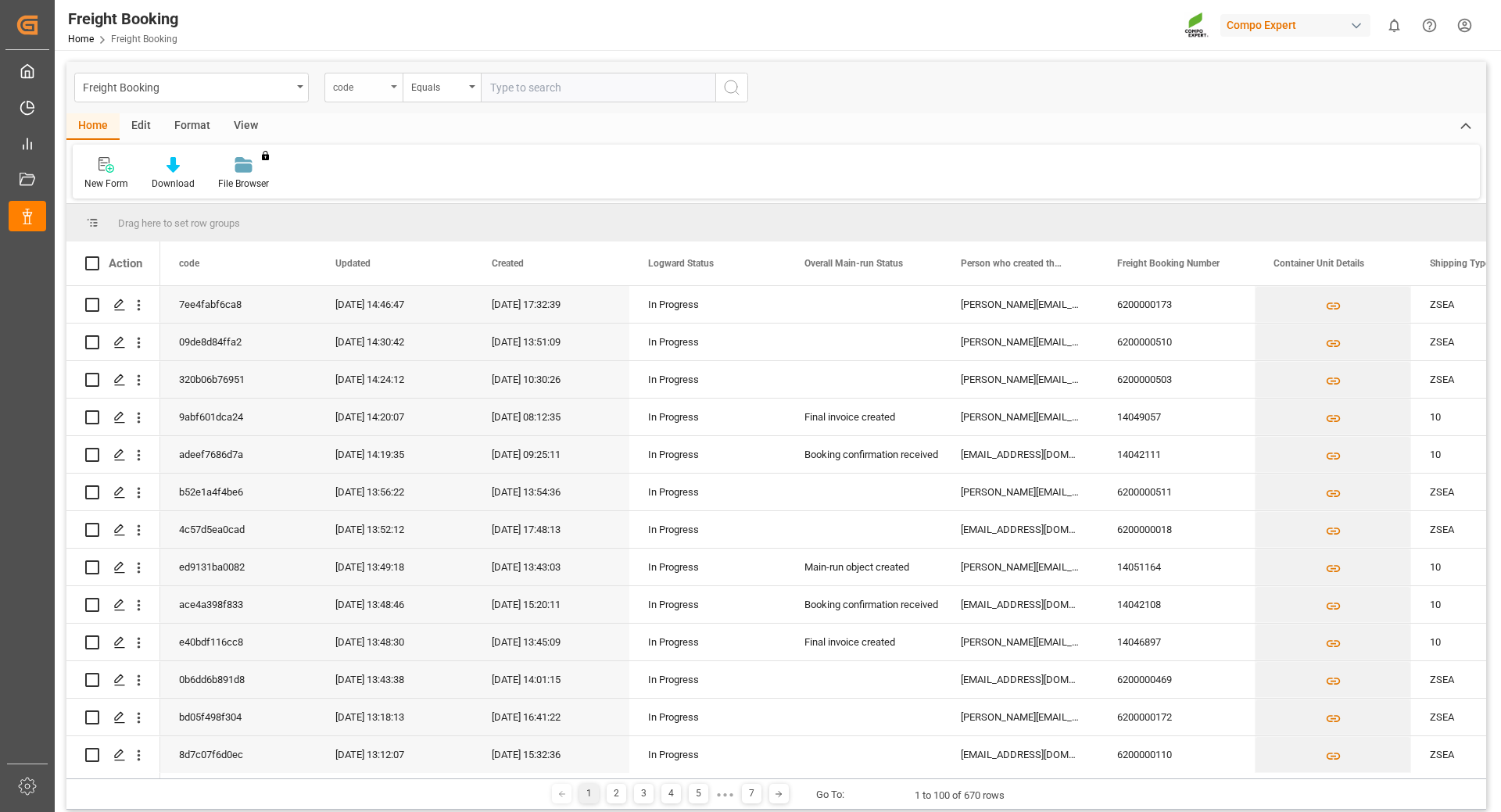
click at [393, 90] on div "code" at bounding box center [363, 87] width 78 height 30
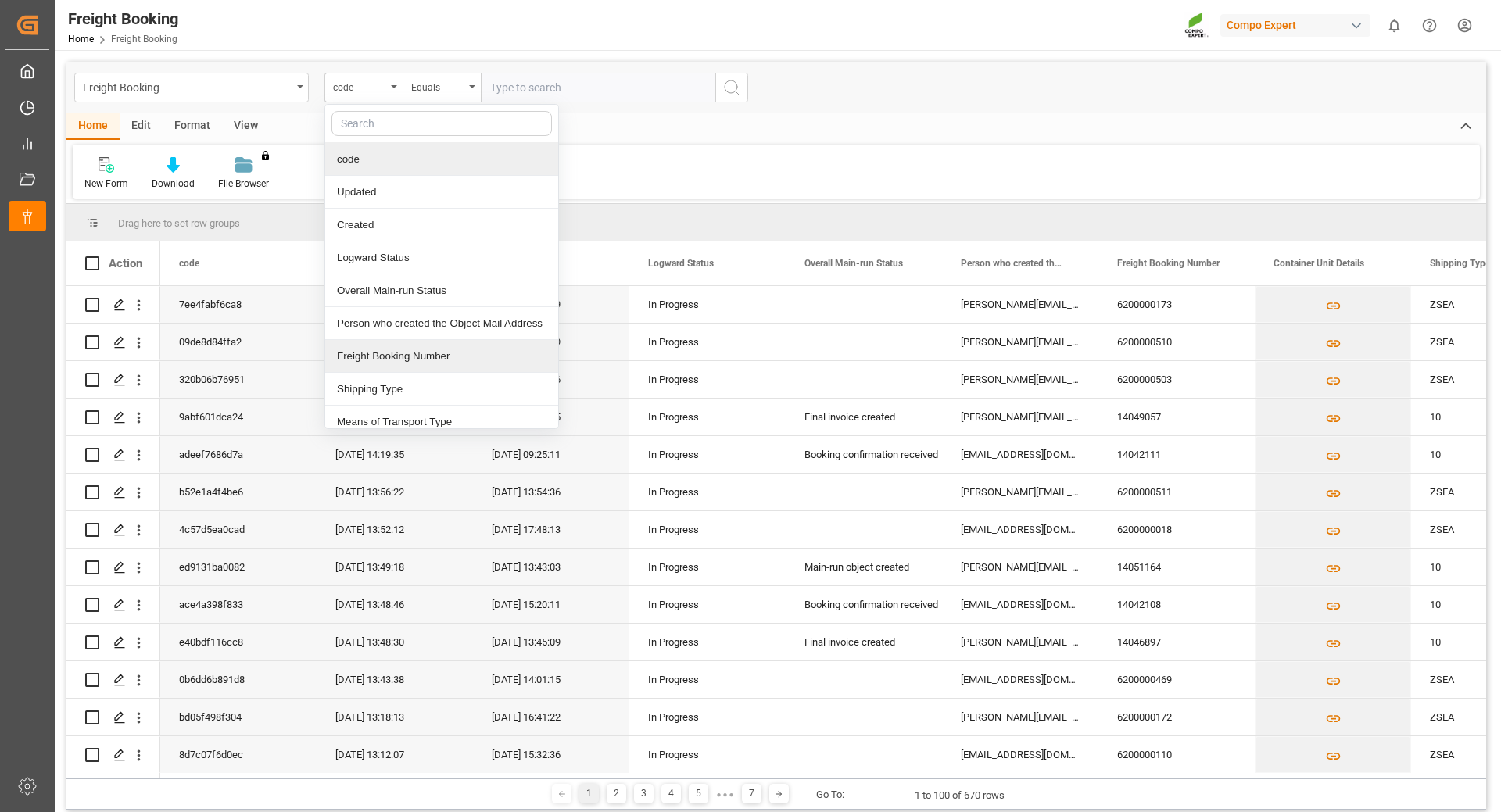
click at [385, 353] on div "Freight Booking Number" at bounding box center [442, 356] width 233 height 33
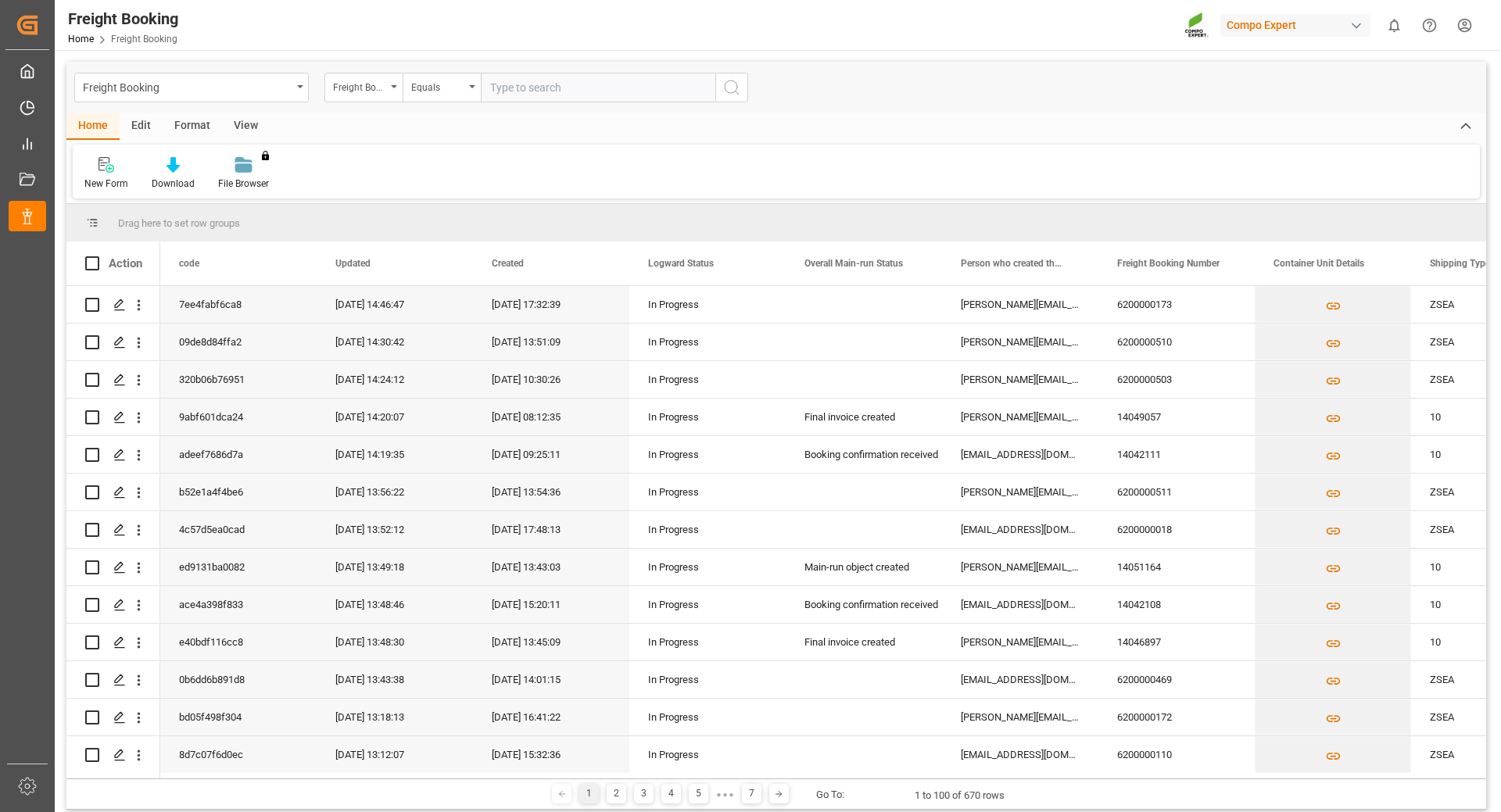
click at [597, 78] on input "text" at bounding box center [598, 87] width 234 height 30
type input "6200000101"
click at [733, 87] on icon "search button" at bounding box center [731, 87] width 19 height 19
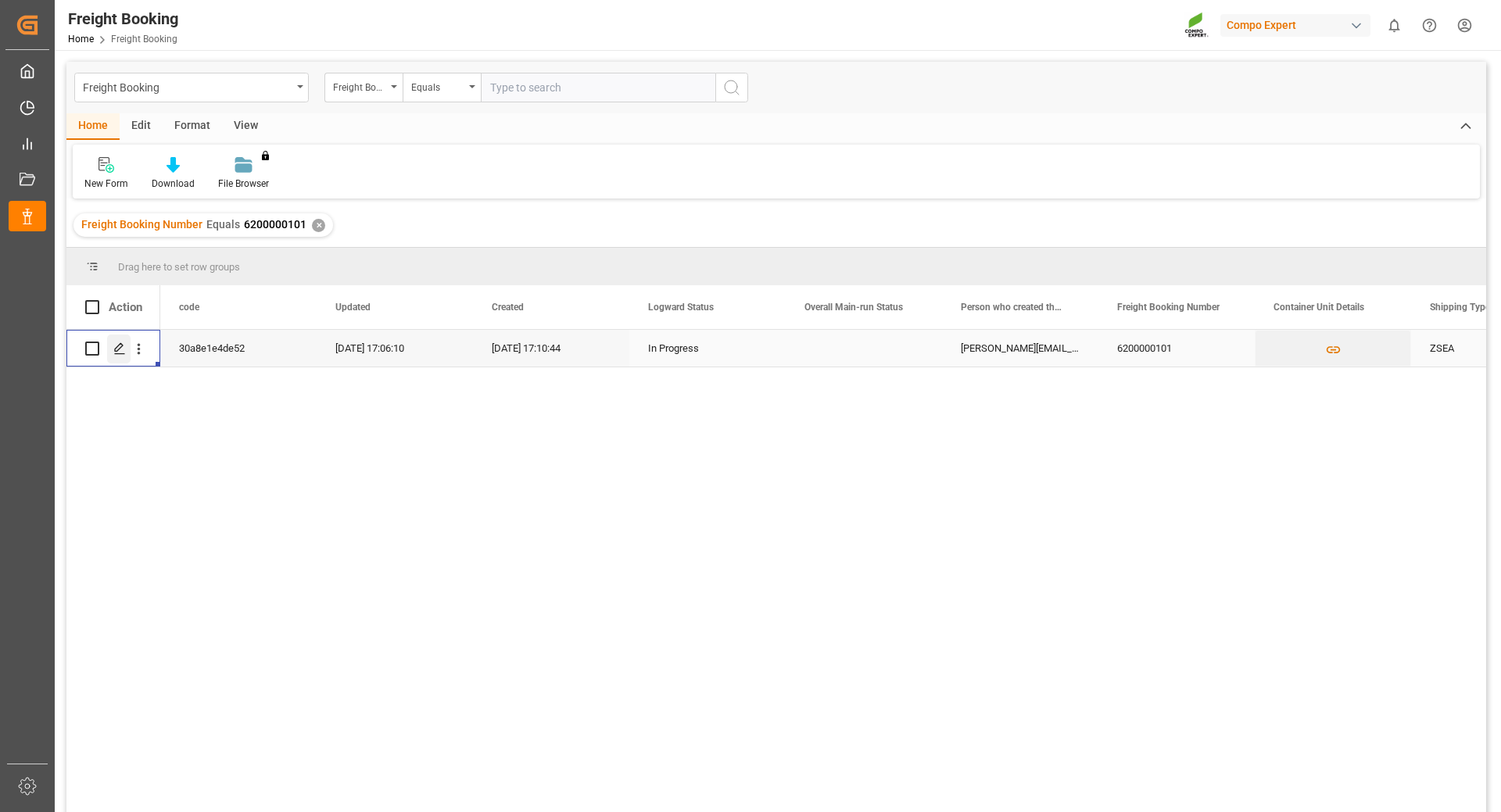
click at [113, 348] on icon "Press SPACE to select this row." at bounding box center [119, 348] width 12 height 12
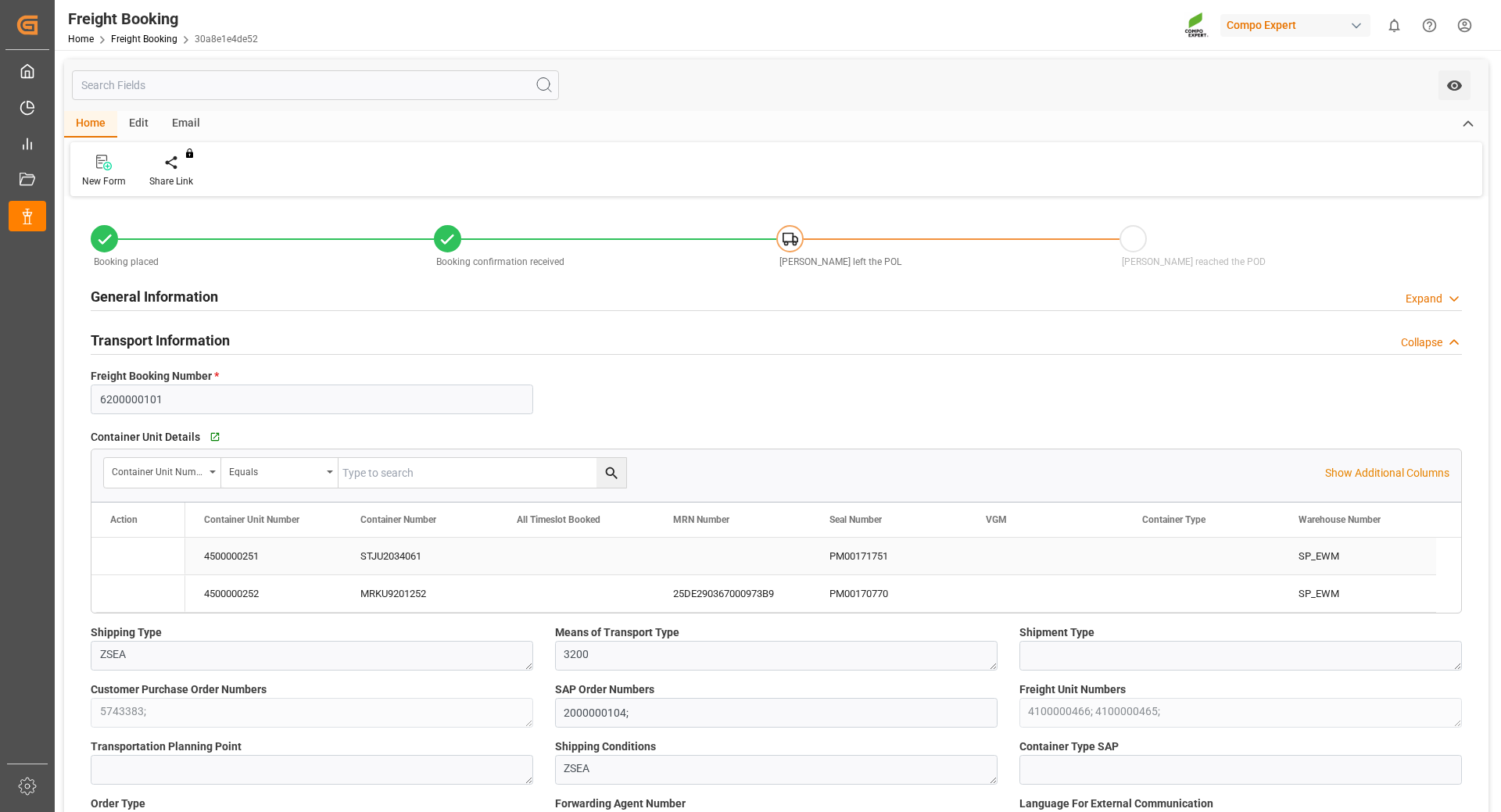
type input "Maersk"
type input "Maersk Line AS"
type input "9699189"
type input "NLRTM"
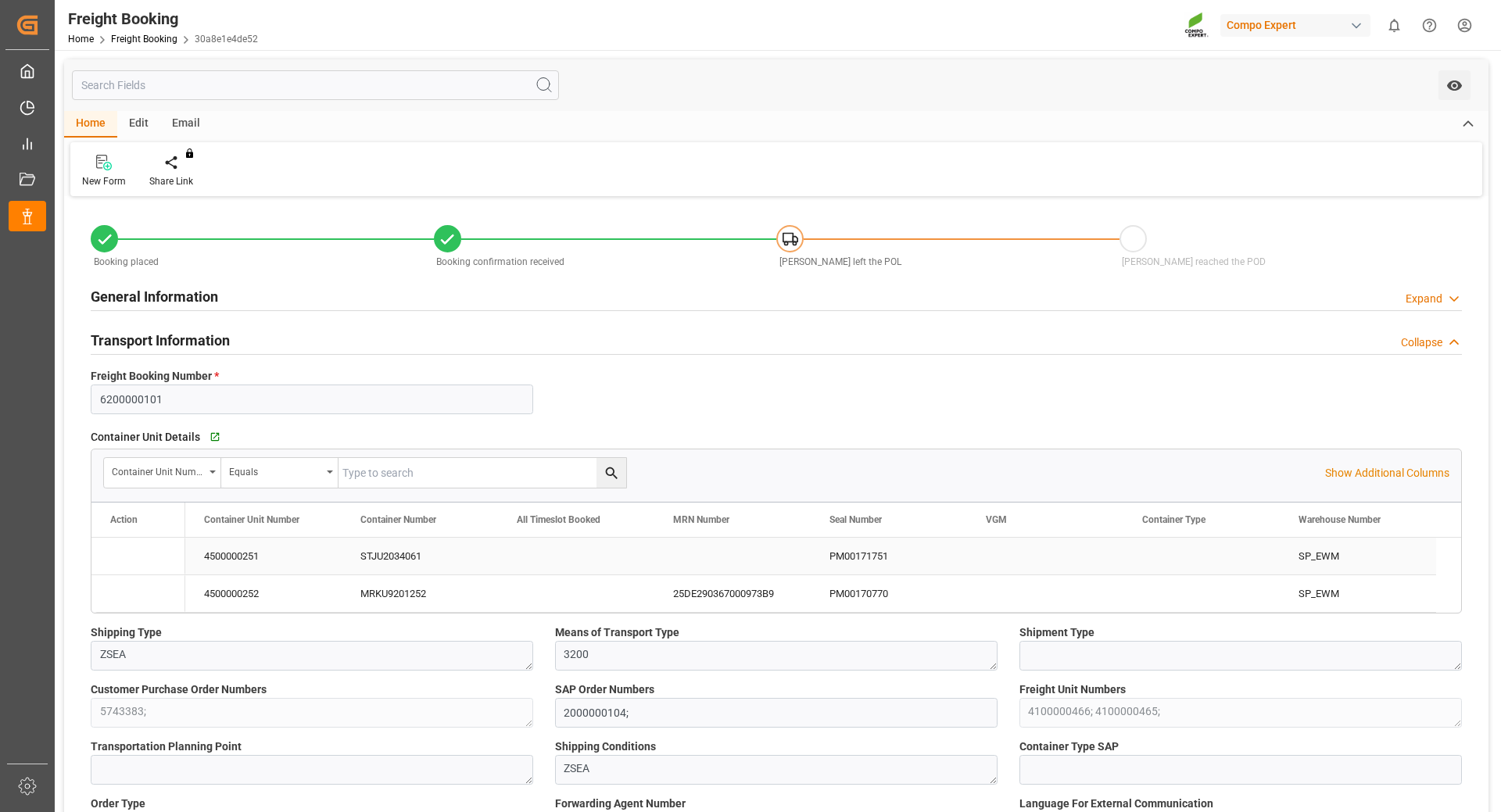
type input "ARZAE"
type input "0"
type input "68796"
type input "[DATE] 01:00"
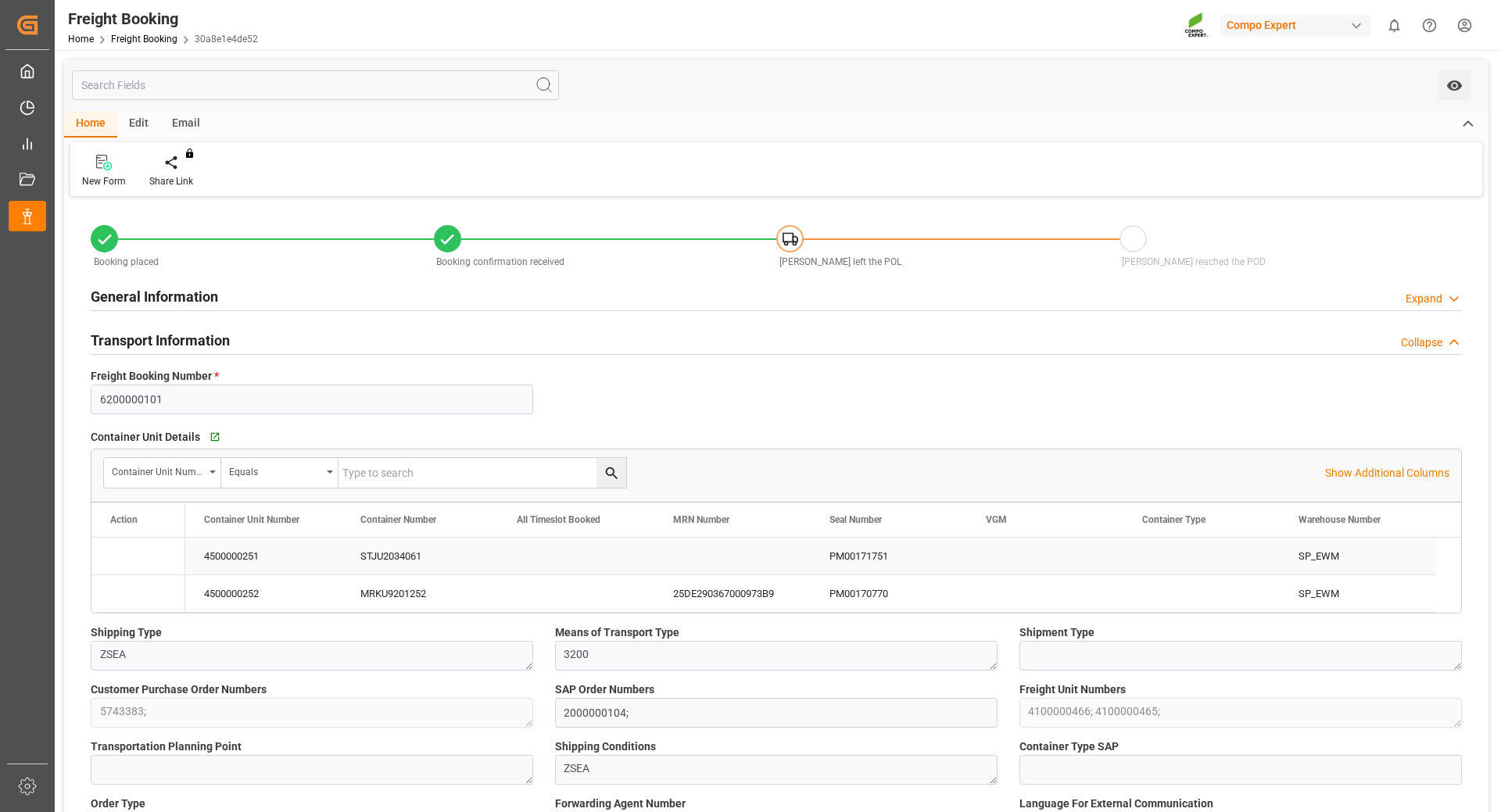
type input "[DATE] 06:00"
type input "[DATE] 23:00"
type input "[DATE] 21:00"
type input "[DATE] 17:10"
type input "[DATE] 17:12"
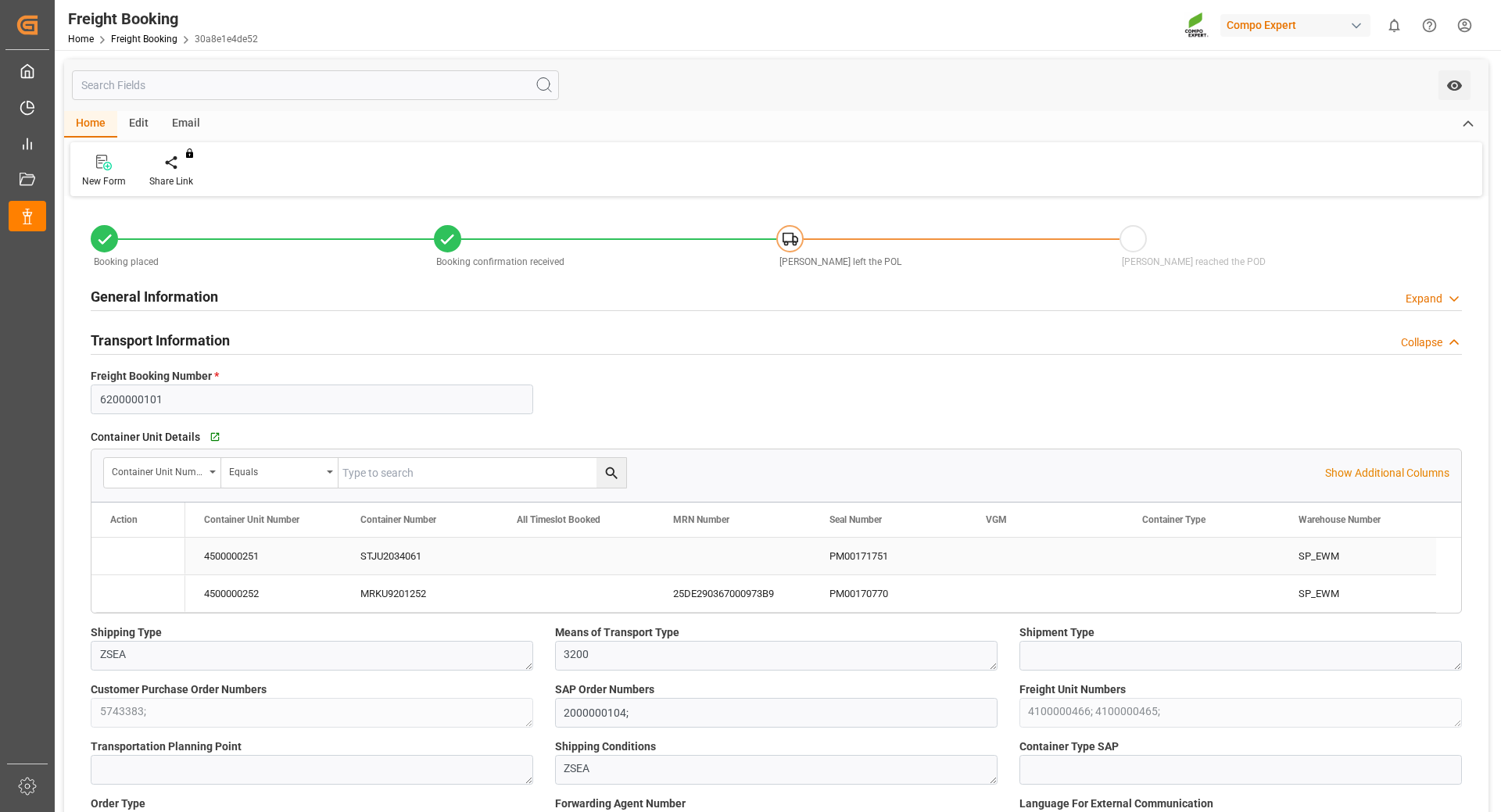
type input "[DATE] 17:12"
type input "[DATE] 18:15"
click at [718, 594] on div "25DE290367000973B9" at bounding box center [732, 594] width 156 height 37
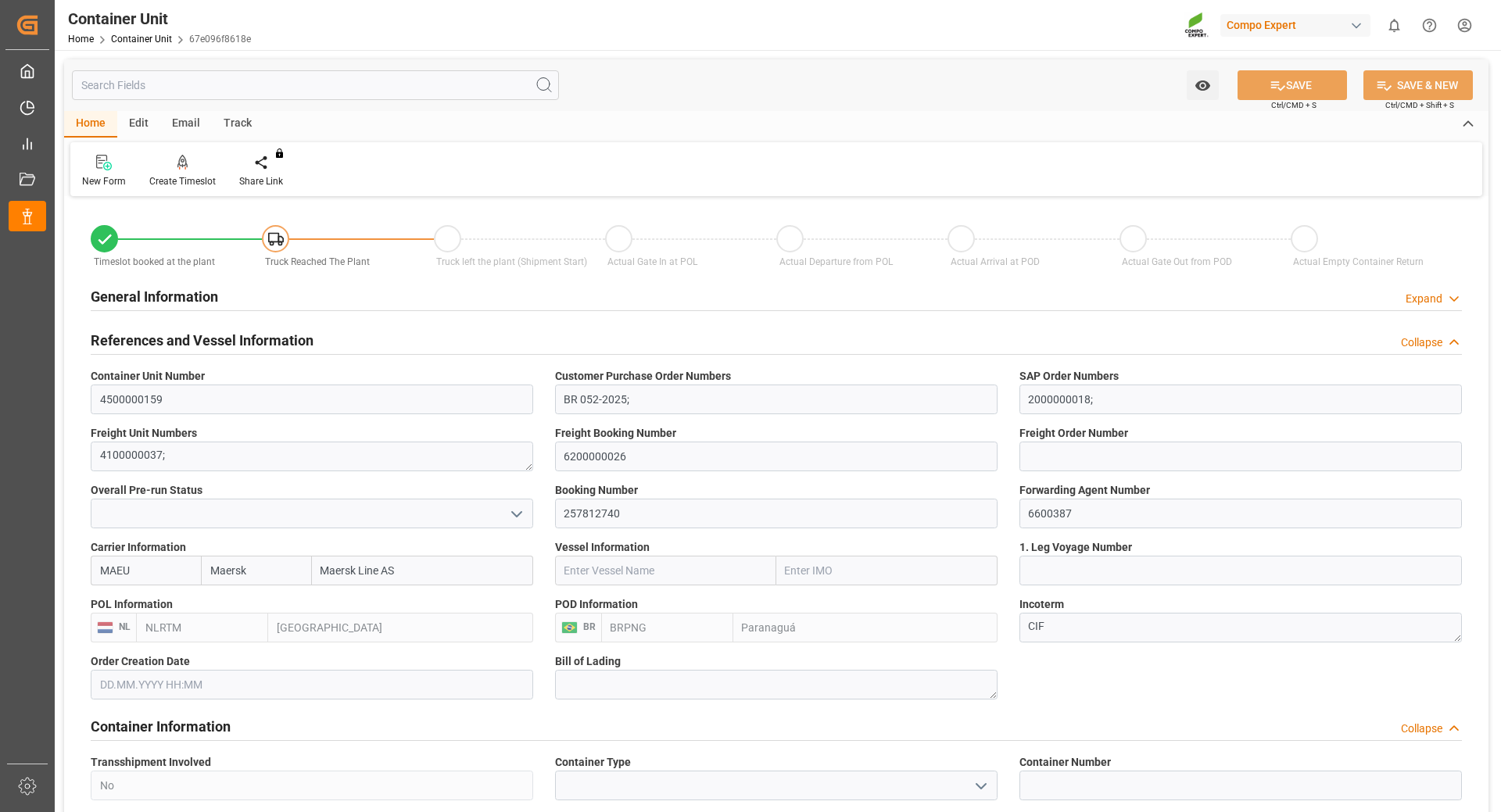
type input "Maersk"
type input "Maersk Line AS"
type input "NLRTM"
type input "BRPNG"
type input "0"
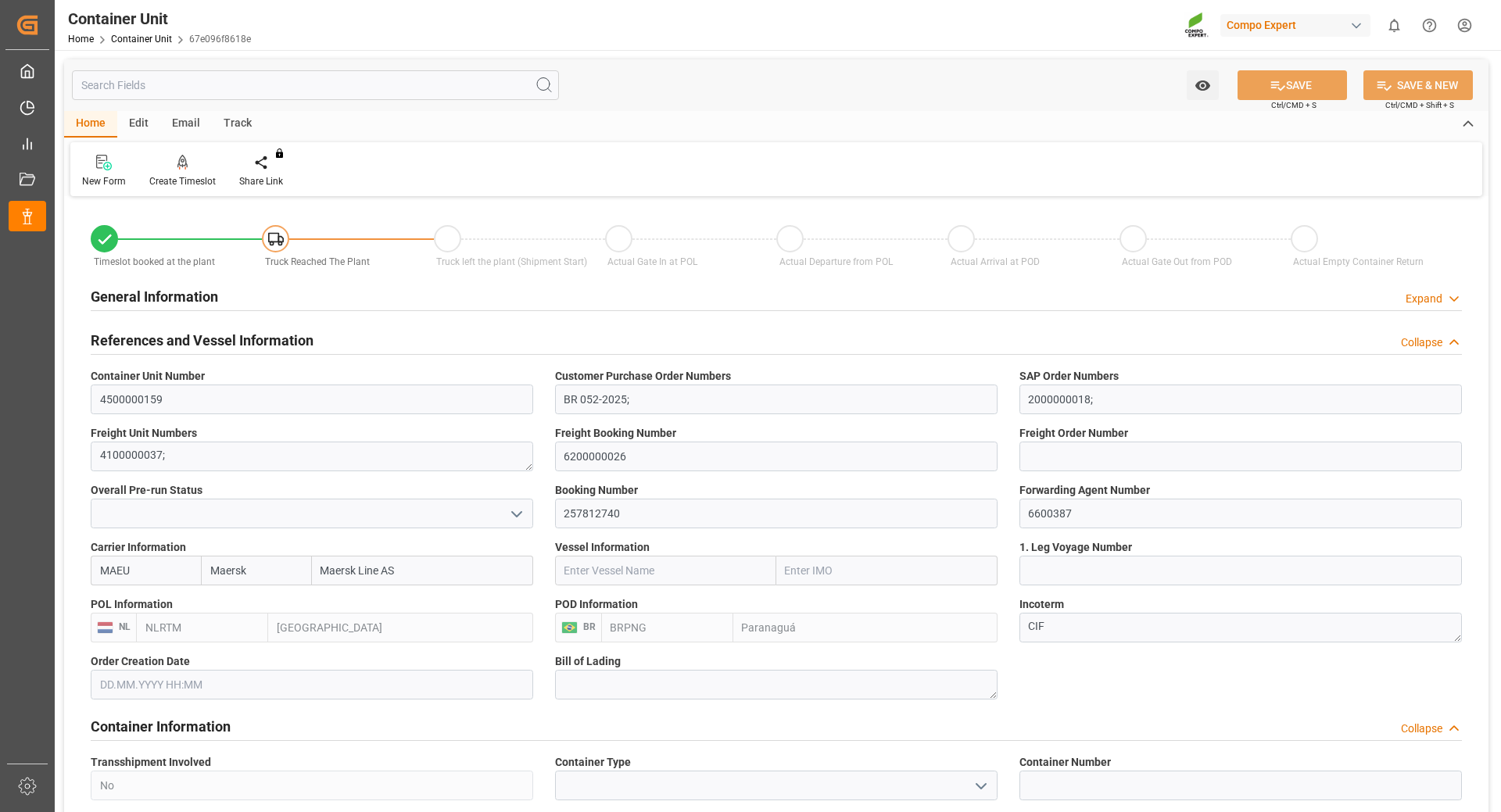
type input "0"
type input "21697.2"
type input "04.07.2025"
